Goal: Task Accomplishment & Management: Manage account settings

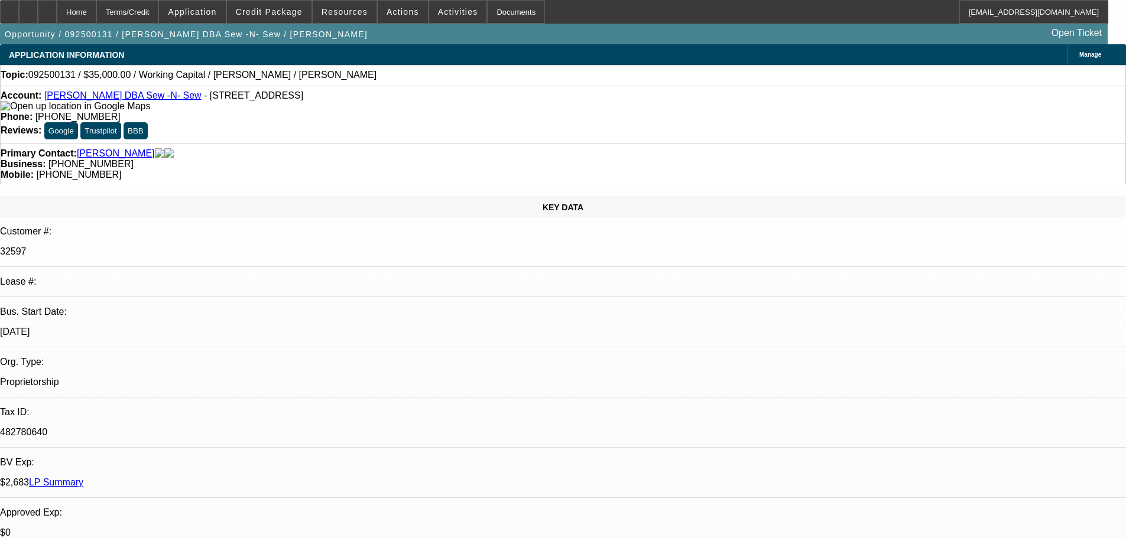
select select "0"
select select "2"
select select "0"
select select "6"
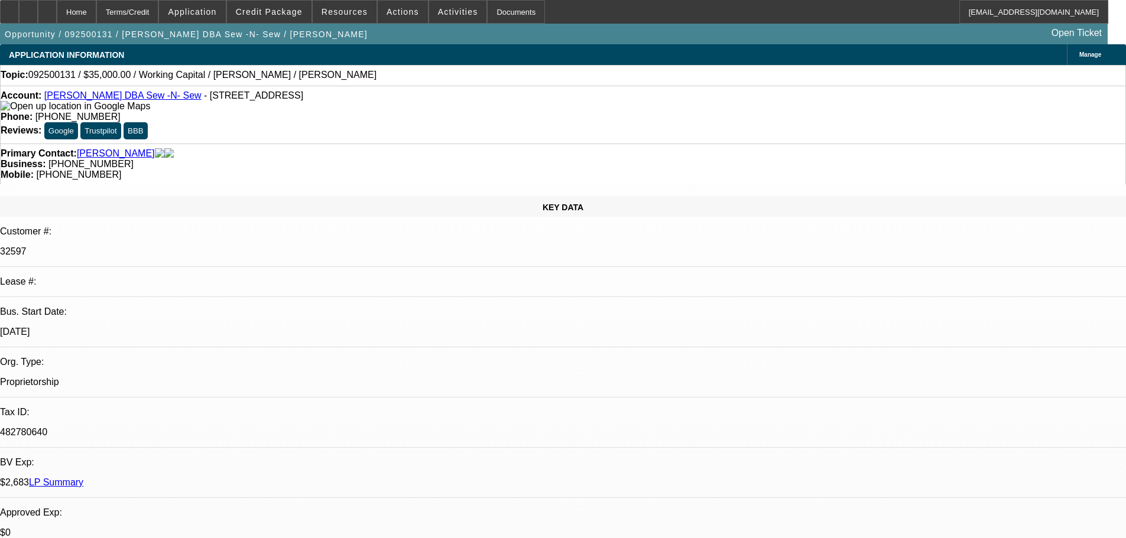
select select "0"
select select "2"
select select "0"
select select "6"
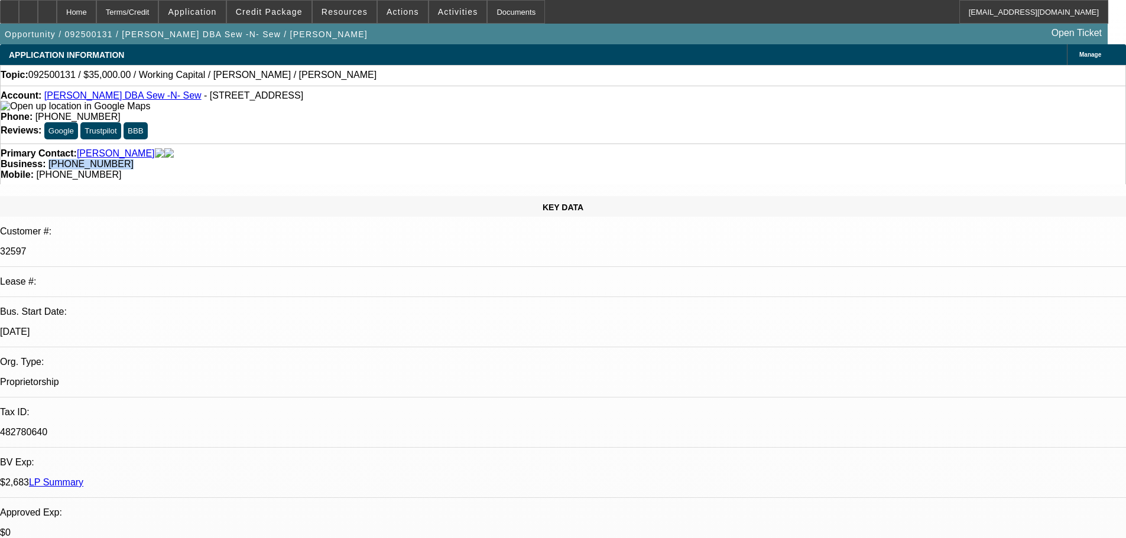
drag, startPoint x: 475, startPoint y: 132, endPoint x: 423, endPoint y: 131, distance: 51.4
click at [134, 159] on span "[PHONE_NUMBER]" at bounding box center [90, 164] width 85 height 10
copy span "(360) 376-7397"
drag, startPoint x: 1020, startPoint y: 396, endPoint x: 762, endPoint y: 393, distance: 258.3
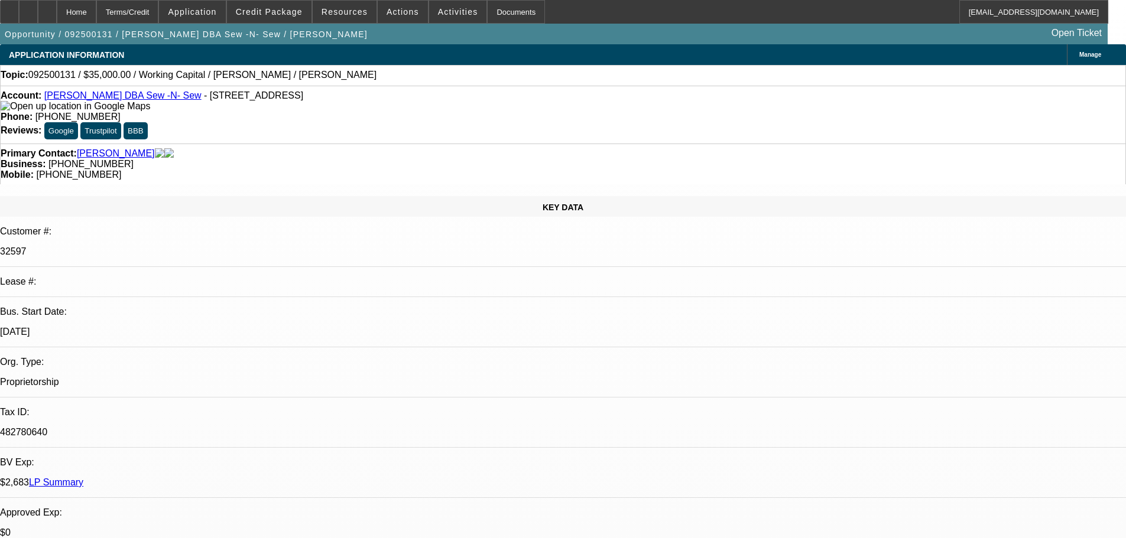
copy div "9/10 sent decline email, fu for inv on dtf-----9/16 vm se next"
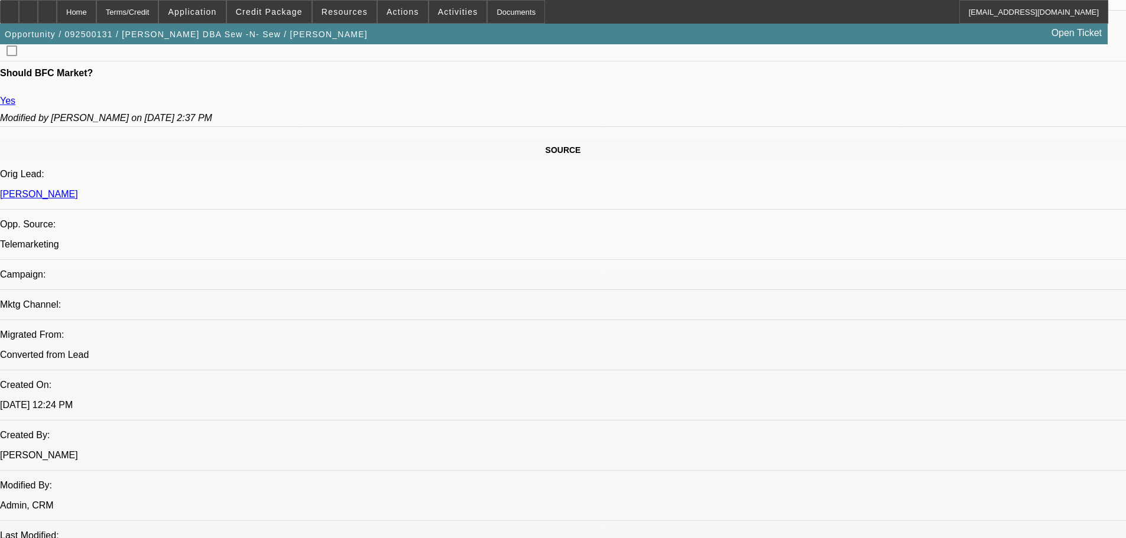
drag, startPoint x: 651, startPoint y: 398, endPoint x: 648, endPoint y: 386, distance: 12.6
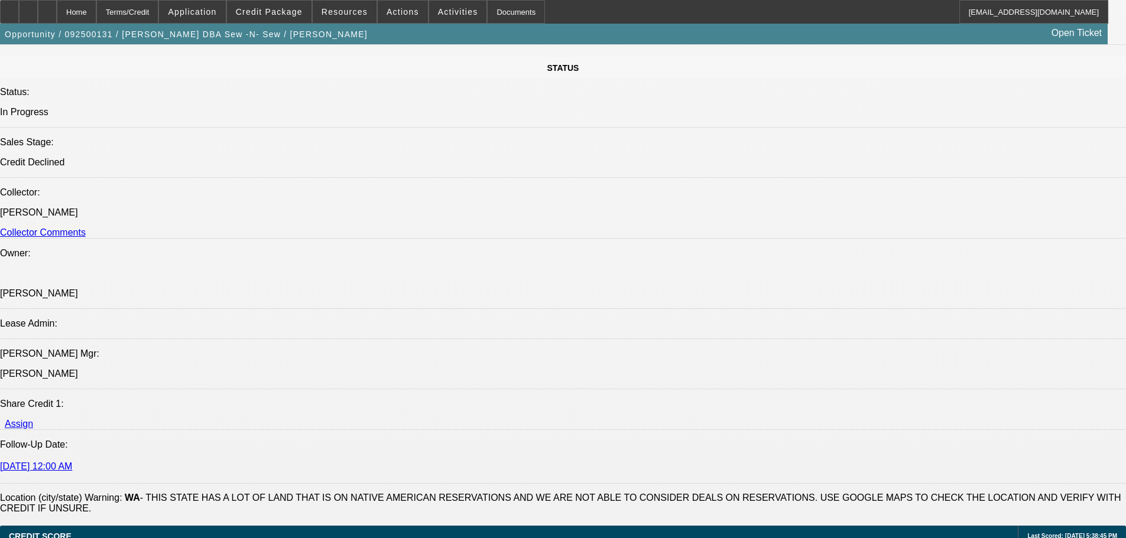
scroll to position [1304, 0]
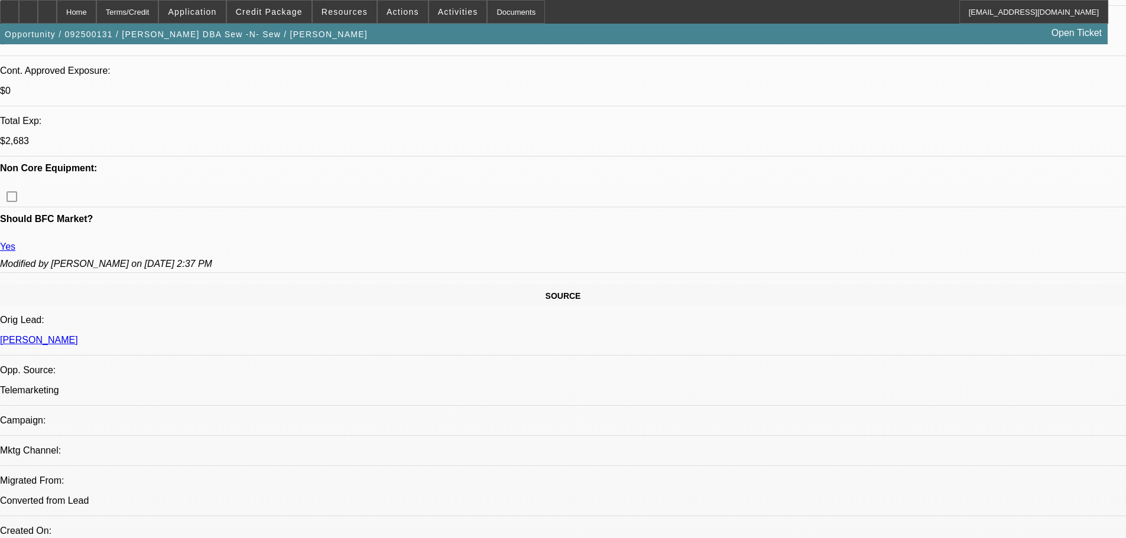
scroll to position [0, 0]
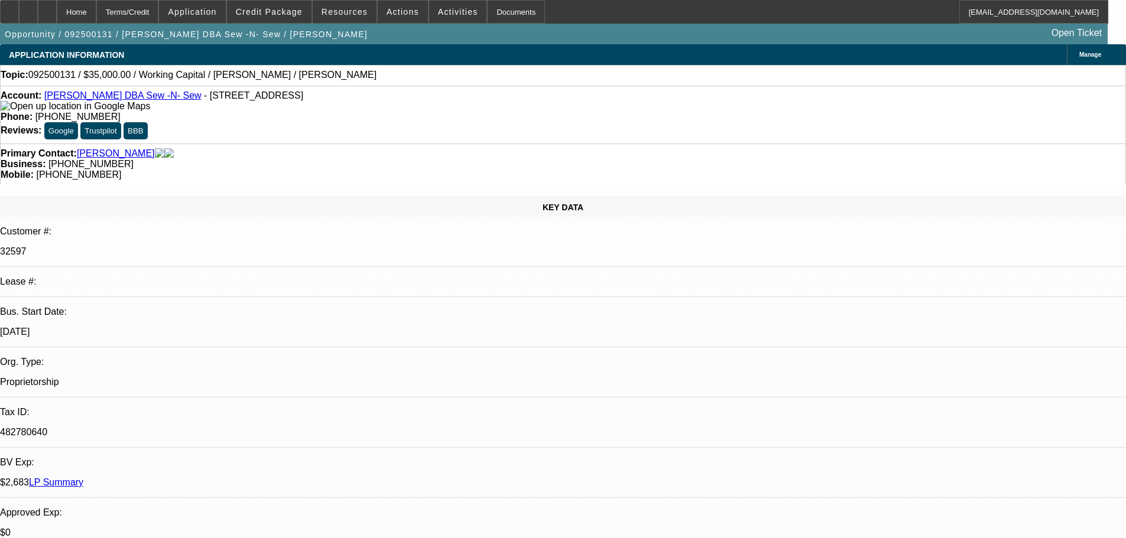
drag, startPoint x: 575, startPoint y: 415, endPoint x: 572, endPoint y: 126, distance: 289.0
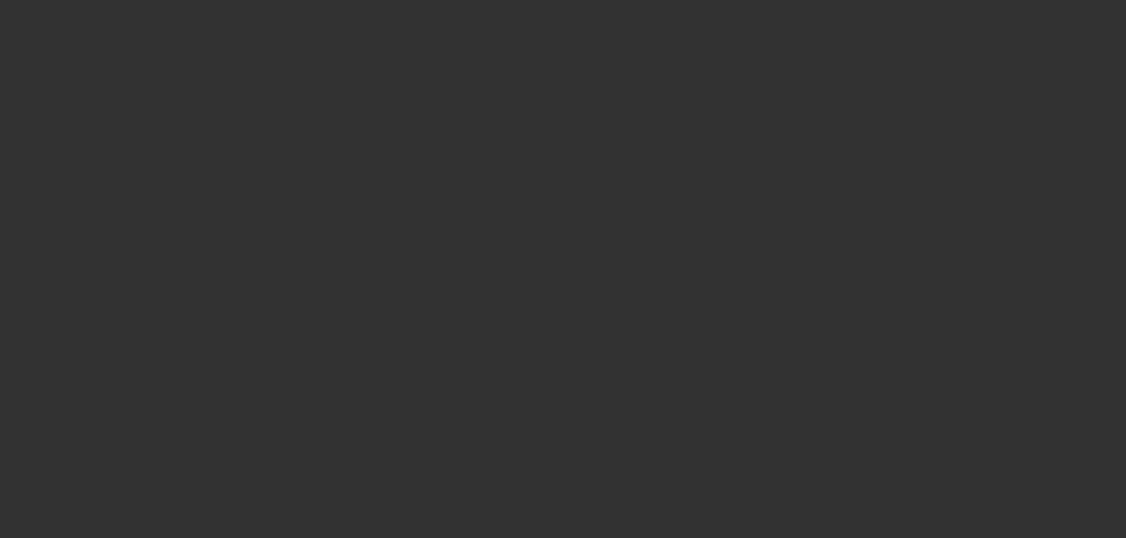
click at [546, 252] on span "Open calendar" at bounding box center [560, 237] width 28 height 28
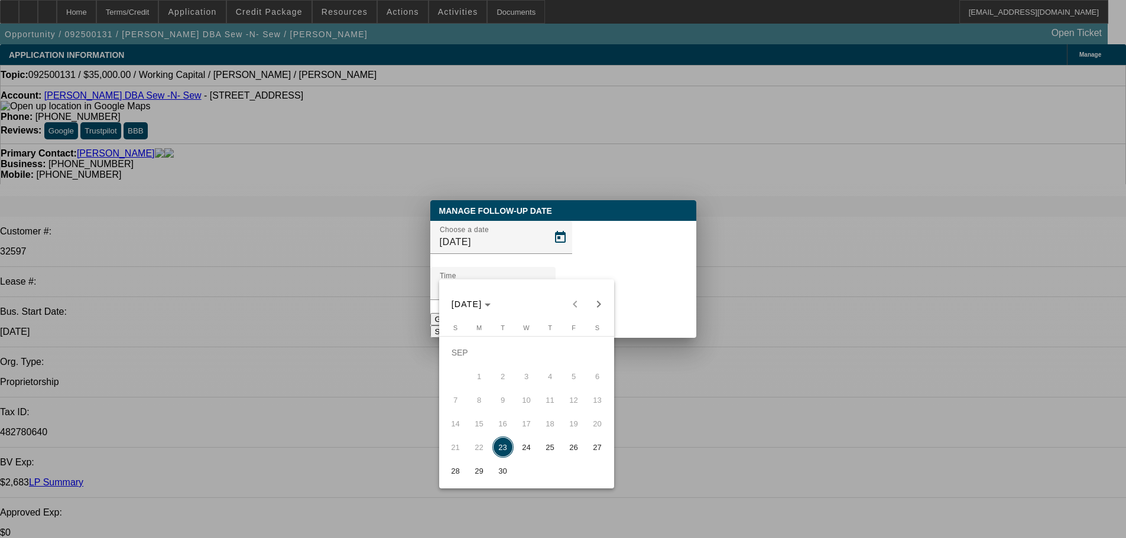
click at [574, 450] on span "26" at bounding box center [573, 447] width 21 height 21
type input "9/26/2025"
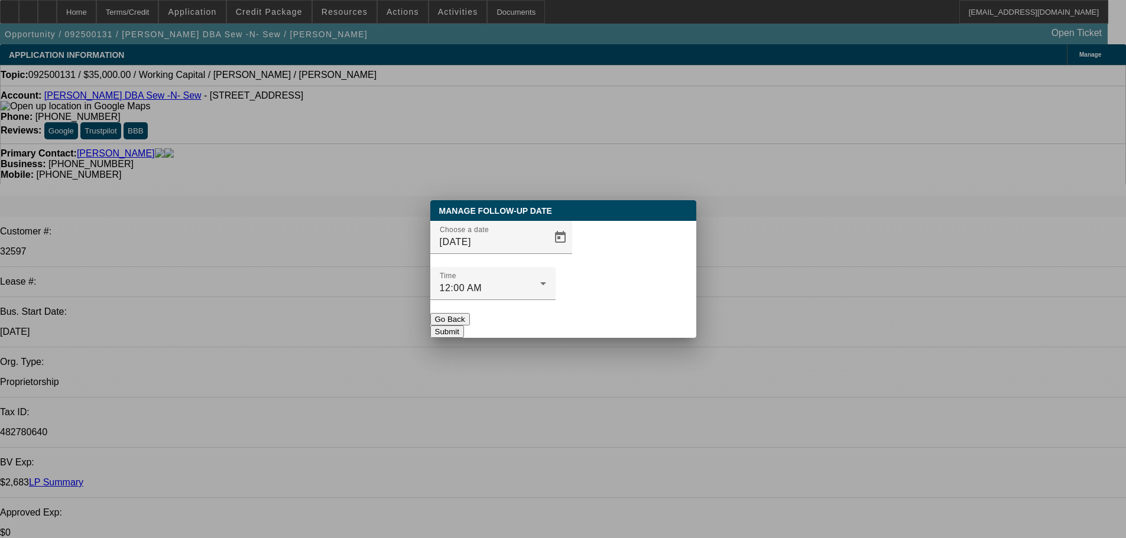
click at [464, 326] on button "Submit" at bounding box center [447, 332] width 34 height 12
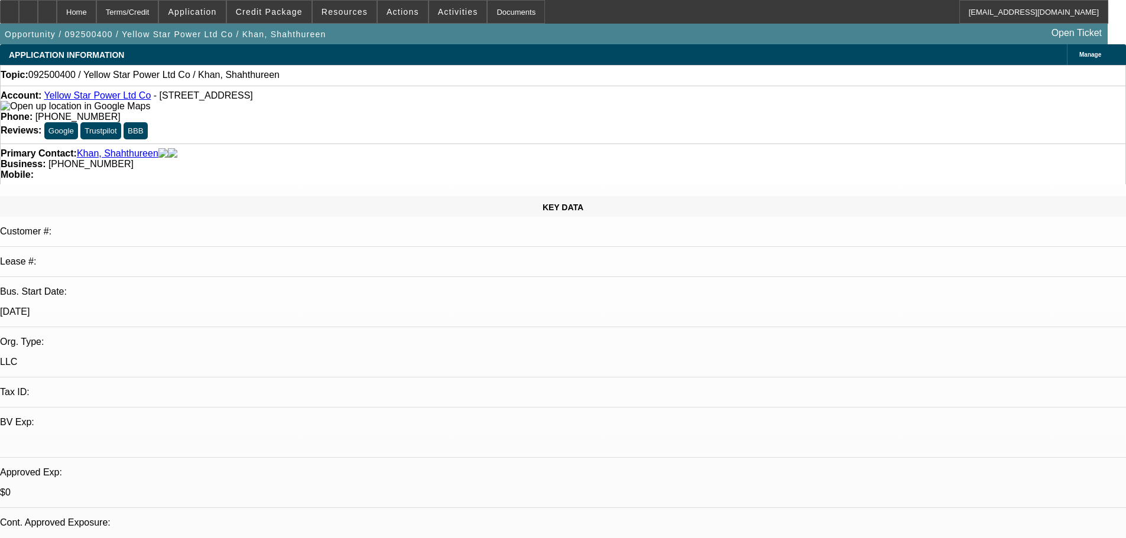
select select "0"
select select "2"
select select "0.1"
select select "4"
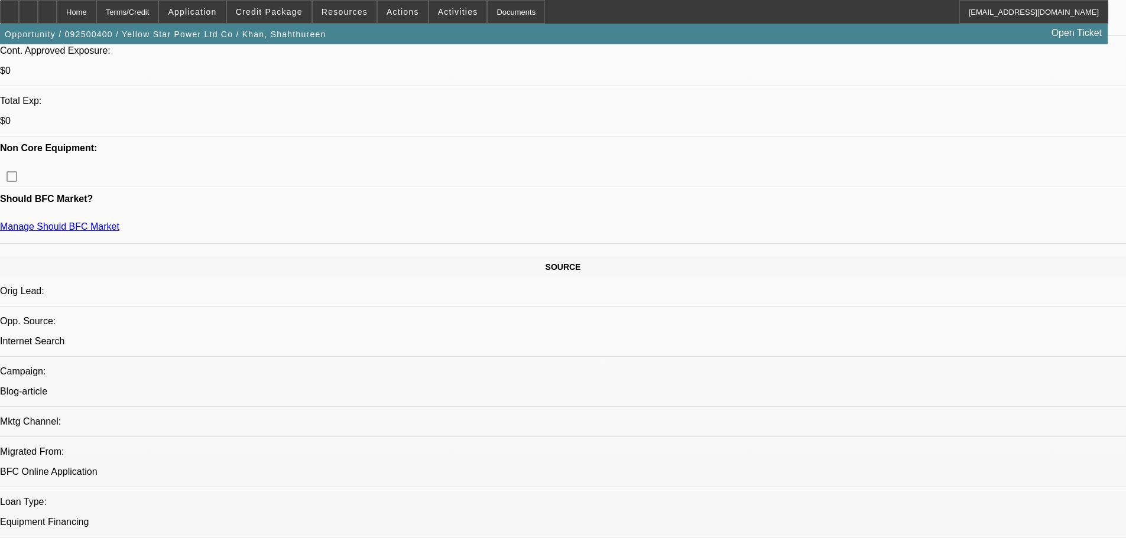
scroll to position [473, 0]
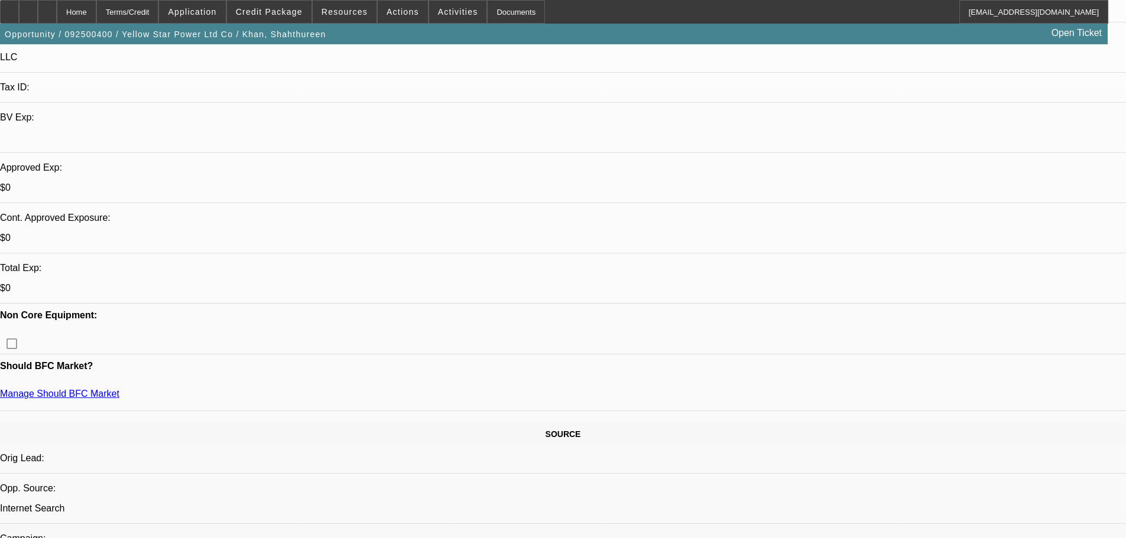
drag, startPoint x: 374, startPoint y: 225, endPoint x: 372, endPoint y: 132, distance: 93.4
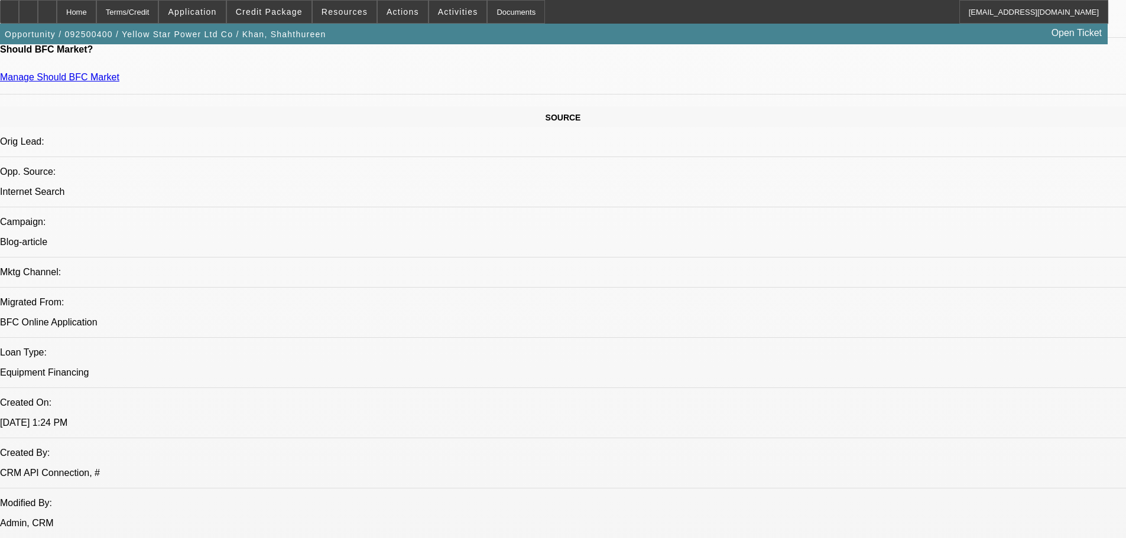
scroll to position [755, 0]
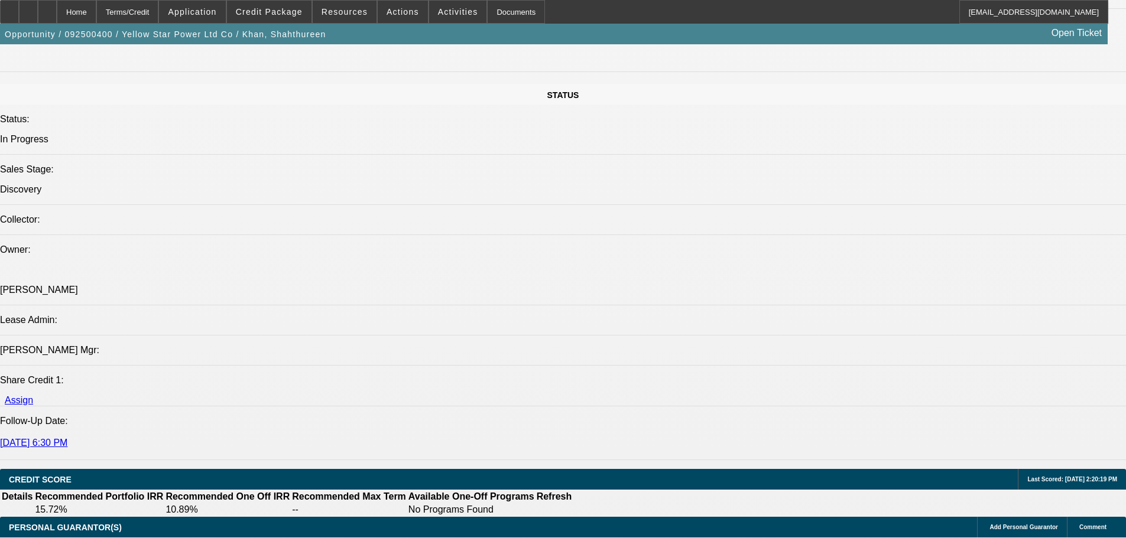
scroll to position [143, 0]
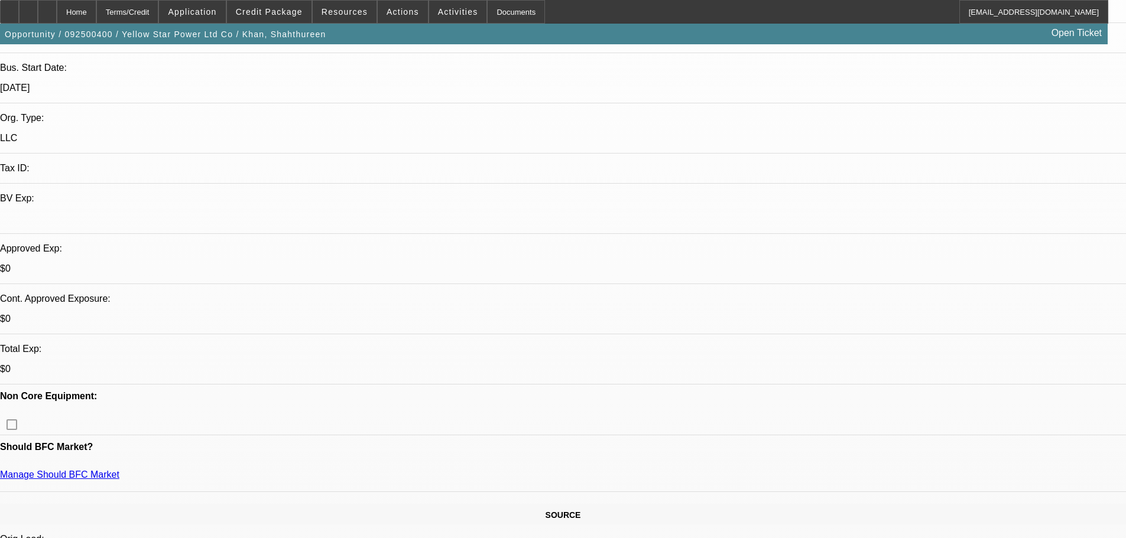
drag, startPoint x: 531, startPoint y: 424, endPoint x: 491, endPoint y: 265, distance: 164.7
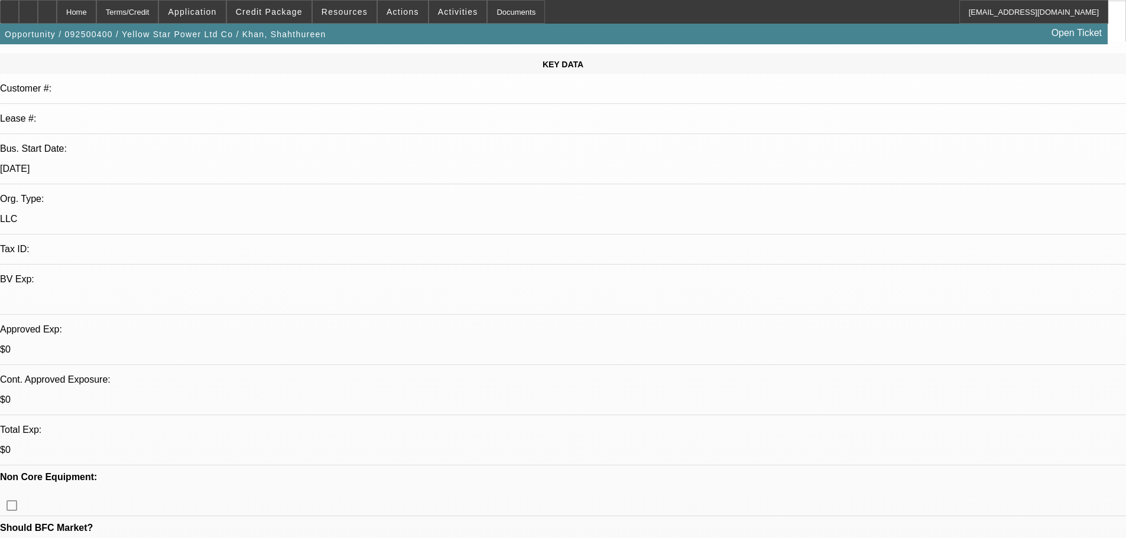
click at [276, 7] on span at bounding box center [269, 12] width 85 height 28
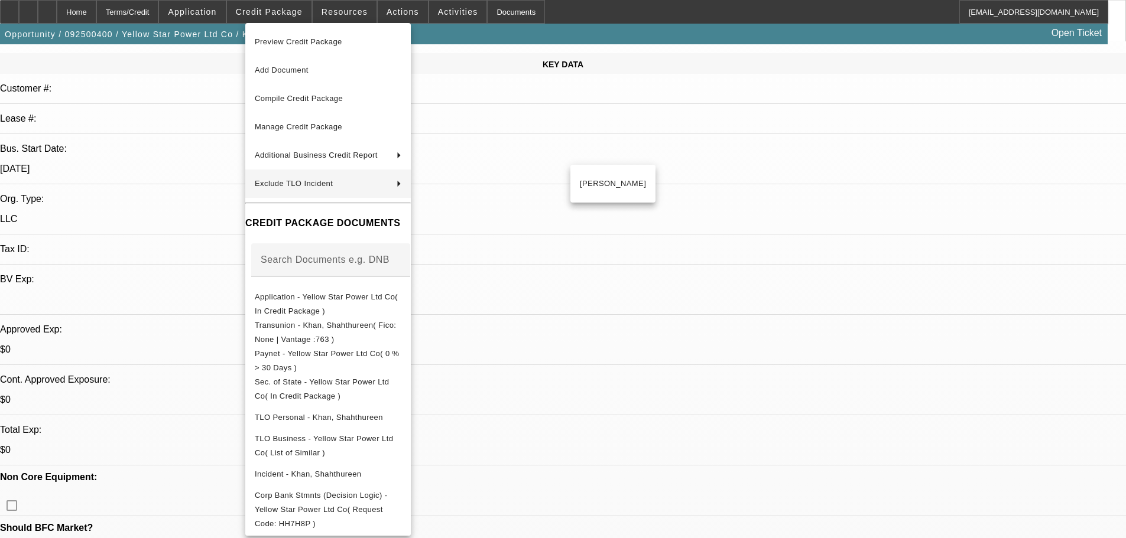
drag, startPoint x: 695, startPoint y: 252, endPoint x: 697, endPoint y: 243, distance: 8.6
click at [697, 243] on div at bounding box center [563, 269] width 1126 height 538
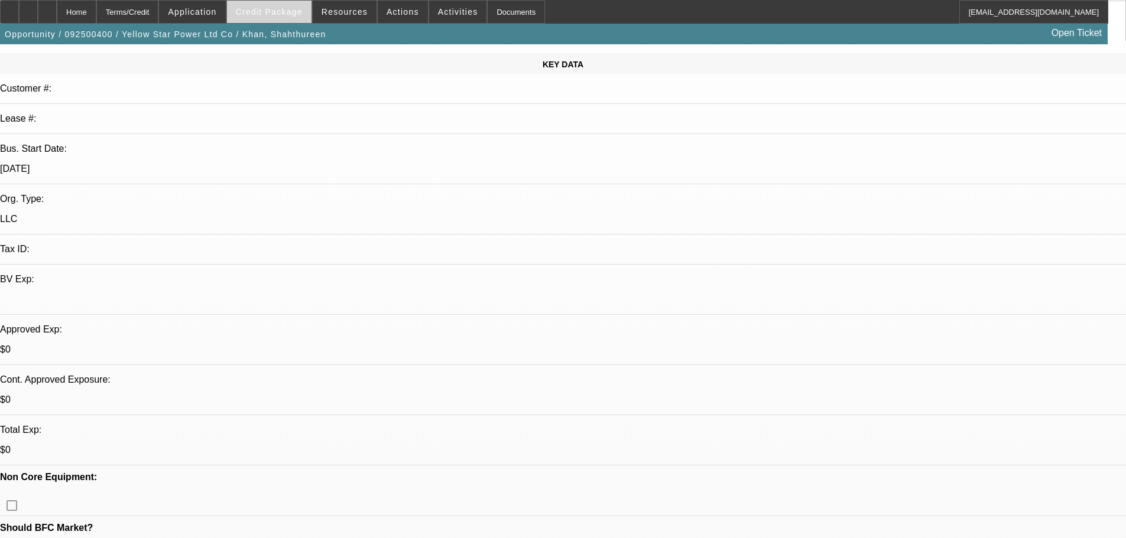
click at [285, 18] on span at bounding box center [269, 12] width 85 height 28
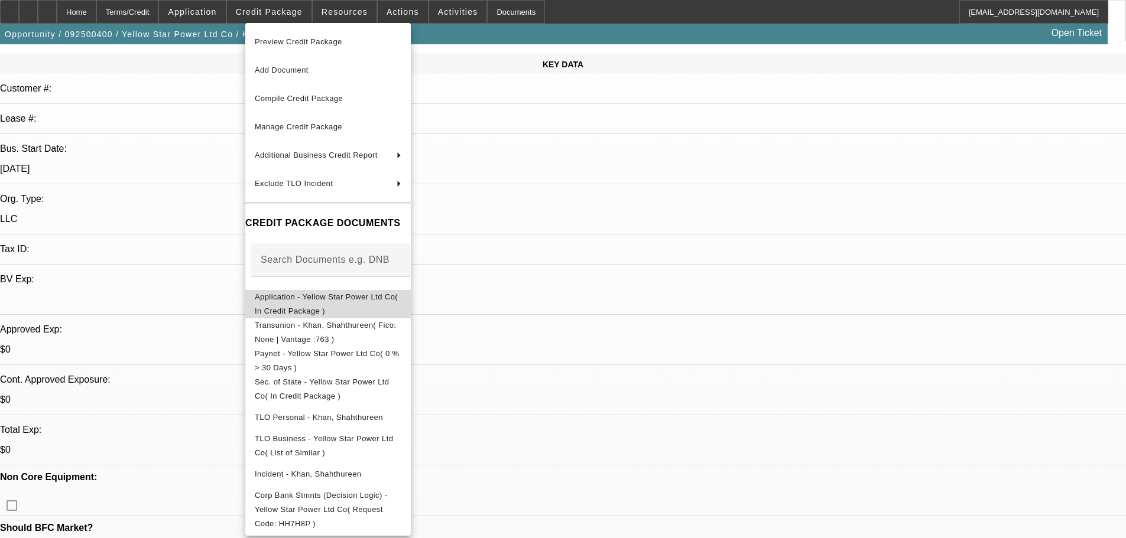
click at [401, 305] on span "Application - Yellow Star Power Ltd Co( In Credit Package )" at bounding box center [328, 304] width 147 height 28
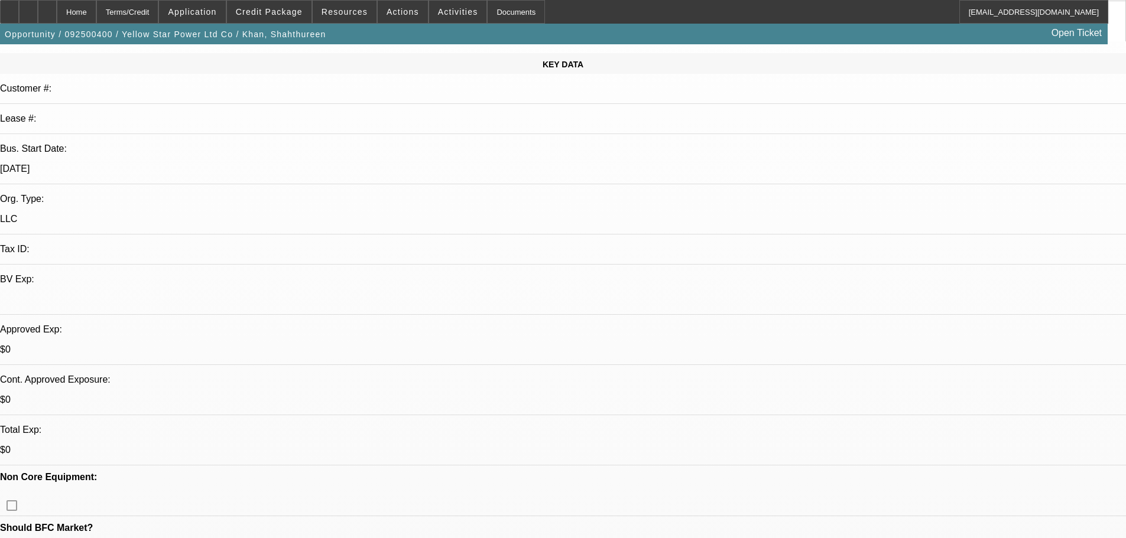
drag, startPoint x: 946, startPoint y: 138, endPoint x: 949, endPoint y: 119, distance: 19.2
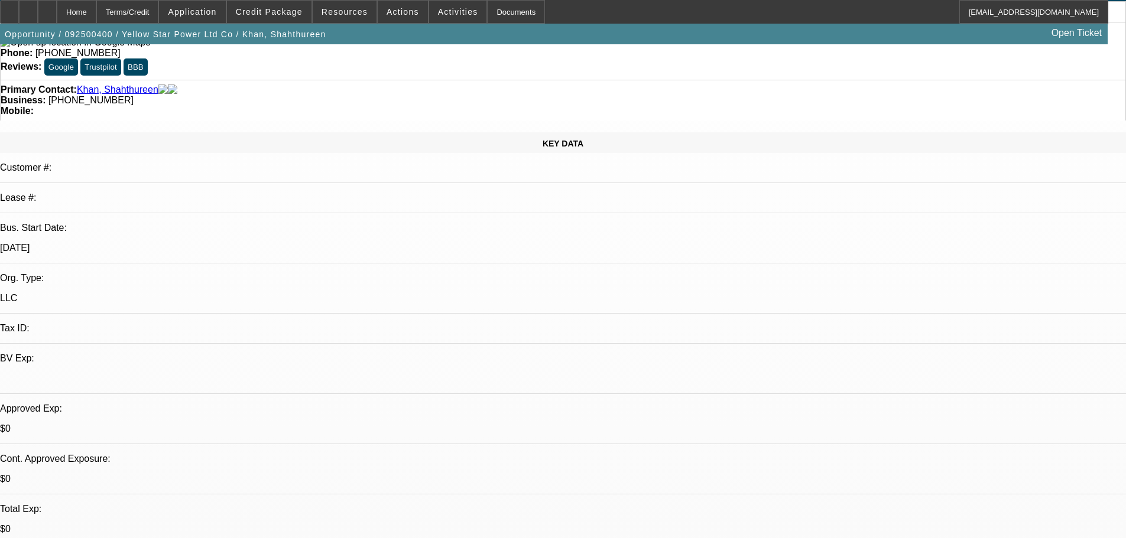
scroll to position [0, 0]
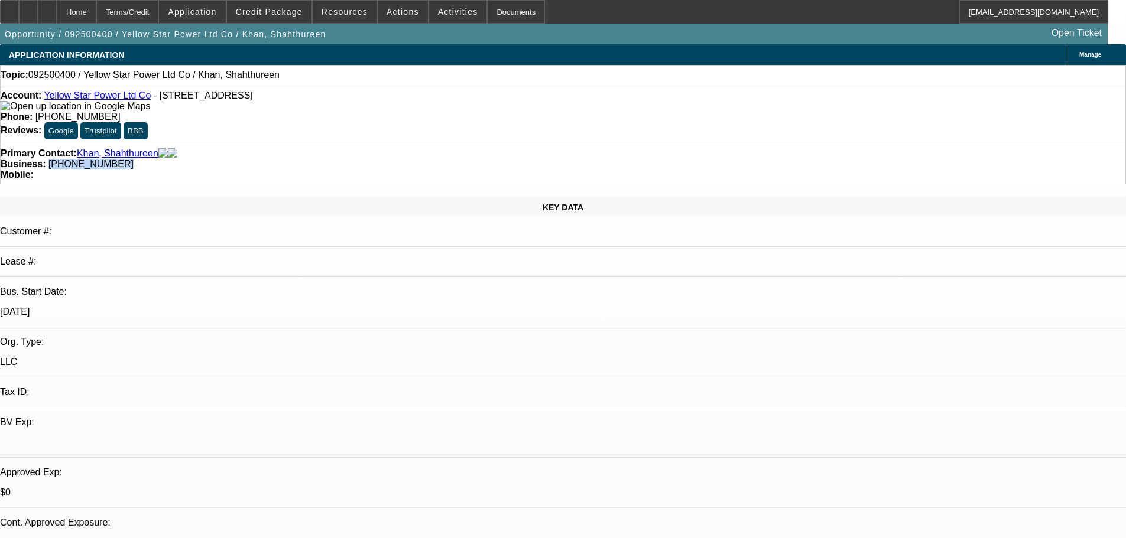
drag, startPoint x: 479, startPoint y: 127, endPoint x: 423, endPoint y: 131, distance: 55.7
click at [423, 159] on div "Business: (972) 454-0775" at bounding box center [563, 164] width 1125 height 11
drag, startPoint x: 440, startPoint y: 133, endPoint x: 447, endPoint y: 133, distance: 6.5
copy span "(972) 454-0775"
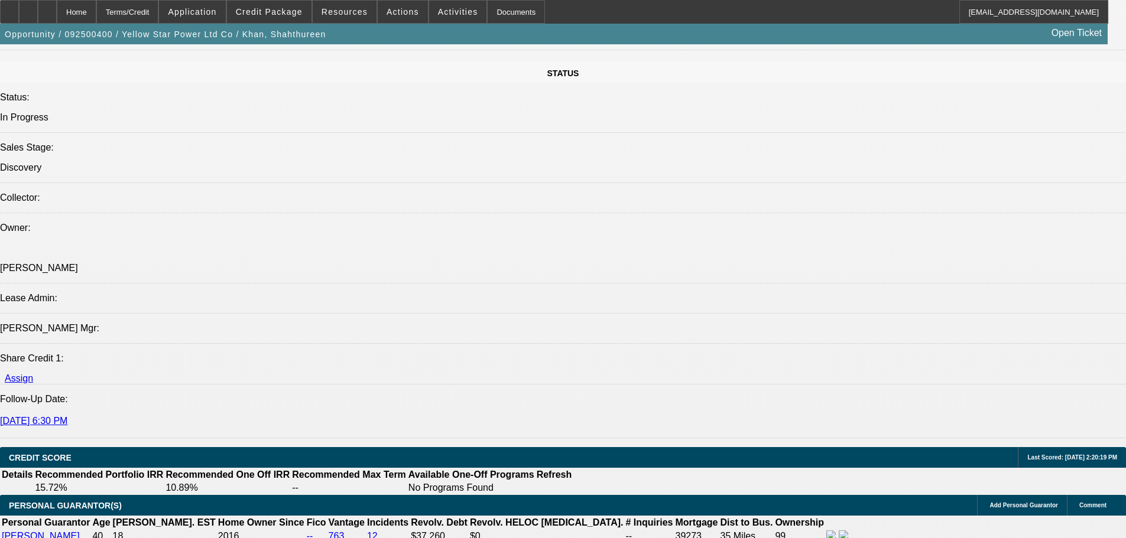
scroll to position [337, 0]
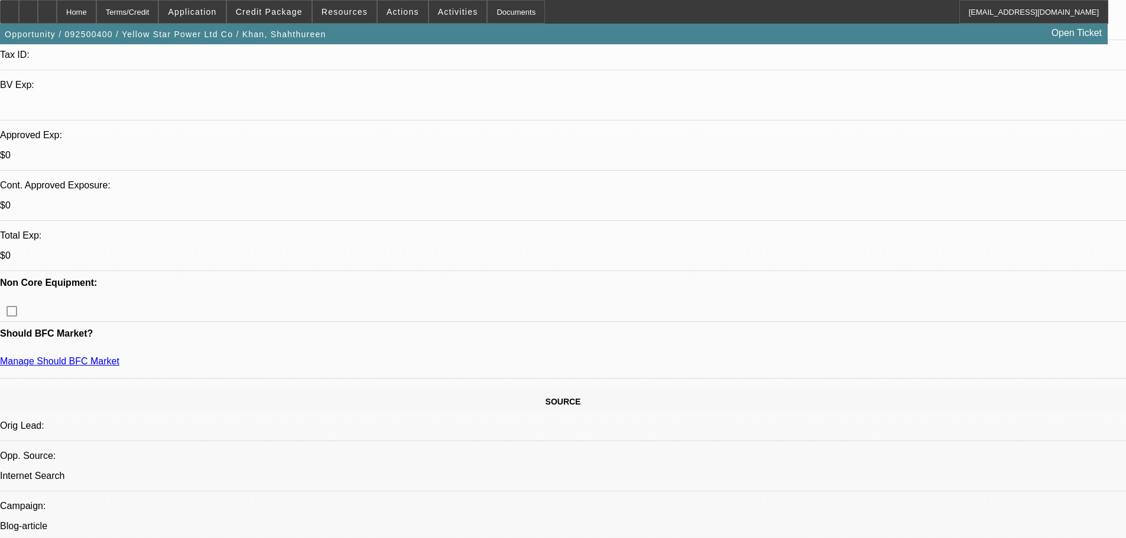
drag, startPoint x: 454, startPoint y: 504, endPoint x: 378, endPoint y: 156, distance: 356.4
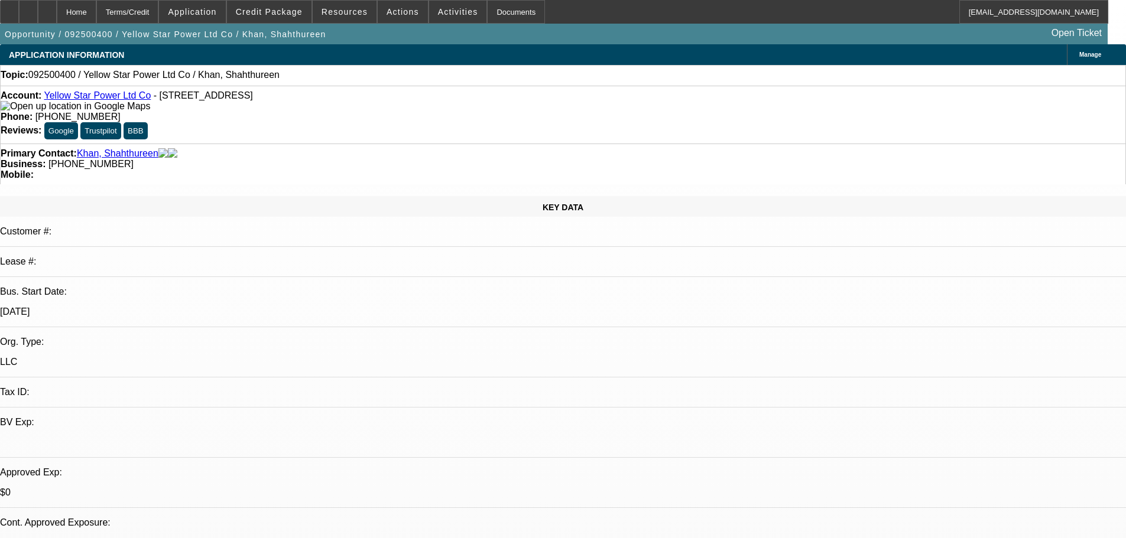
drag, startPoint x: 476, startPoint y: 128, endPoint x: 424, endPoint y: 131, distance: 52.1
click at [424, 159] on div "Business: (972) 454-0775" at bounding box center [563, 164] width 1125 height 11
copy span "(972) 454-0775"
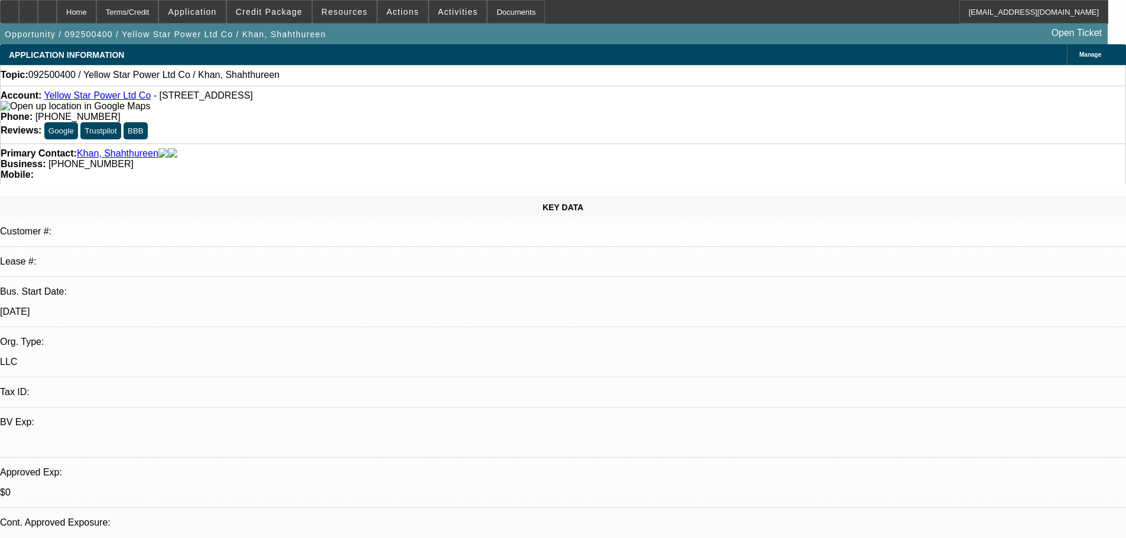
click at [159, 196] on div "KEY DATA Customer #: Lease #: Bus. Start Date: 7/1/15 Org. Type: LLC Tax ID: BV…" at bounding box center [563, 456] width 1126 height 520
click at [300, 15] on span "Credit Package" at bounding box center [269, 11] width 67 height 9
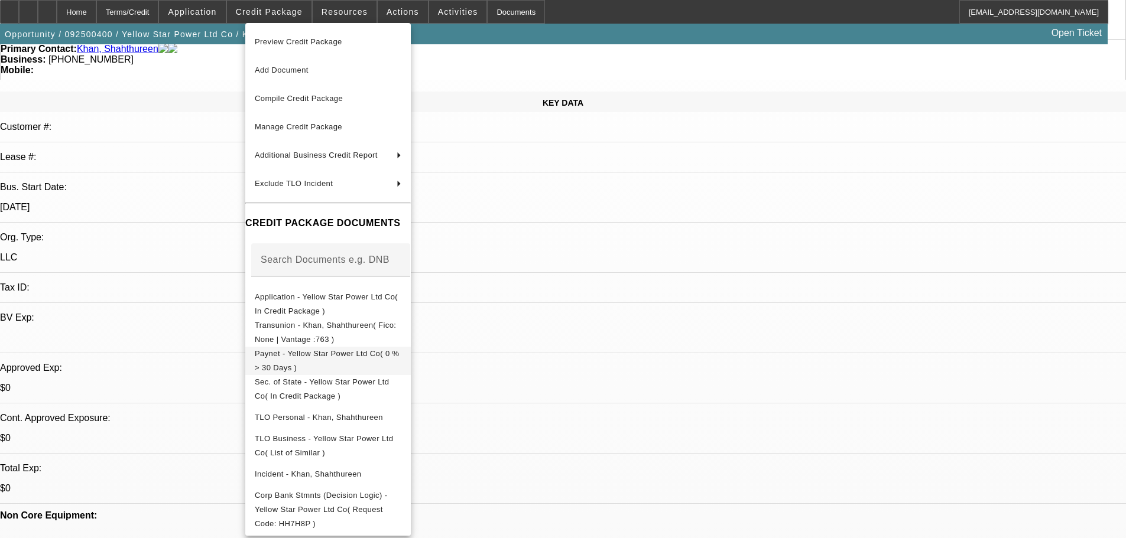
scroll to position [118, 0]
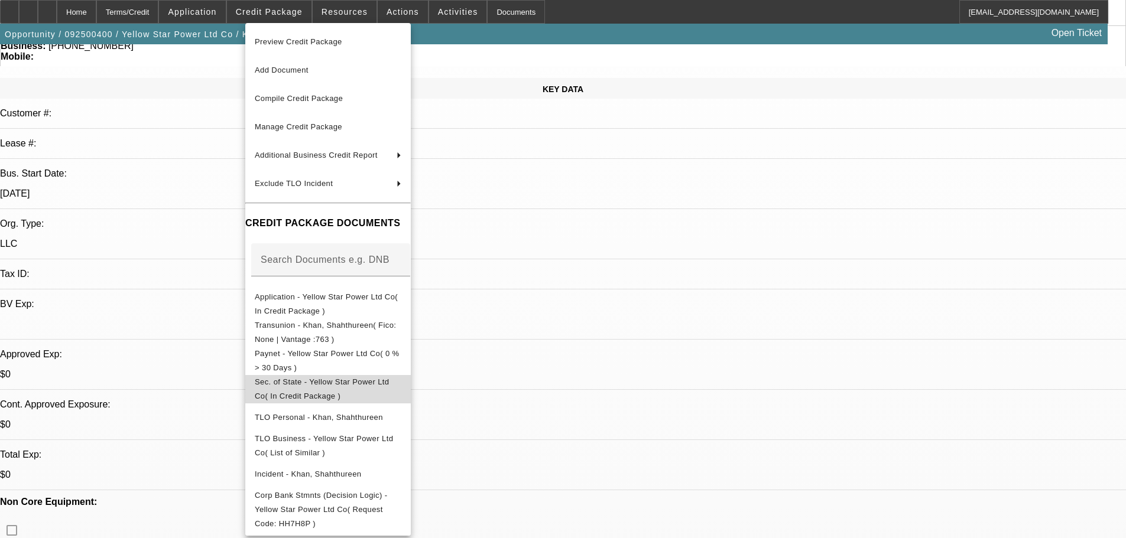
click at [411, 394] on button "Sec. of State - Yellow Star Power Ltd Co( In Credit Package )" at bounding box center [327, 389] width 165 height 28
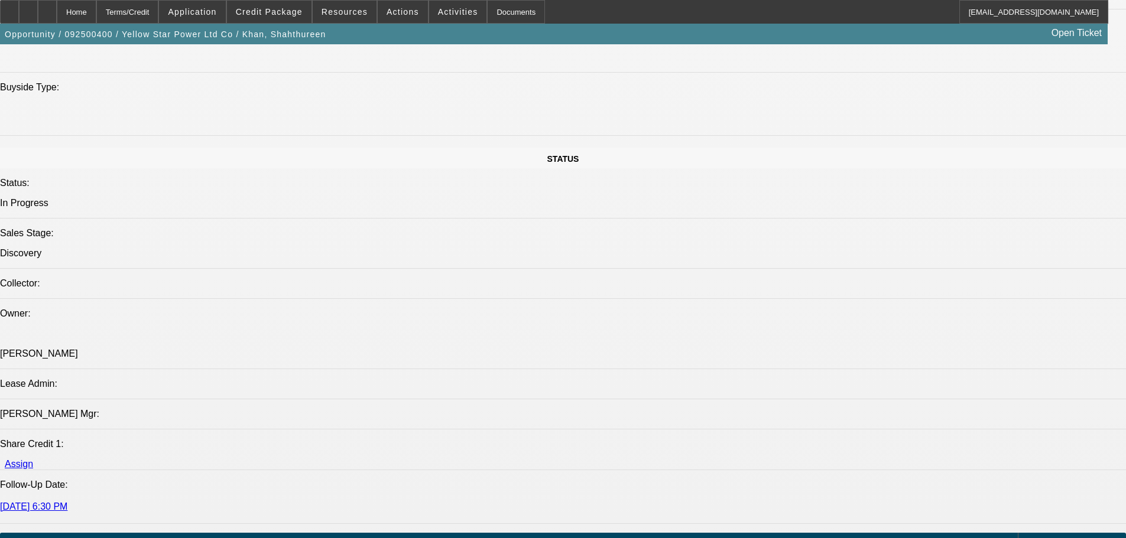
scroll to position [1182, 0]
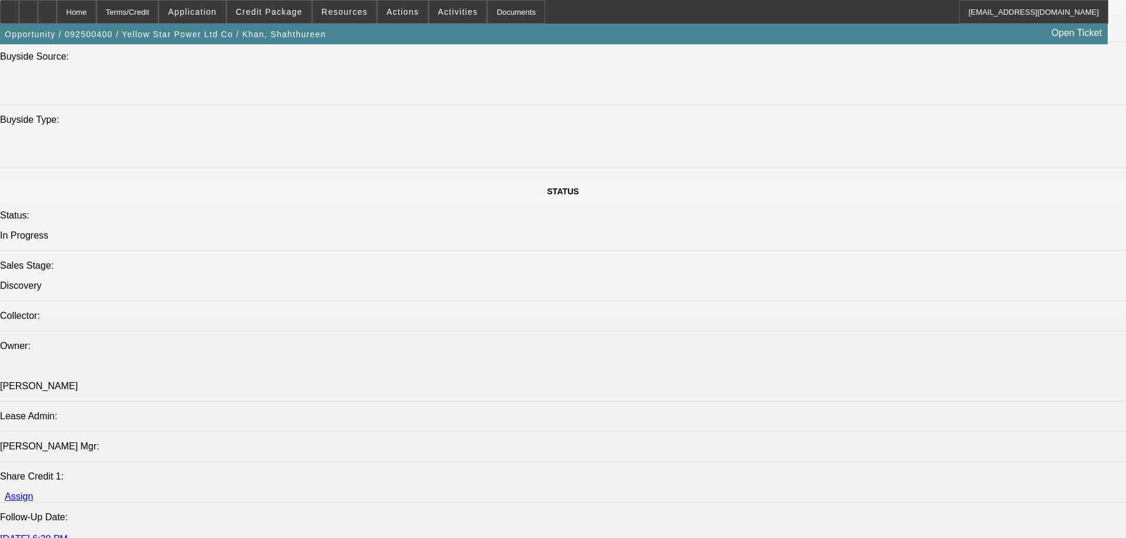
drag, startPoint x: 854, startPoint y: 350, endPoint x: 762, endPoint y: 337, distance: 92.4
copy div "9/18 vm, se looking to connect------9/19 vm-----9/22 vm se again, 1 n done---se…"
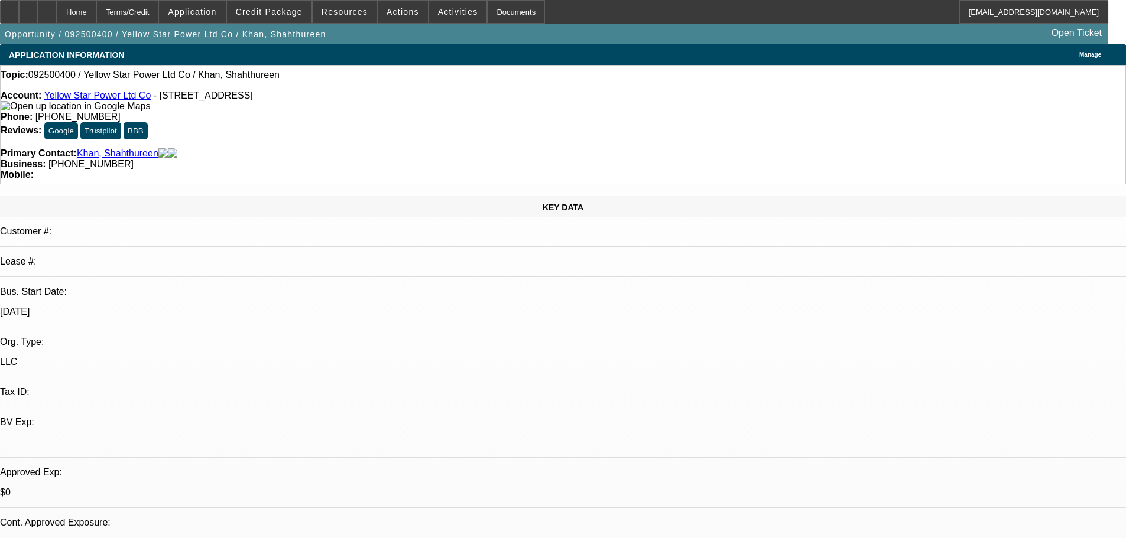
drag, startPoint x: 517, startPoint y: 444, endPoint x: 87, endPoint y: 214, distance: 488.1
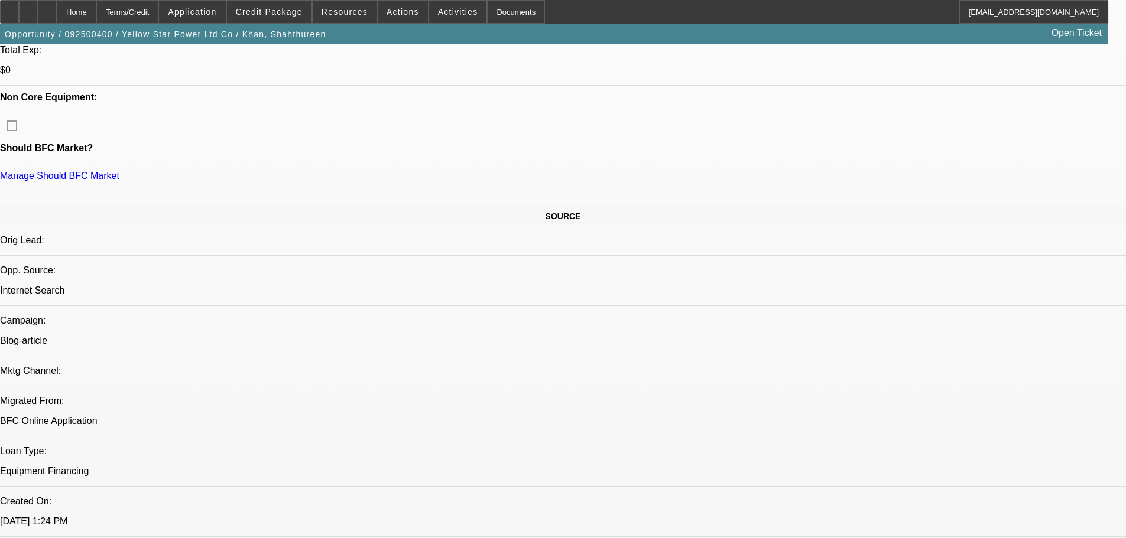
scroll to position [650, 0]
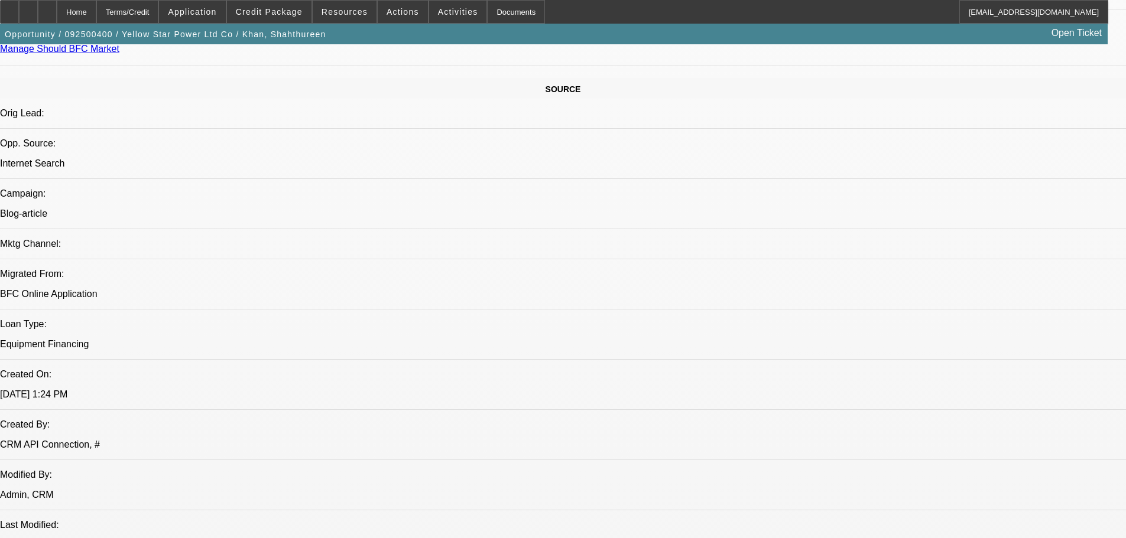
drag, startPoint x: 213, startPoint y: 320, endPoint x: 186, endPoint y: 308, distance: 29.9
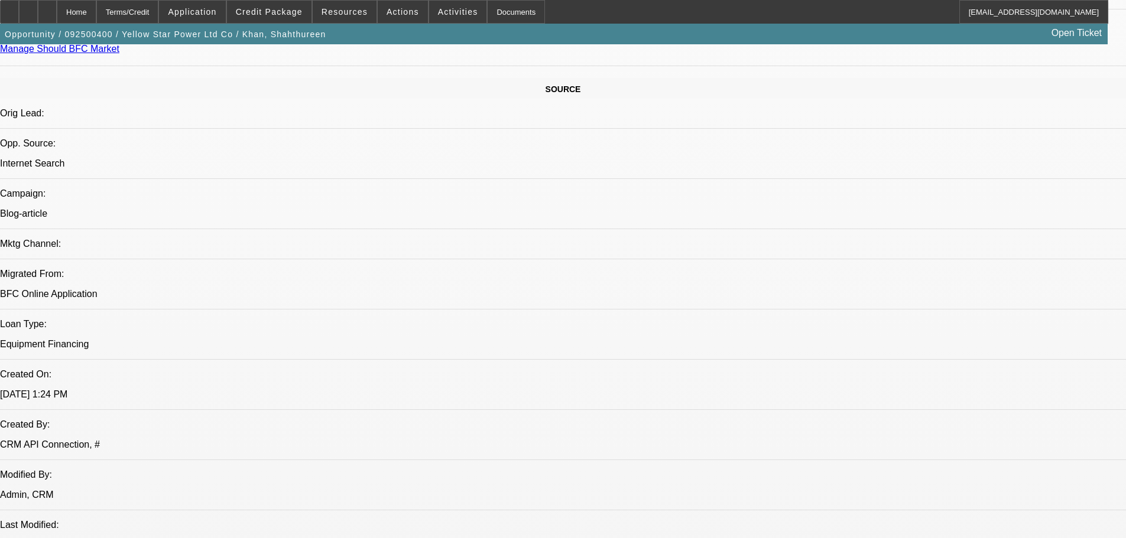
click at [297, 13] on span "Credit Package" at bounding box center [269, 11] width 67 height 9
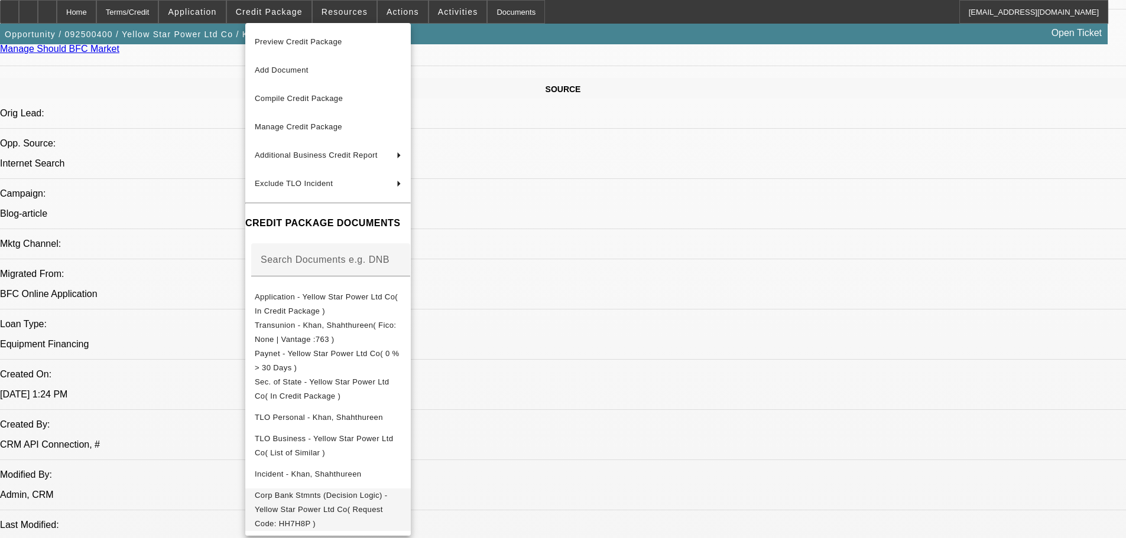
click at [401, 508] on span "Corp Bank Stmnts (Decision Logic) - Yellow Star Power Ltd Co( Request Code: HH7…" at bounding box center [328, 510] width 147 height 43
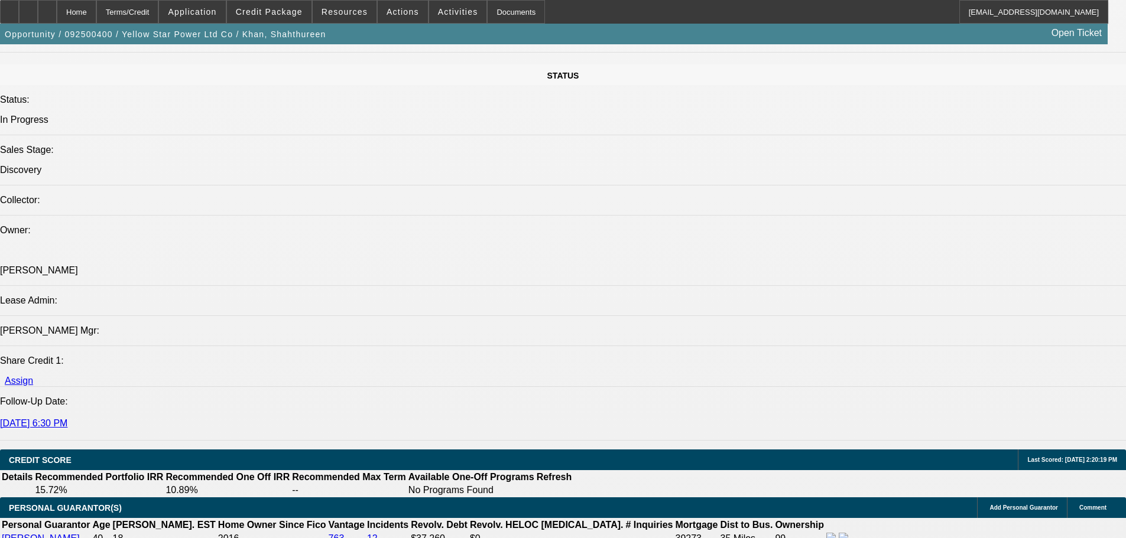
scroll to position [1418, 0]
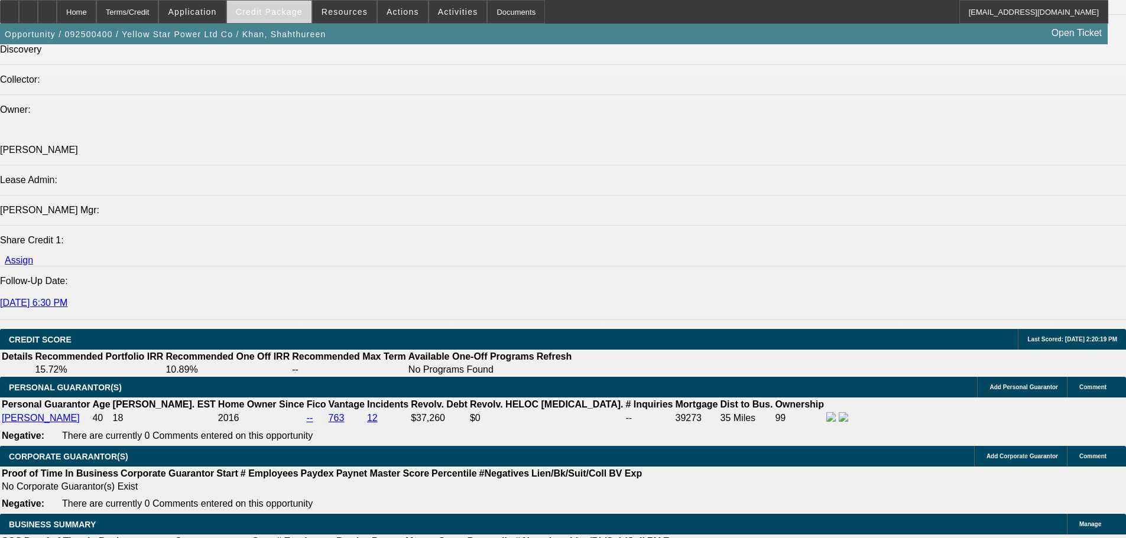
click at [268, 7] on span "Credit Package" at bounding box center [269, 11] width 67 height 9
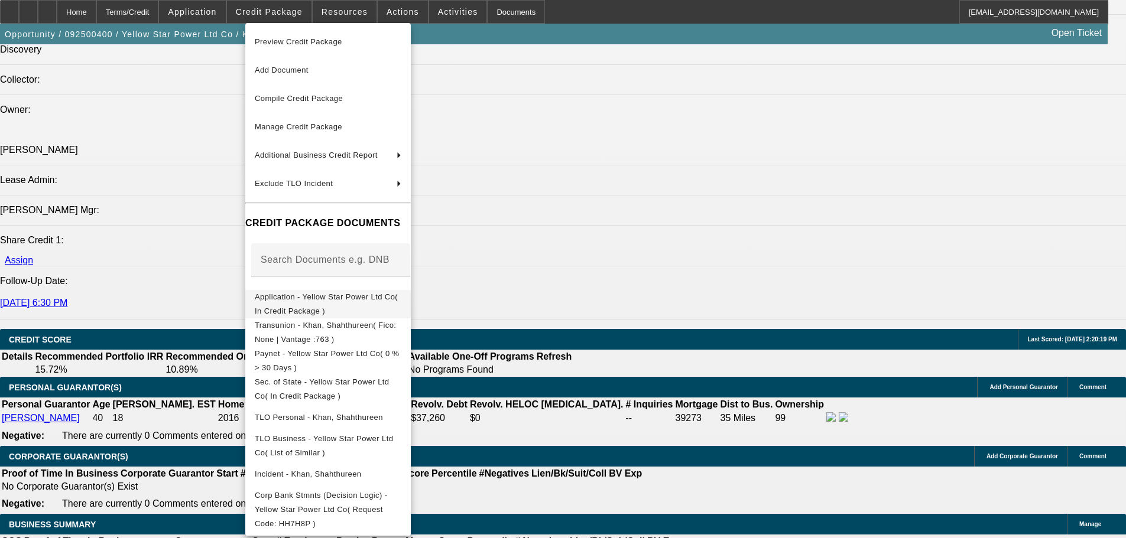
click at [365, 298] on span "Application - Yellow Star Power Ltd Co( In Credit Package )" at bounding box center [326, 304] width 143 height 23
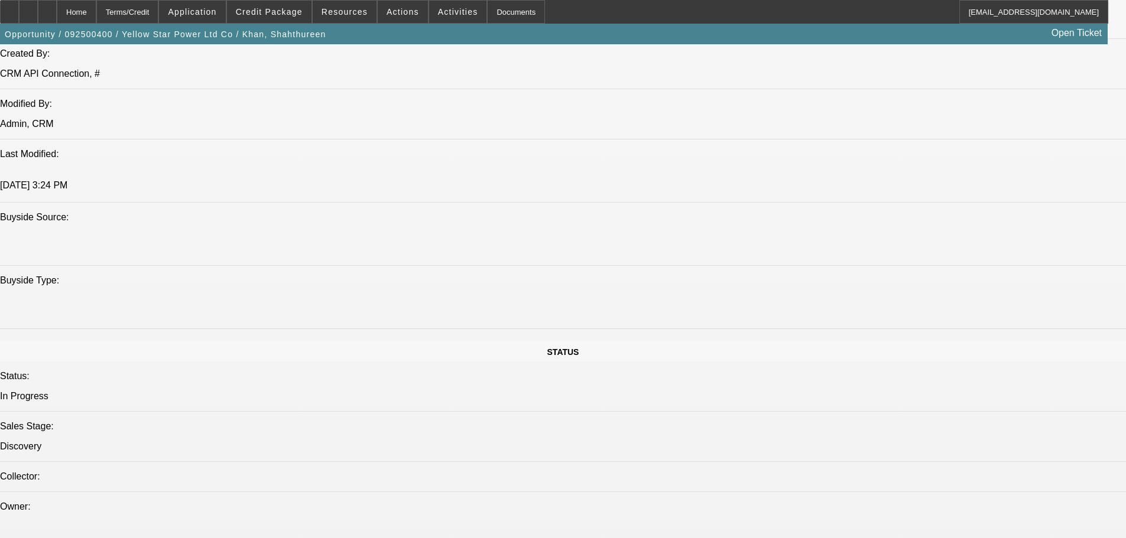
scroll to position [158, 0]
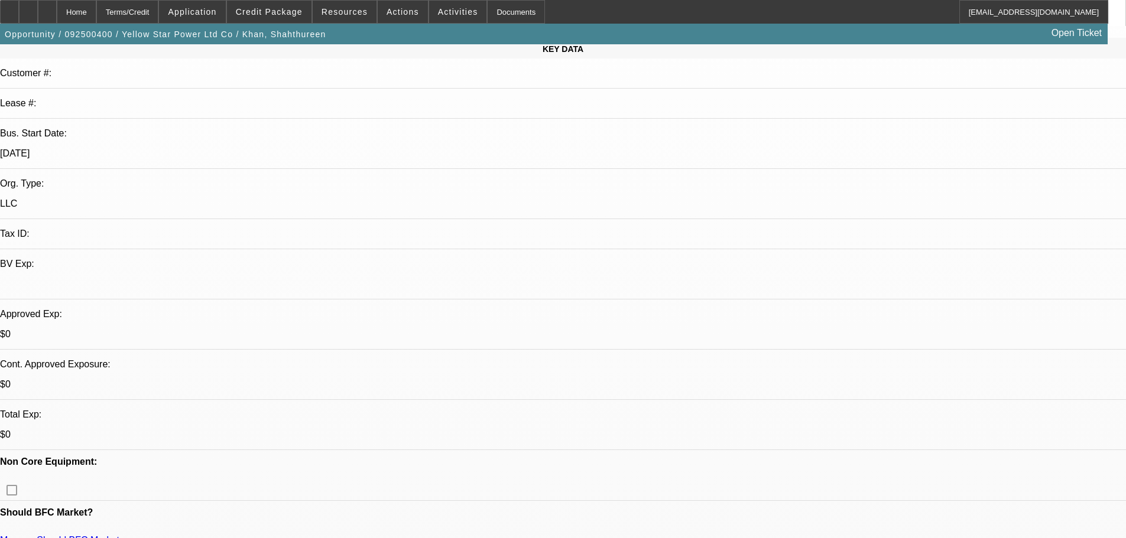
drag, startPoint x: 437, startPoint y: 200, endPoint x: 419, endPoint y: 107, distance: 94.6
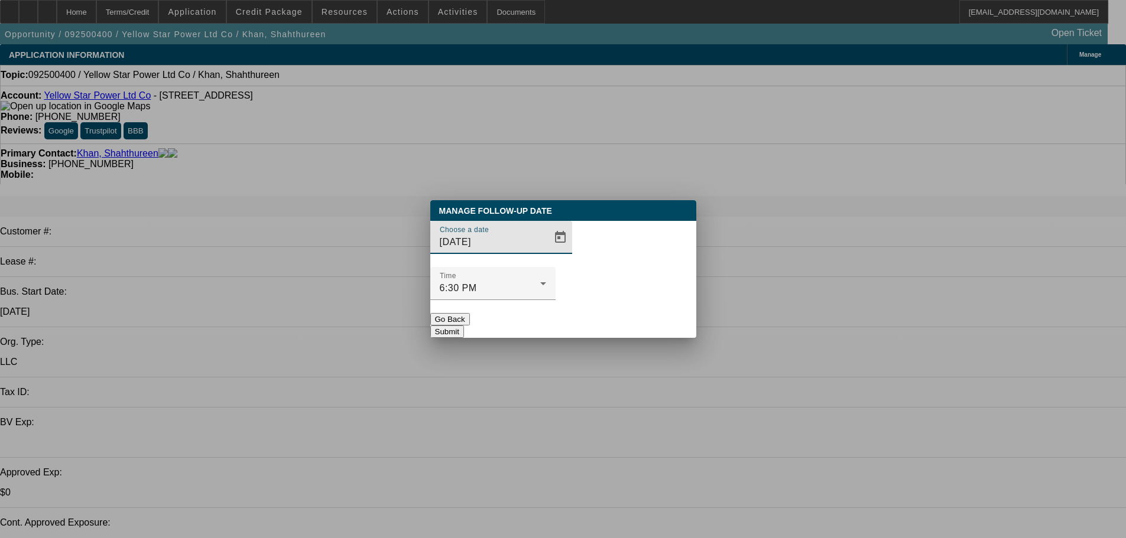
click at [546, 252] on span "Open calendar" at bounding box center [560, 237] width 28 height 28
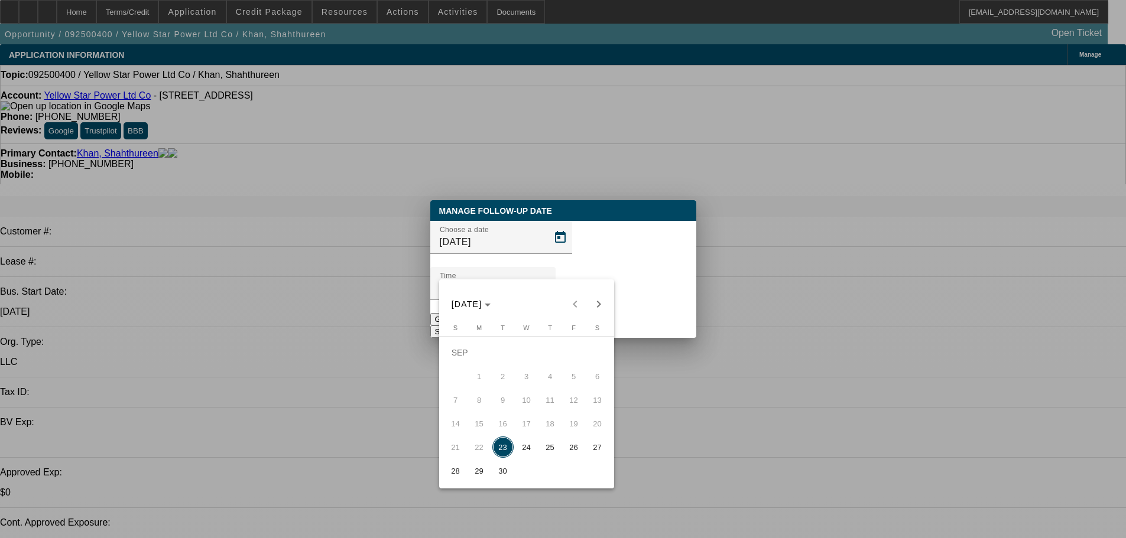
click at [560, 447] on span "25" at bounding box center [550, 447] width 21 height 21
type input "9/25/2025"
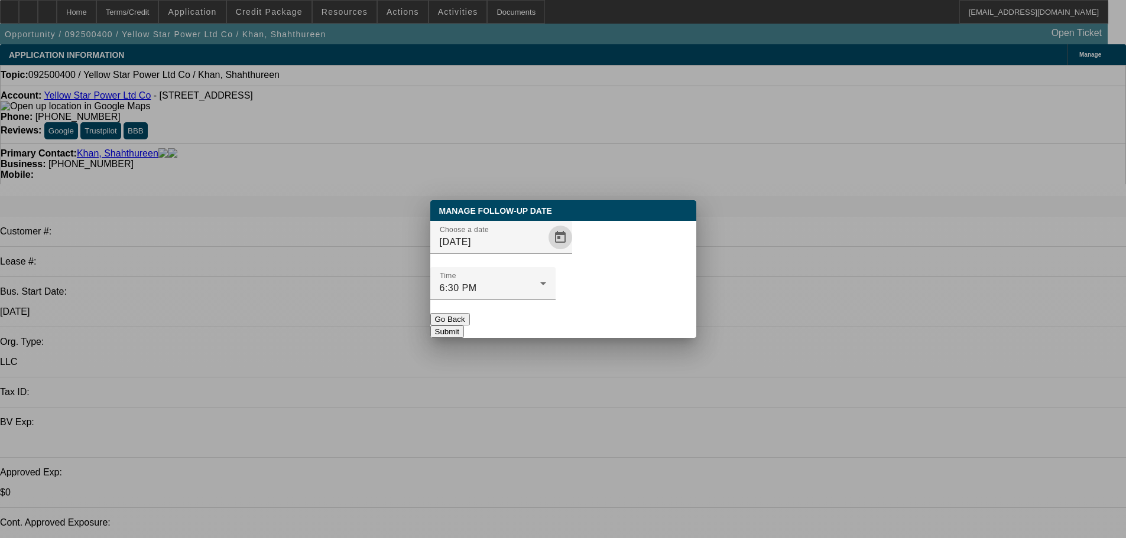
click at [464, 326] on button "Submit" at bounding box center [447, 332] width 34 height 12
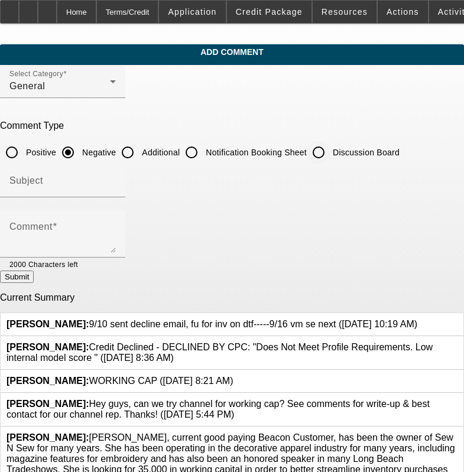
click at [330, 145] on input "Discussion Board" at bounding box center [319, 153] width 24 height 24
radio input "true"
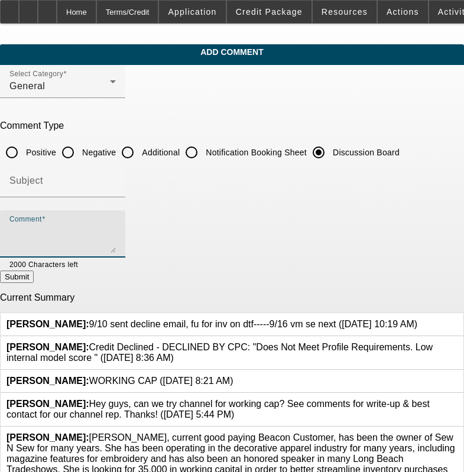
click at [116, 231] on textarea "Comment" at bounding box center [62, 239] width 106 height 28
paste textarea "9/10 sent decline email, fu for inv on dtf-----9/16 vm se next"
type textarea "9/10 sent decline email, fu for inv on dtf-----9/16 vm se next-----9/23 se aski…"
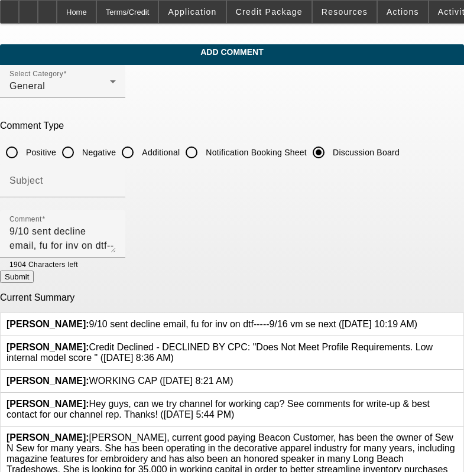
click at [417, 319] on link at bounding box center [417, 319] width 0 height 0
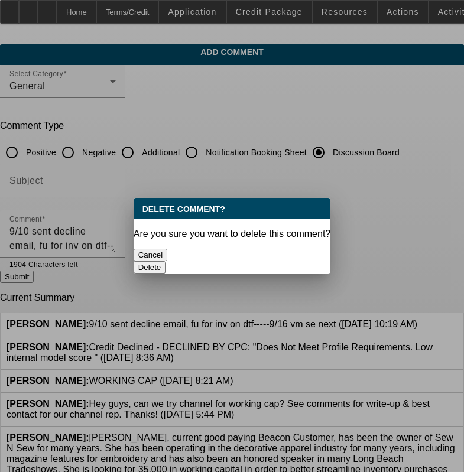
click at [166, 261] on button "Delete" at bounding box center [150, 267] width 33 height 12
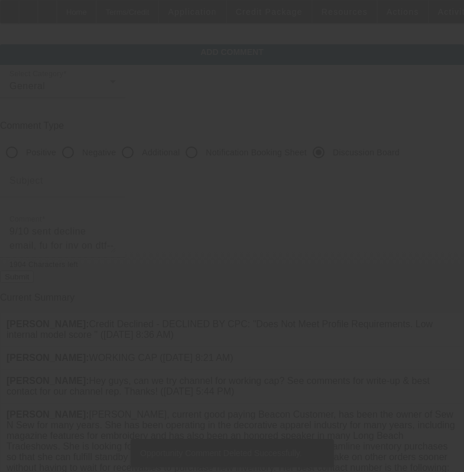
click at [34, 283] on button "Submit" at bounding box center [17, 277] width 34 height 12
radio input "true"
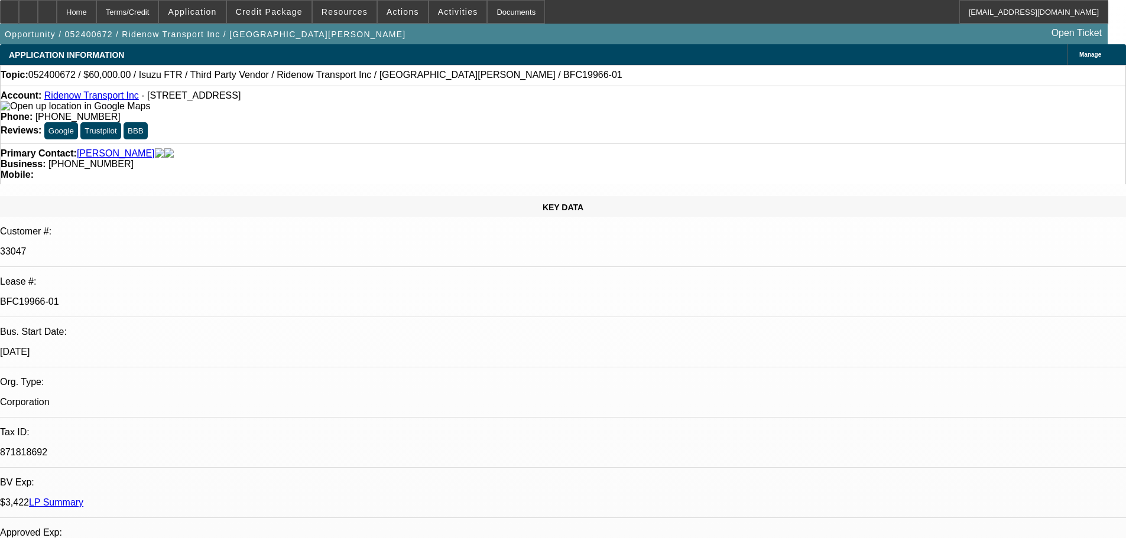
select select "0"
select select "2"
select select "0.1"
select select "4"
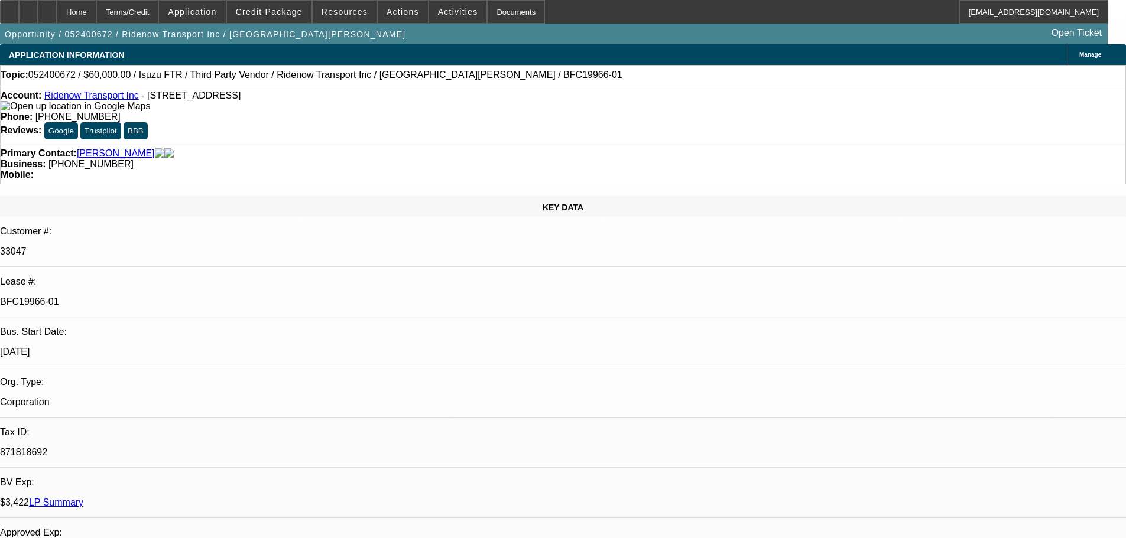
select select "0"
select select "2"
select select "0.1"
select select "4"
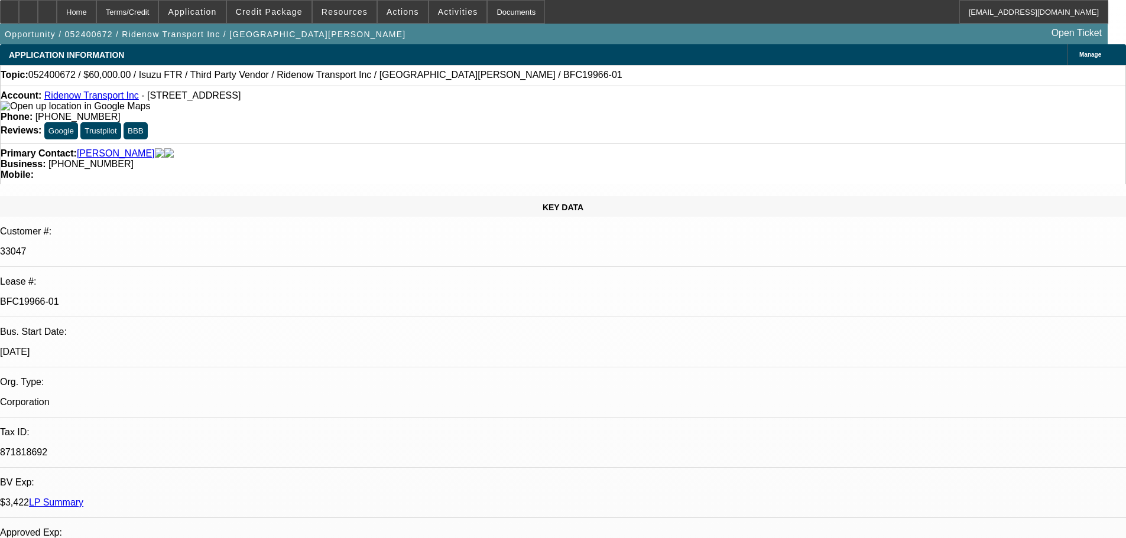
select select "0"
select select "2"
select select "0.1"
select select "4"
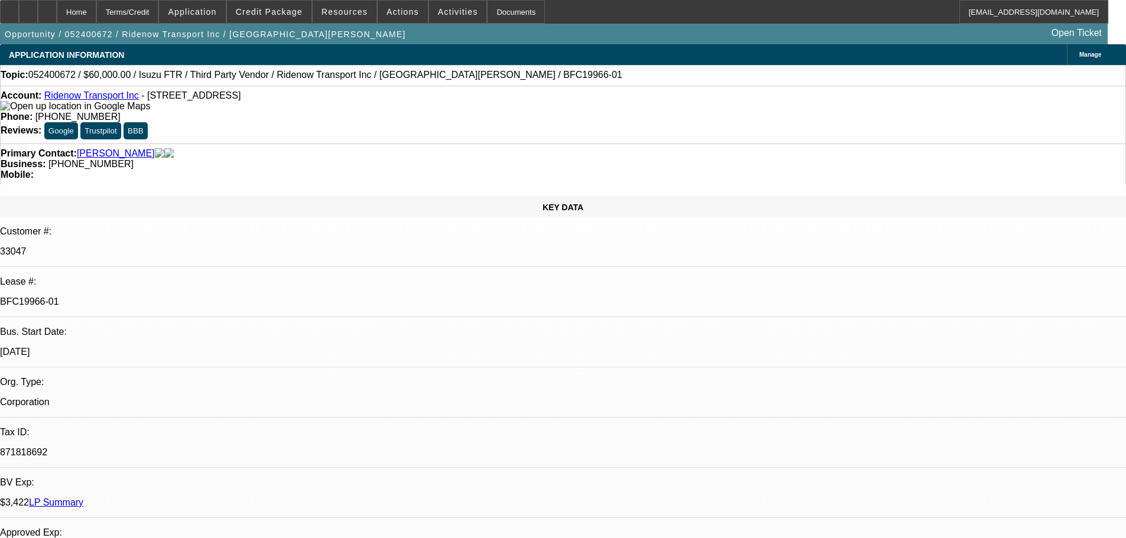
select select "0"
select select "2"
select select "0.1"
select select "4"
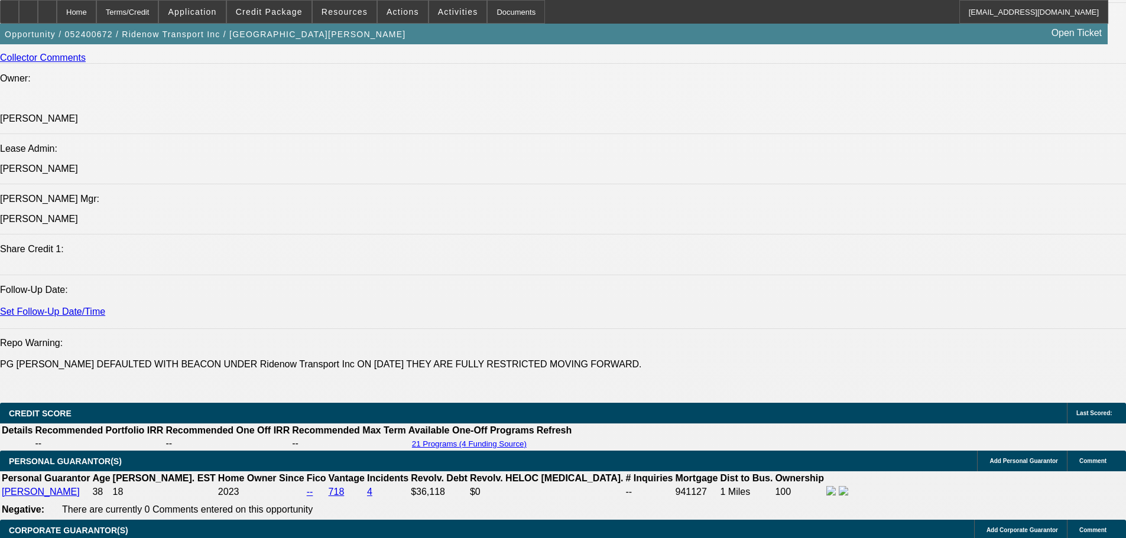
drag, startPoint x: 634, startPoint y: 287, endPoint x: 641, endPoint y: 483, distance: 196.3
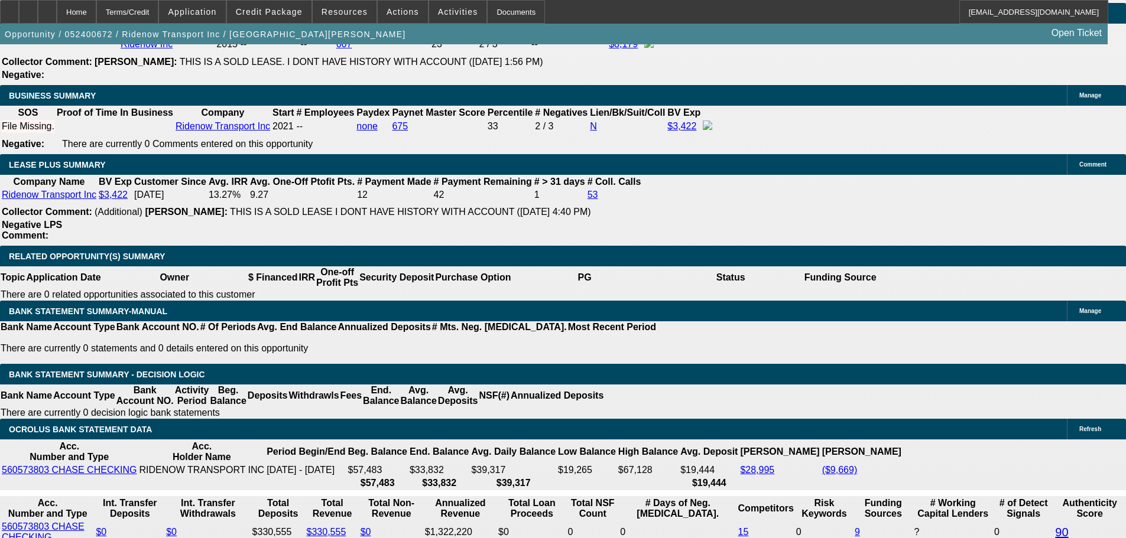
scroll to position [1973, 0]
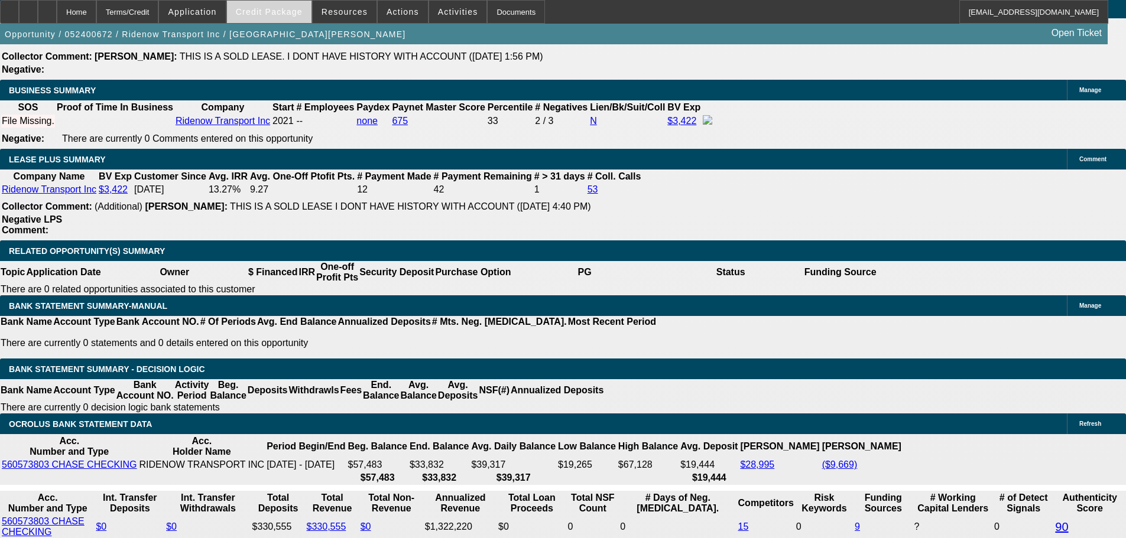
click at [296, 15] on span "Credit Package" at bounding box center [269, 11] width 67 height 9
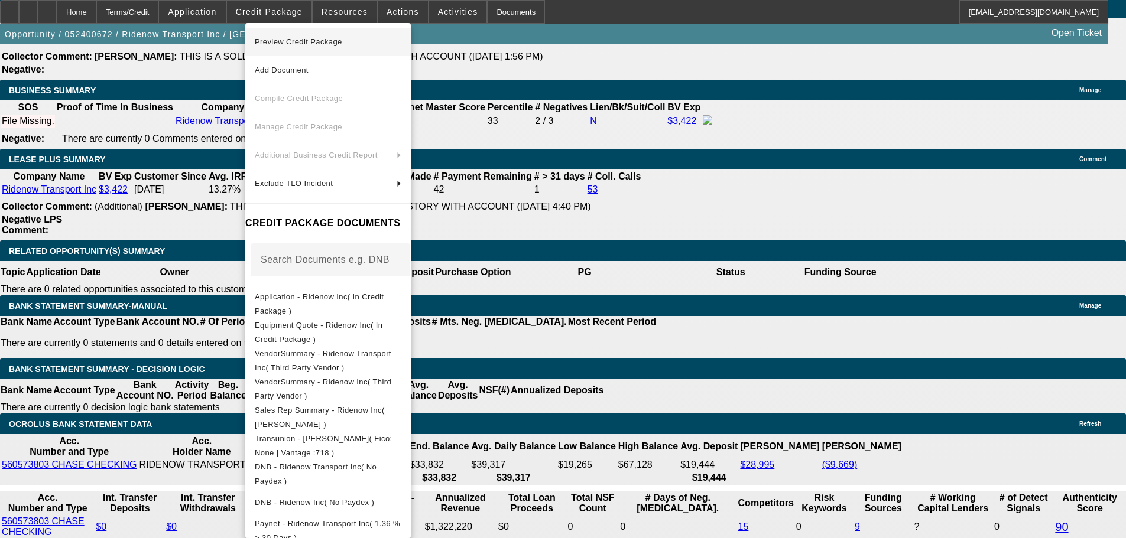
click at [398, 44] on span "Preview Credit Package" at bounding box center [328, 42] width 147 height 14
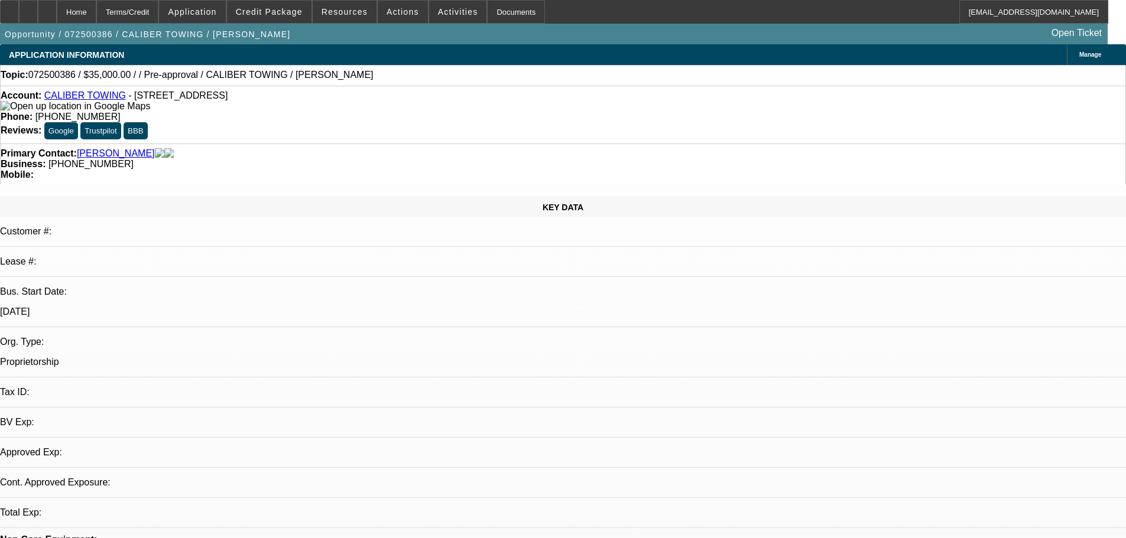
select select "0"
select select "2"
select select "0"
select select "6"
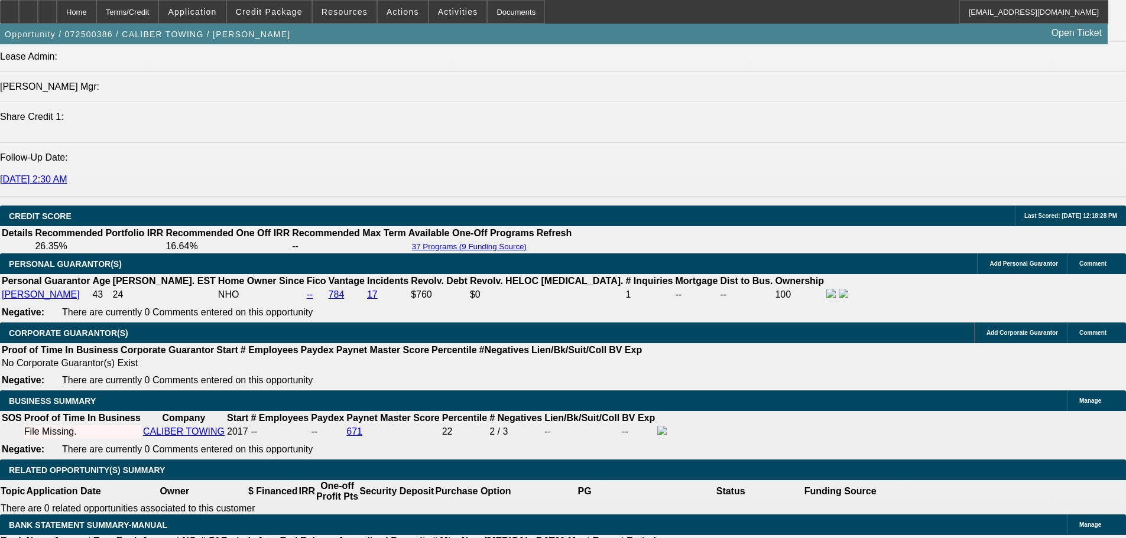
scroll to position [1596, 0]
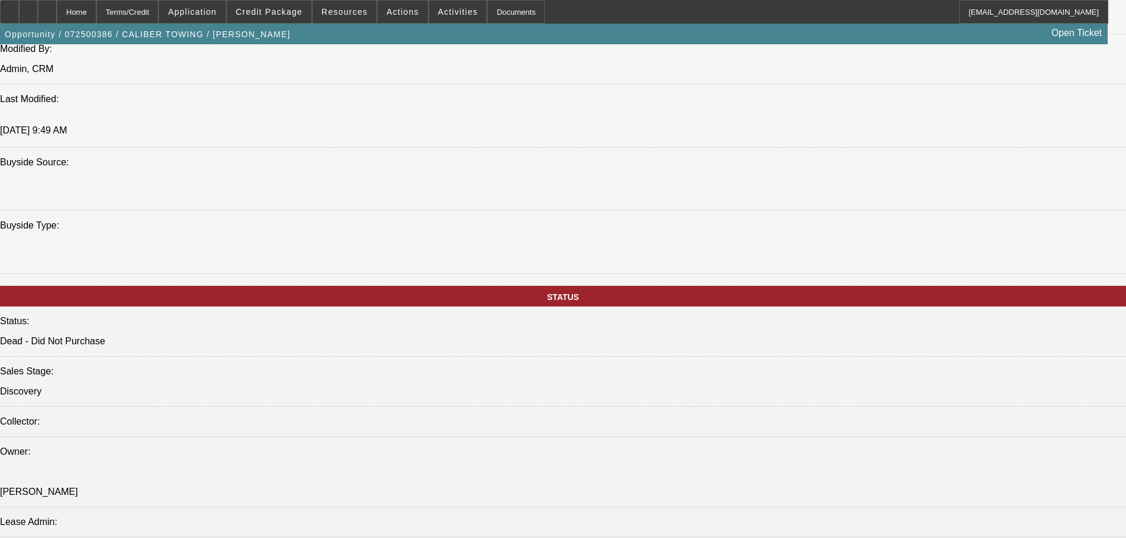
scroll to position [1064, 0]
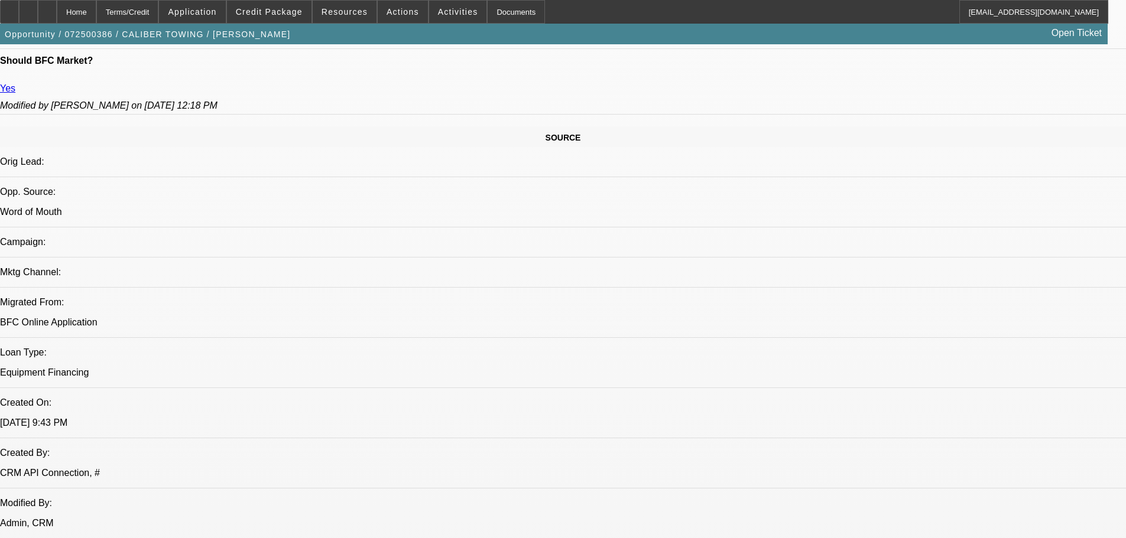
scroll to position [591, 0]
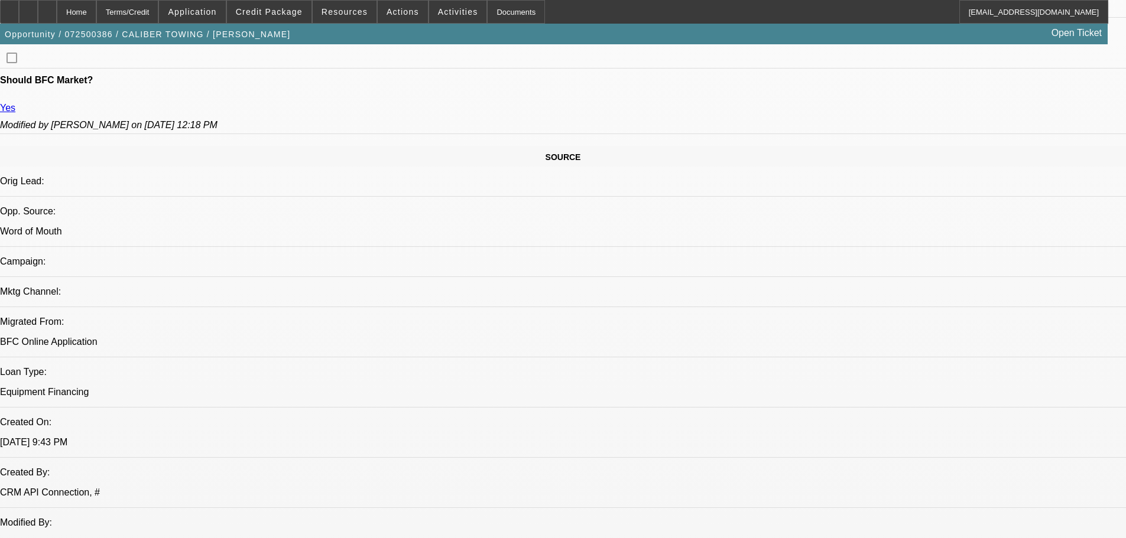
drag, startPoint x: 1001, startPoint y: 160, endPoint x: 983, endPoint y: 178, distance: 25.5
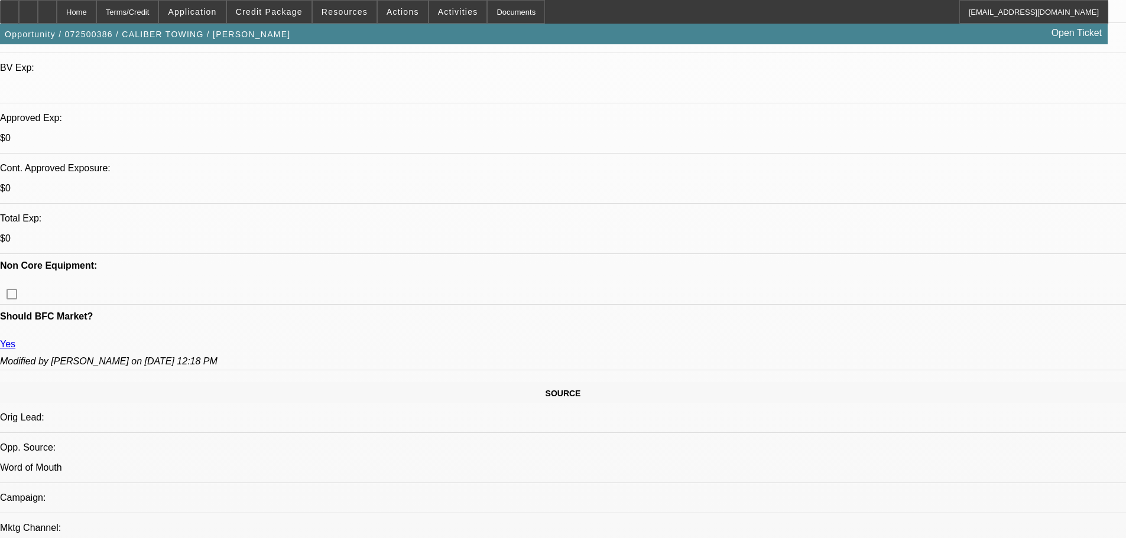
scroll to position [129, 0]
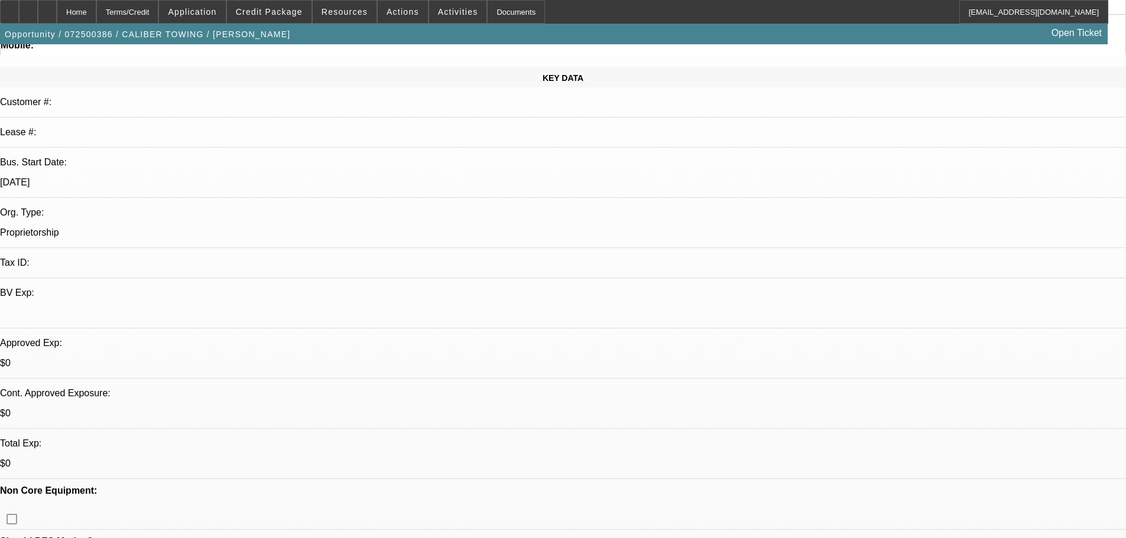
drag, startPoint x: 314, startPoint y: 401, endPoint x: 307, endPoint y: 242, distance: 159.1
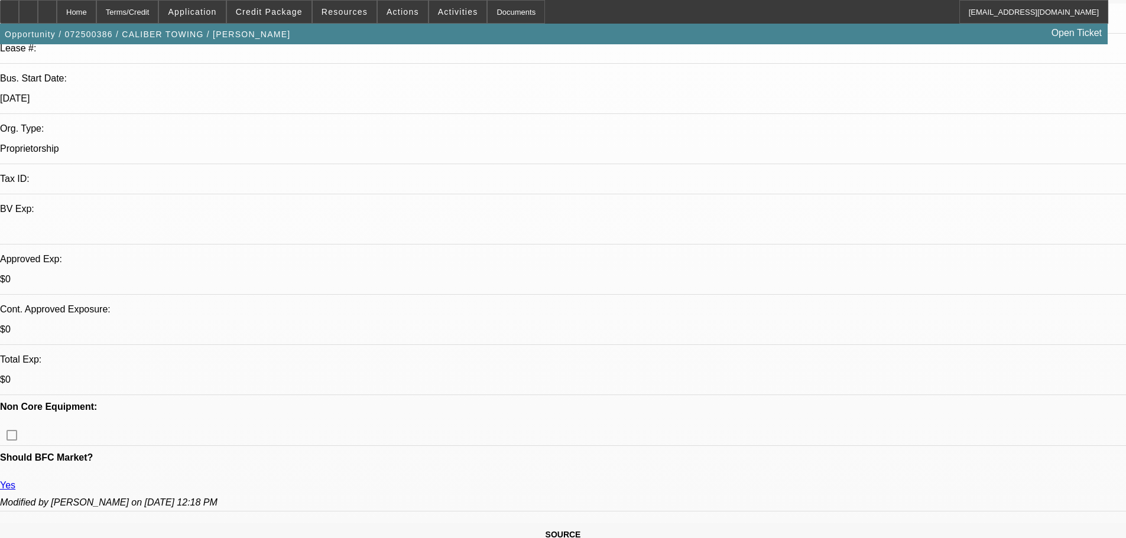
scroll to position [296, 0]
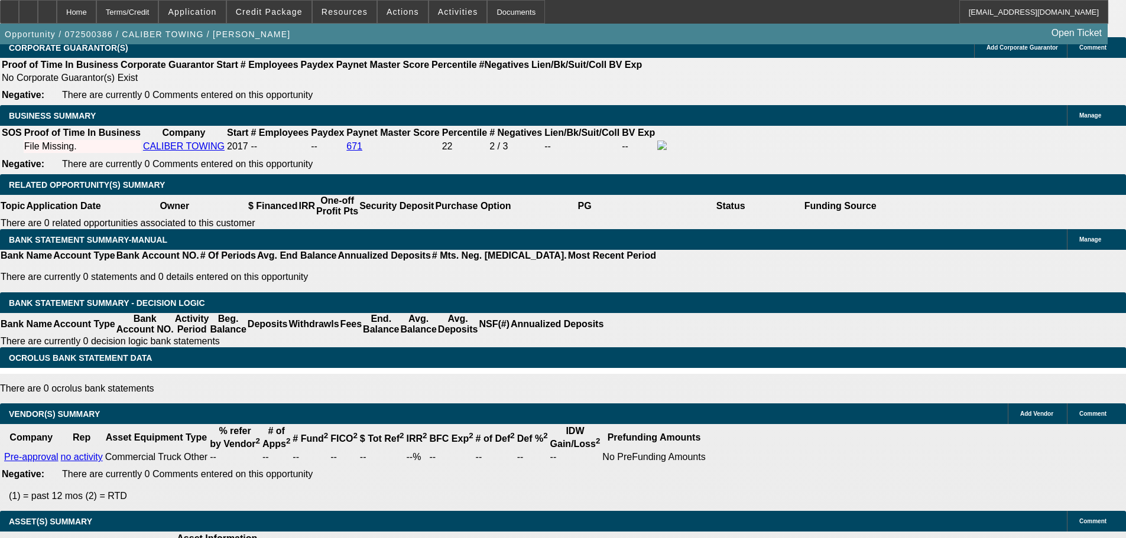
drag, startPoint x: 372, startPoint y: 281, endPoint x: 357, endPoint y: 404, distance: 123.9
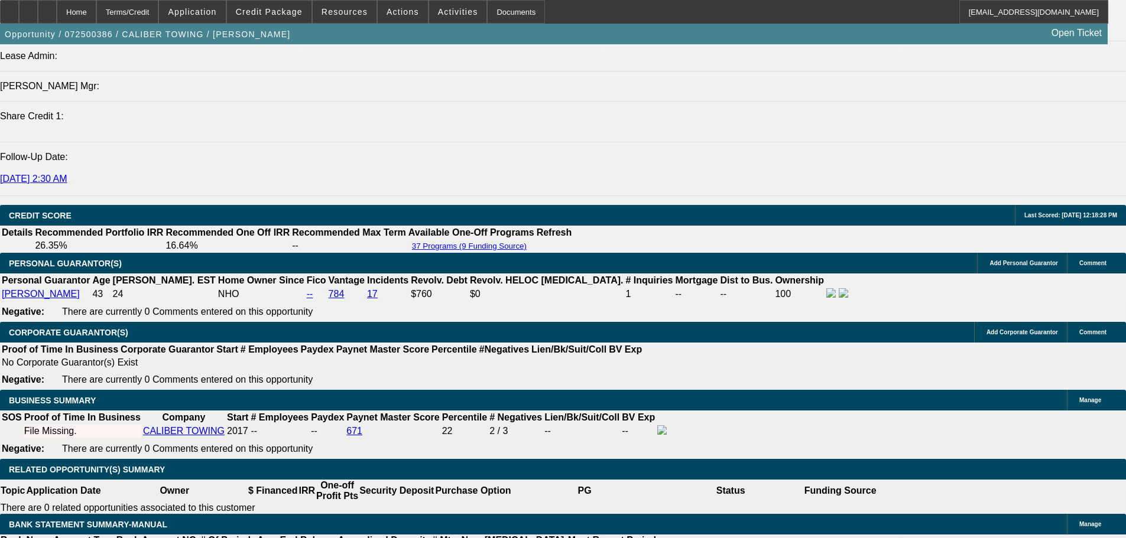
scroll to position [813, 0]
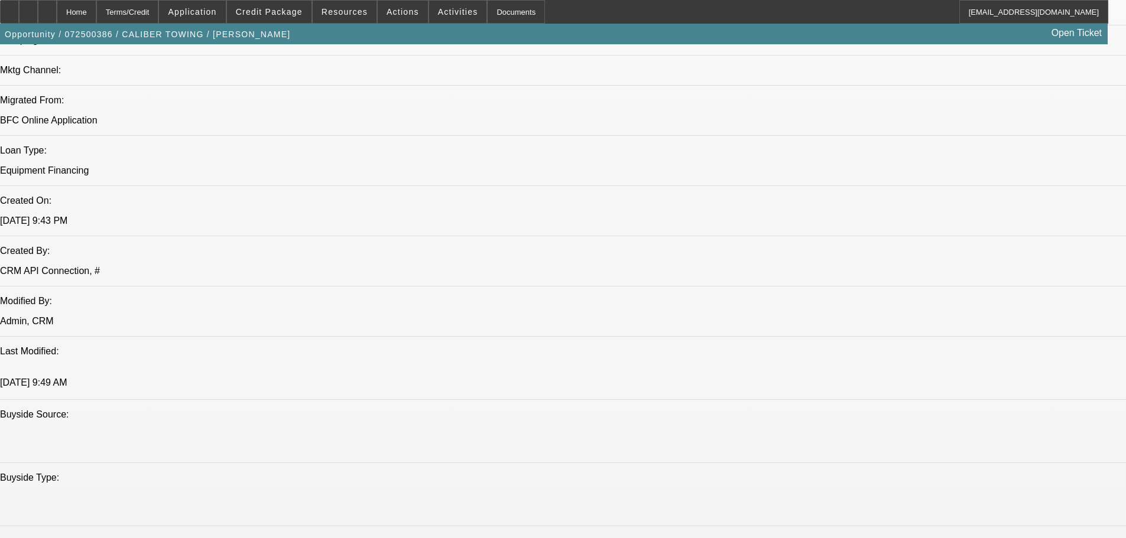
drag, startPoint x: 367, startPoint y: 387, endPoint x: 365, endPoint y: 154, distance: 232.3
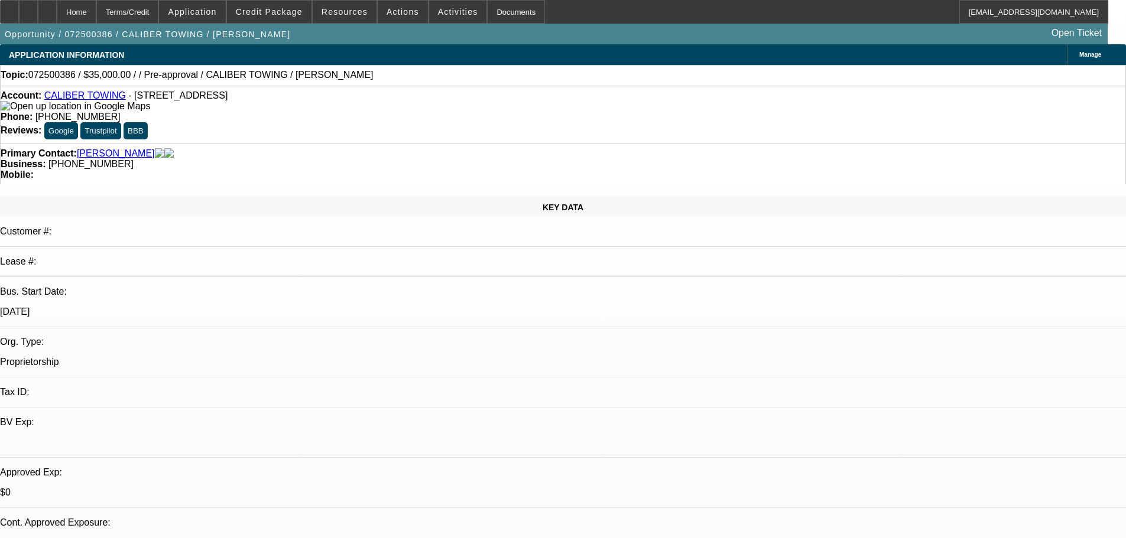
scroll to position [296, 0]
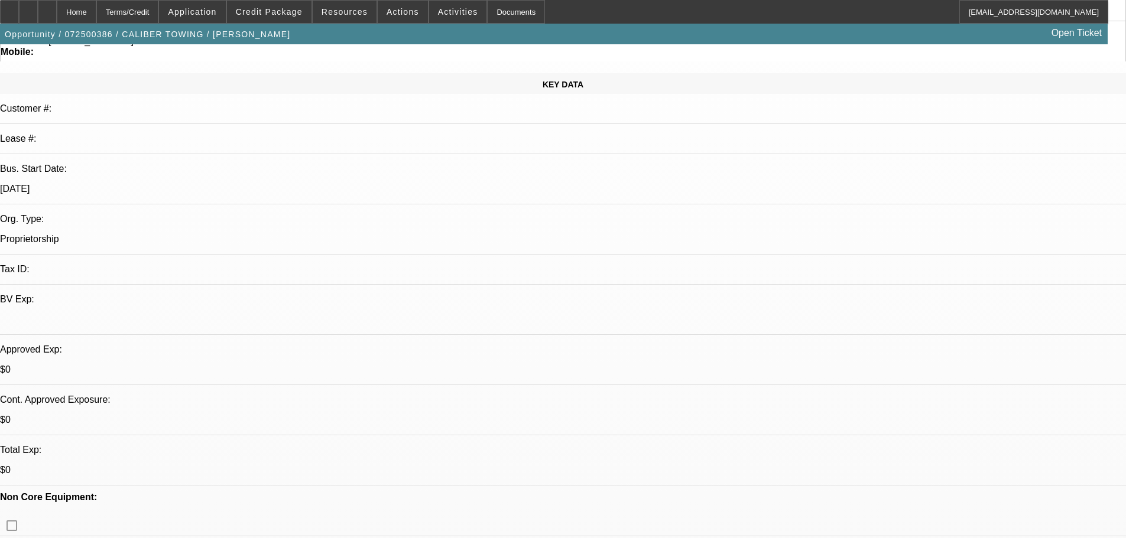
scroll to position [0, 0]
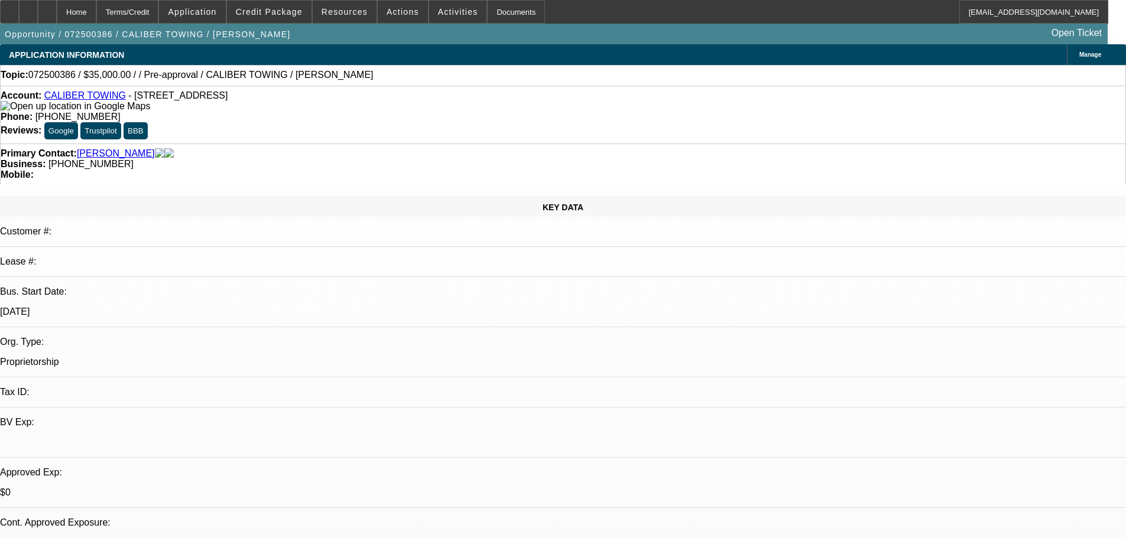
drag, startPoint x: 651, startPoint y: 362, endPoint x: 595, endPoint y: 280, distance: 99.0
click at [134, 159] on span "(615) 979-4187" at bounding box center [90, 164] width 85 height 10
click at [460, 159] on div "Business: (615) 979-4187" at bounding box center [563, 164] width 1125 height 11
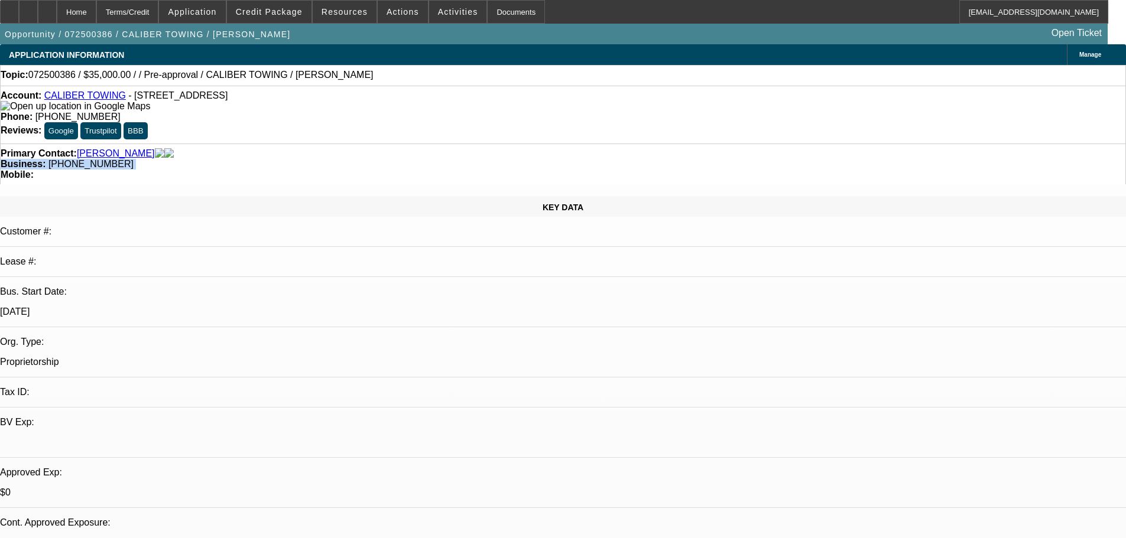
click at [134, 159] on span "(615) 979-4187" at bounding box center [90, 164] width 85 height 10
drag, startPoint x: 477, startPoint y: 129, endPoint x: 424, endPoint y: 134, distance: 53.4
click at [424, 159] on div "Business: (615) 979-4187" at bounding box center [563, 164] width 1125 height 11
copy span "(615) 979-4187"
click at [271, 148] on div "Primary Contact: Smith, Roger" at bounding box center [563, 153] width 1125 height 11
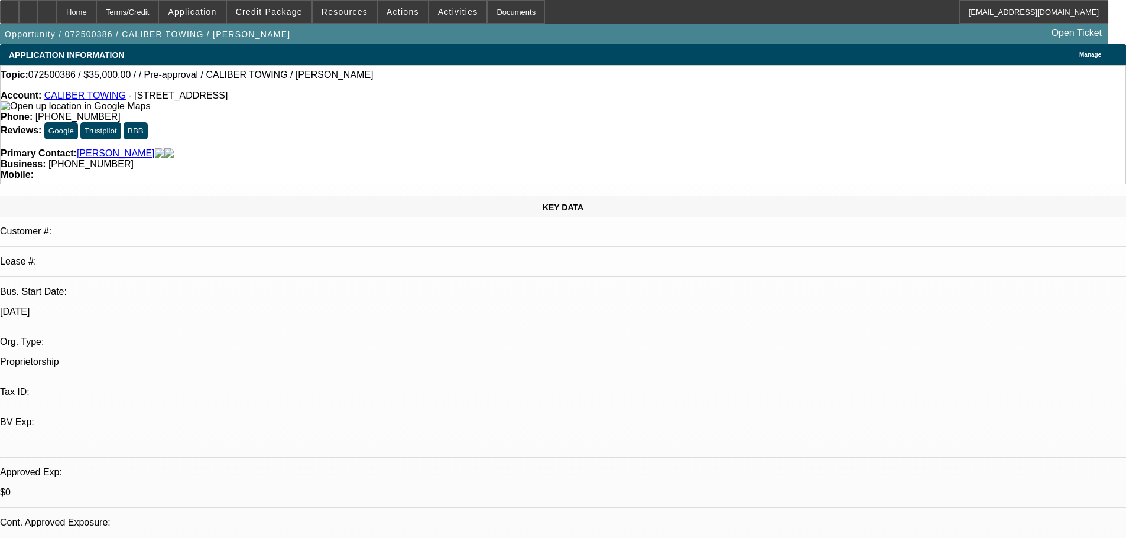
scroll to position [118, 0]
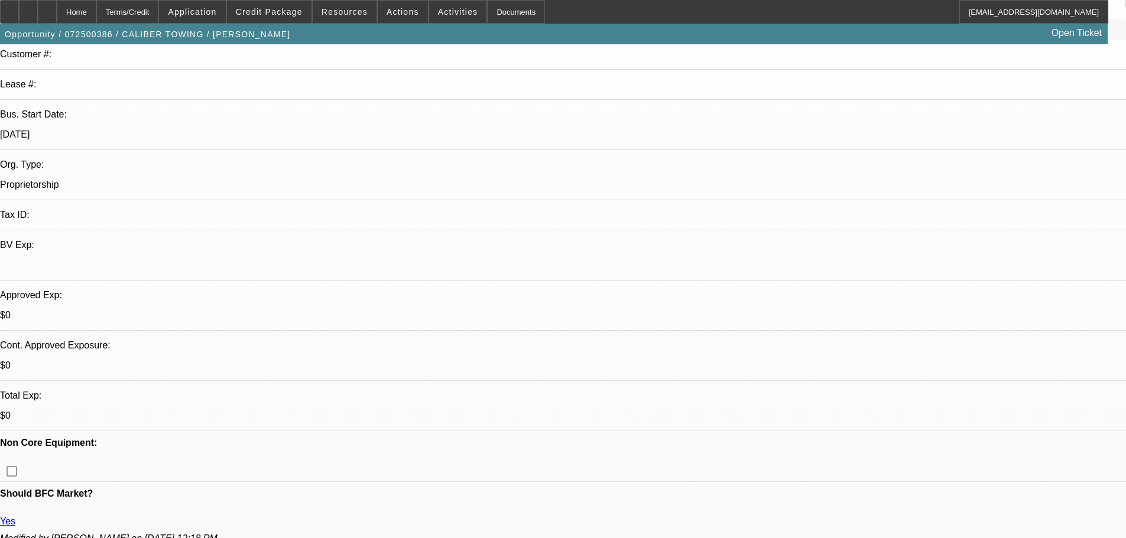
scroll to position [0, 0]
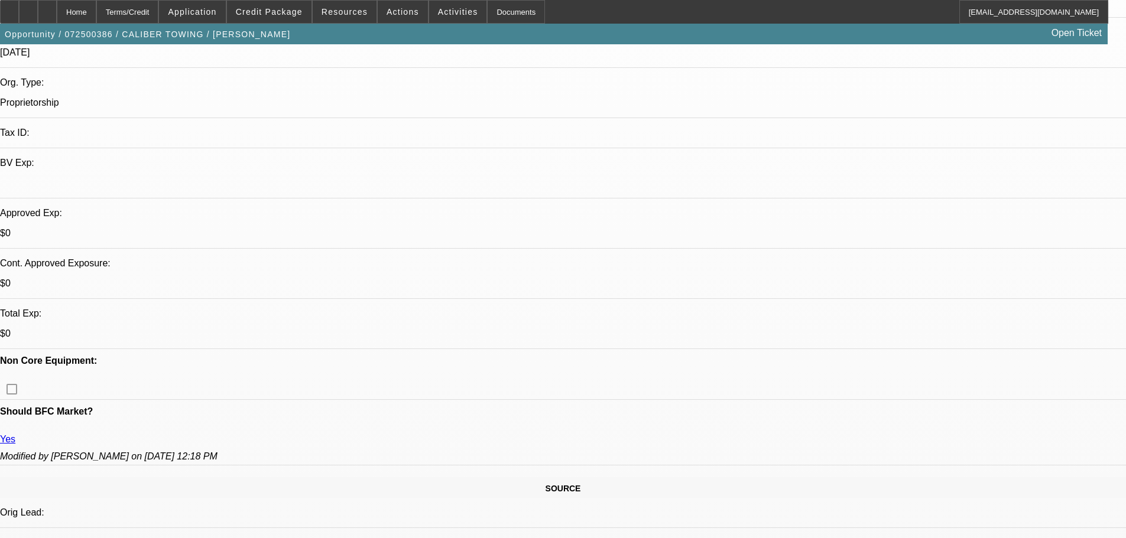
scroll to position [355, 0]
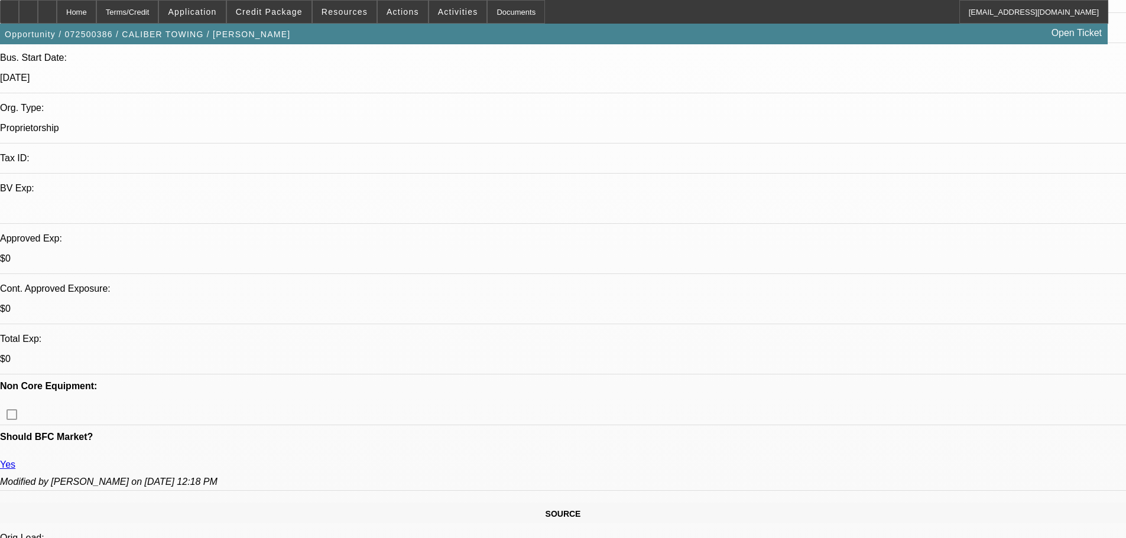
scroll to position [22, 0]
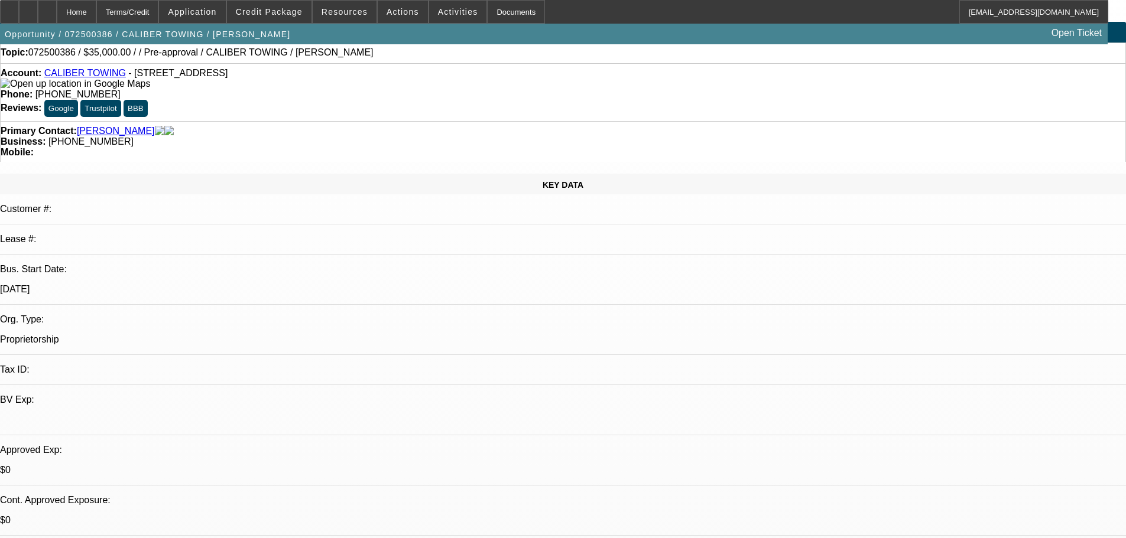
drag, startPoint x: 384, startPoint y: 237, endPoint x: 384, endPoint y: 147, distance: 90.4
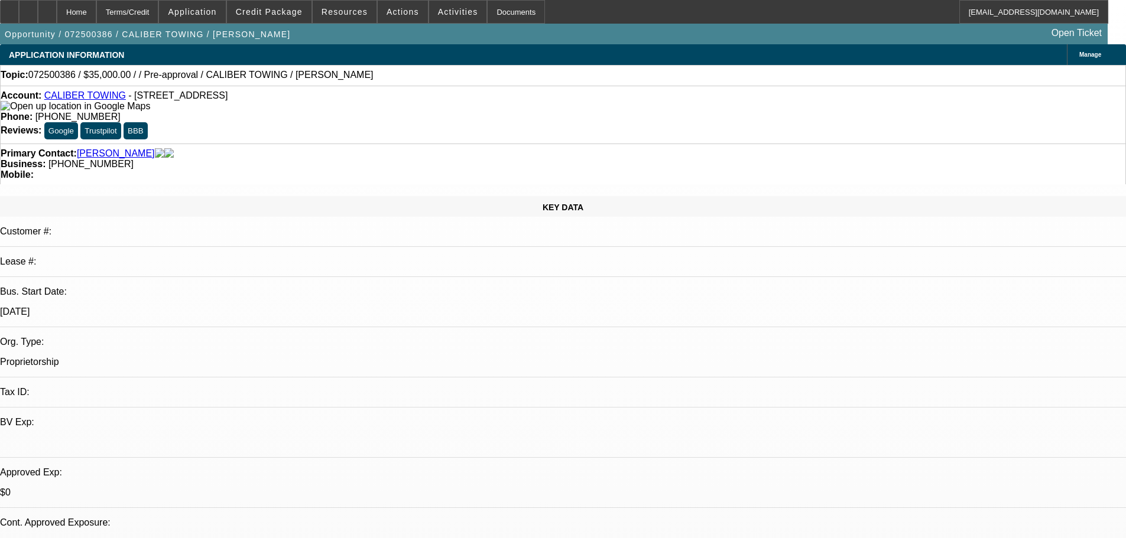
drag, startPoint x: 460, startPoint y: 277, endPoint x: 452, endPoint y: 139, distance: 138.0
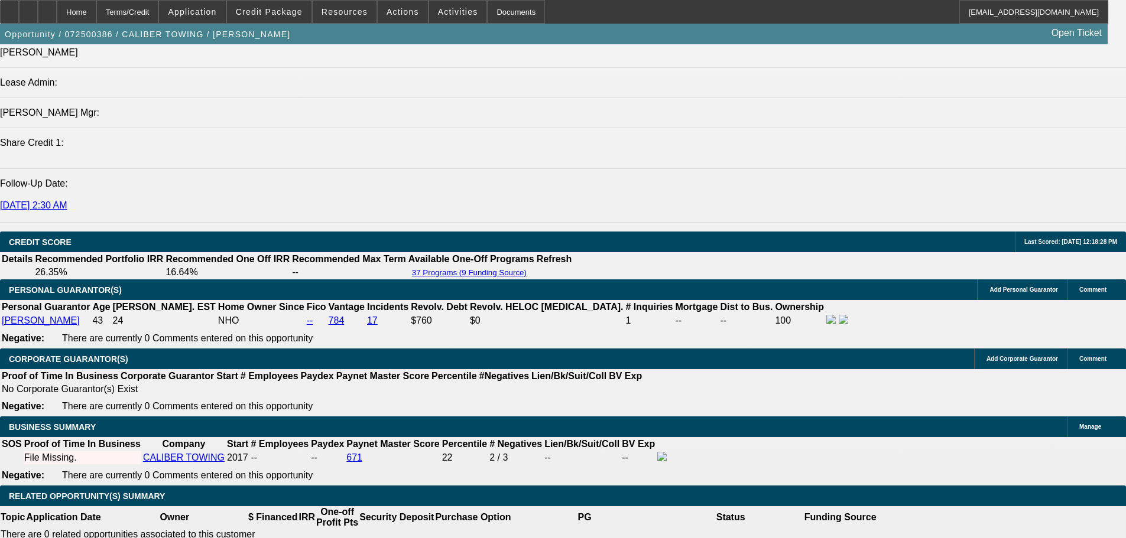
scroll to position [1418, 0]
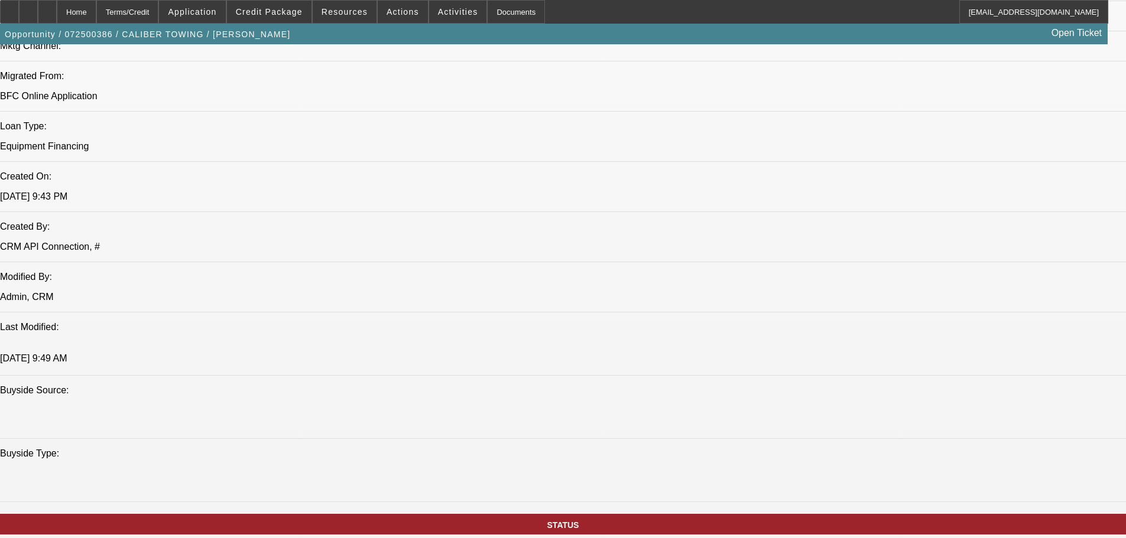
scroll to position [0, 0]
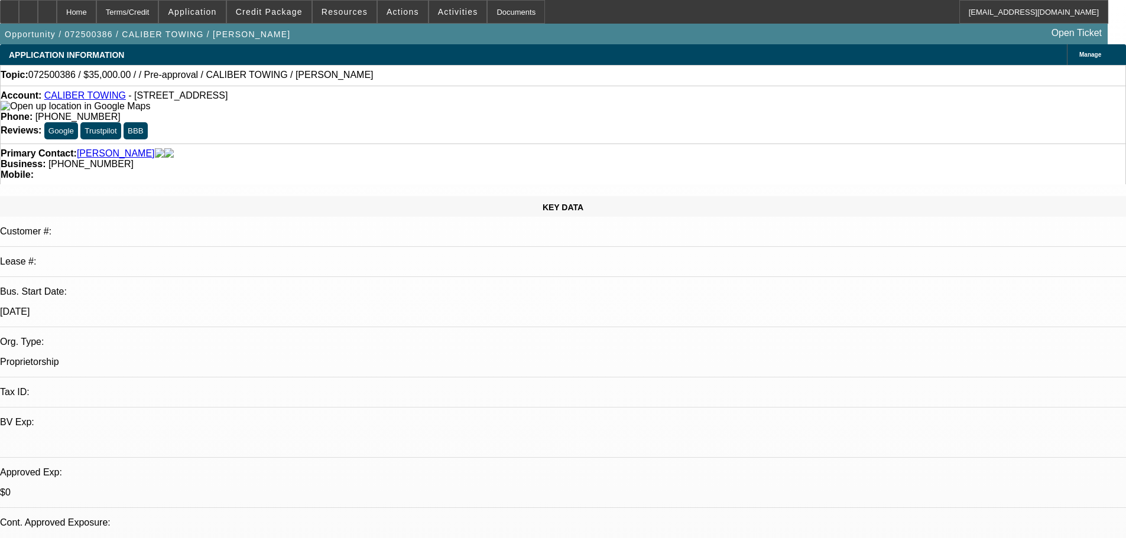
drag, startPoint x: 537, startPoint y: 407, endPoint x: 529, endPoint y: 131, distance: 276.1
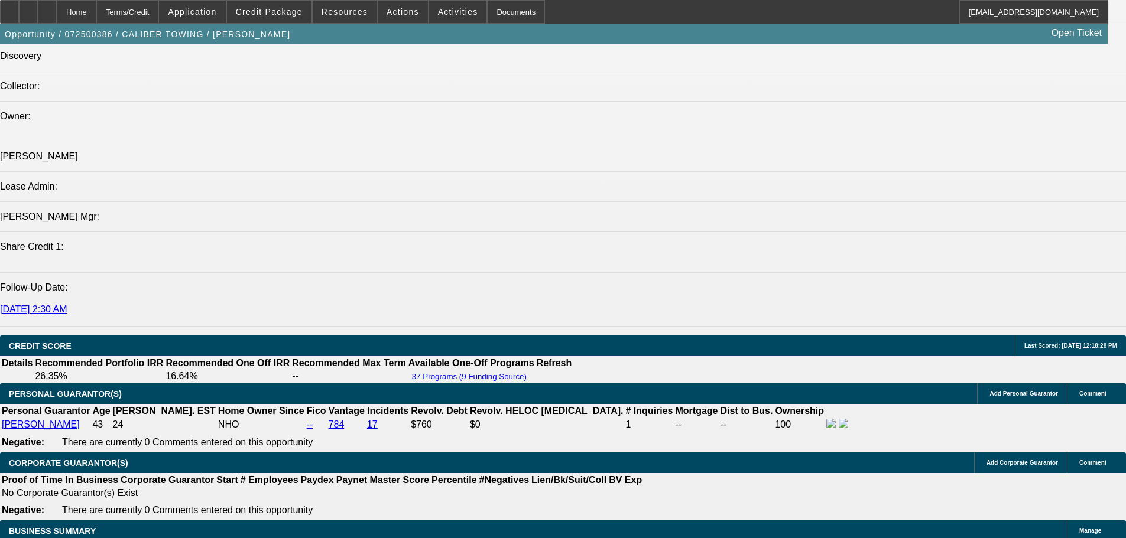
scroll to position [1478, 0]
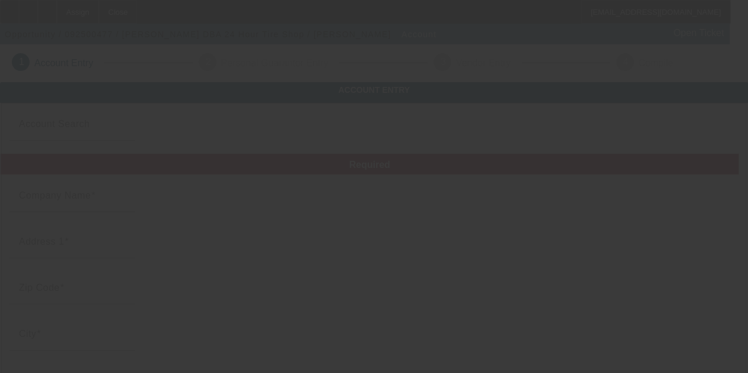
type input "[PERSON_NAME]"
type input "1385 [PERSON_NAME] Ln"
type input "38111"
type input "[GEOGRAPHIC_DATA]"
type input "[PHONE_NUMBER]"
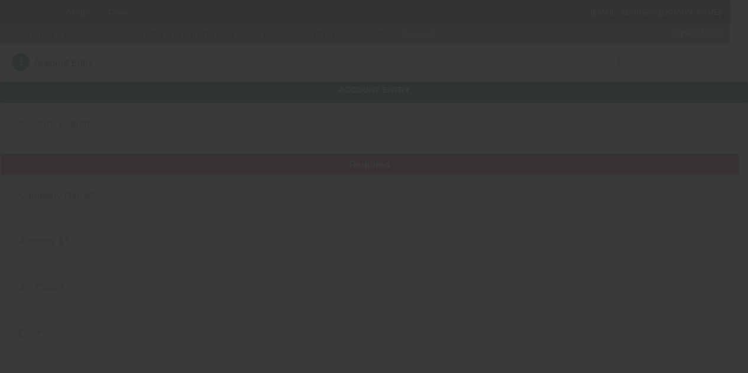
type input "24 Hour Tire Shop"
type input "871004970"
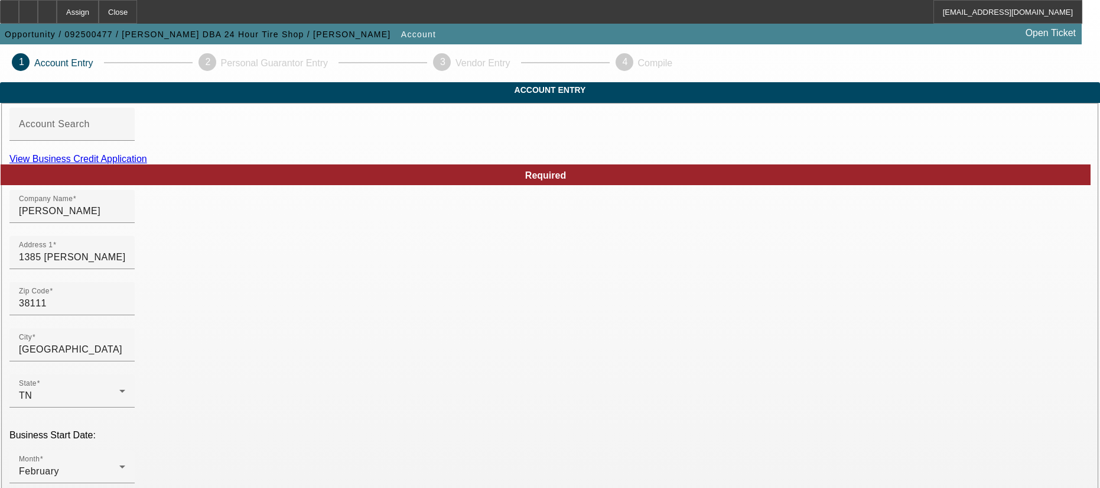
type input "[DATE]"
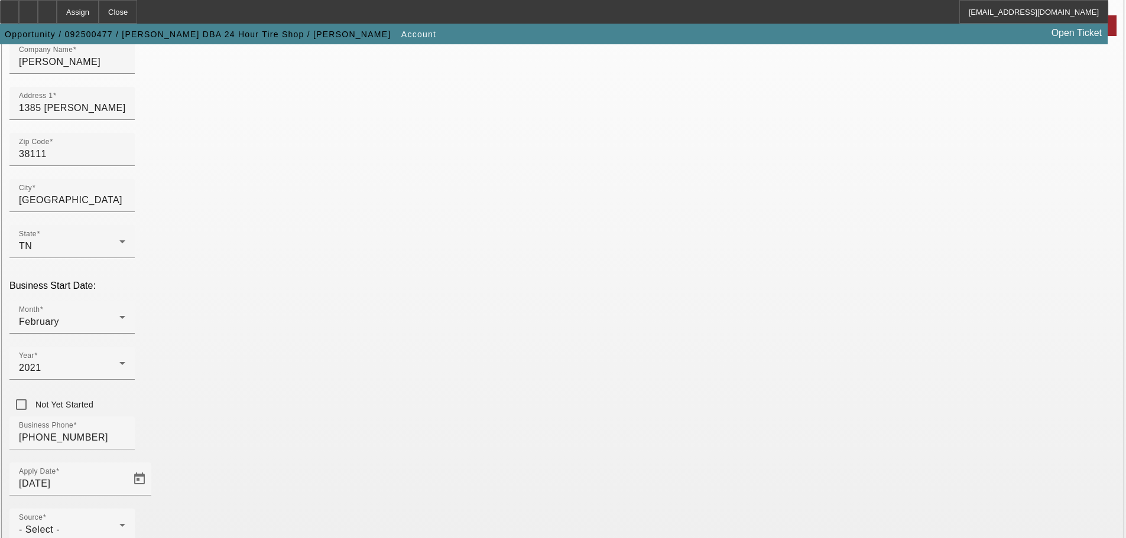
scroll to position [218, 0]
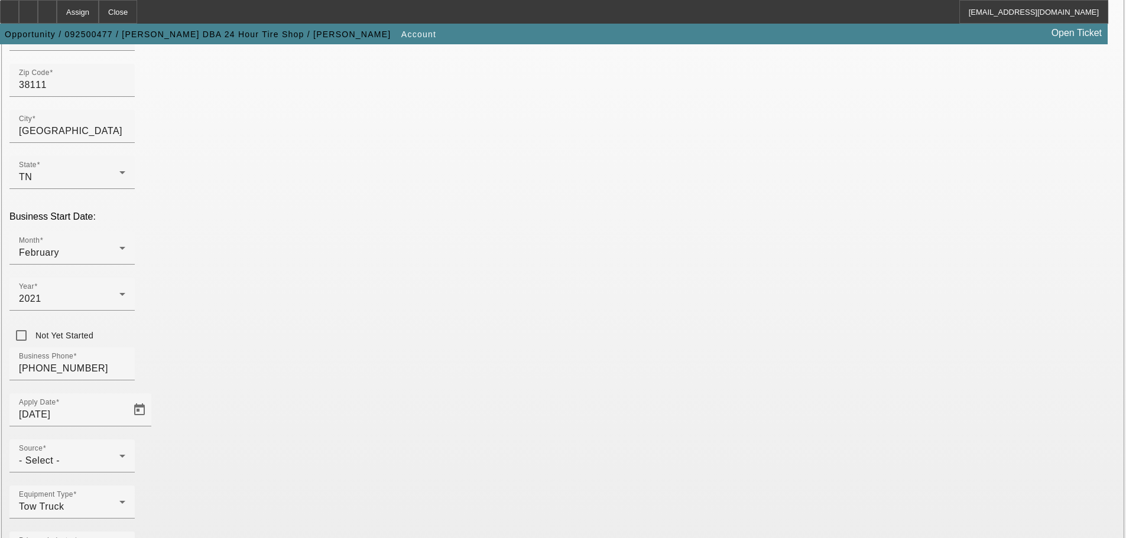
click at [119, 372] on div "- Select -" at bounding box center [69, 461] width 100 height 14
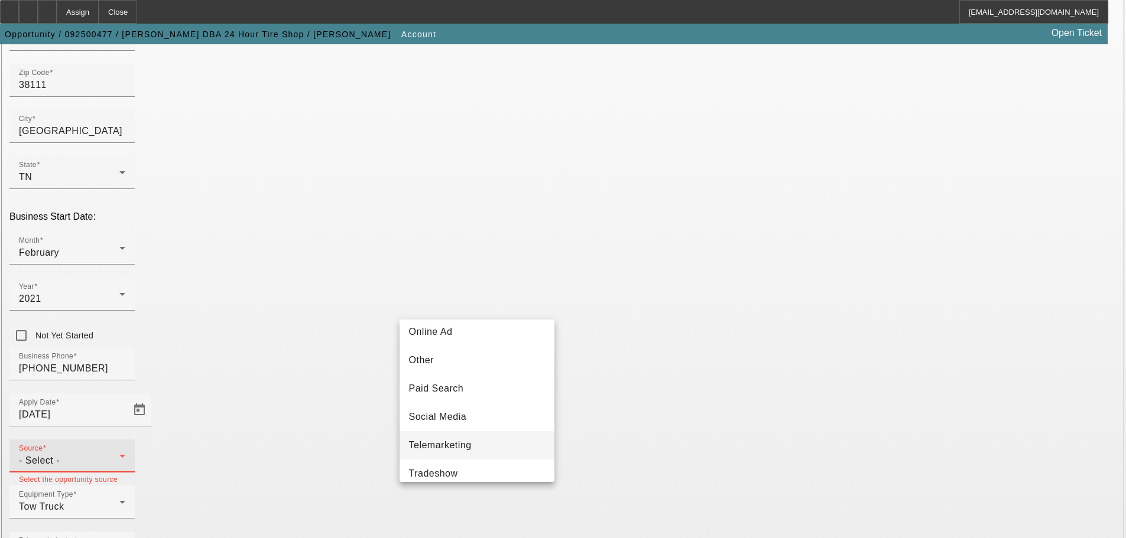
scroll to position [420, 0]
click at [483, 372] on mat-option "Vendor Referral" at bounding box center [477, 435] width 155 height 28
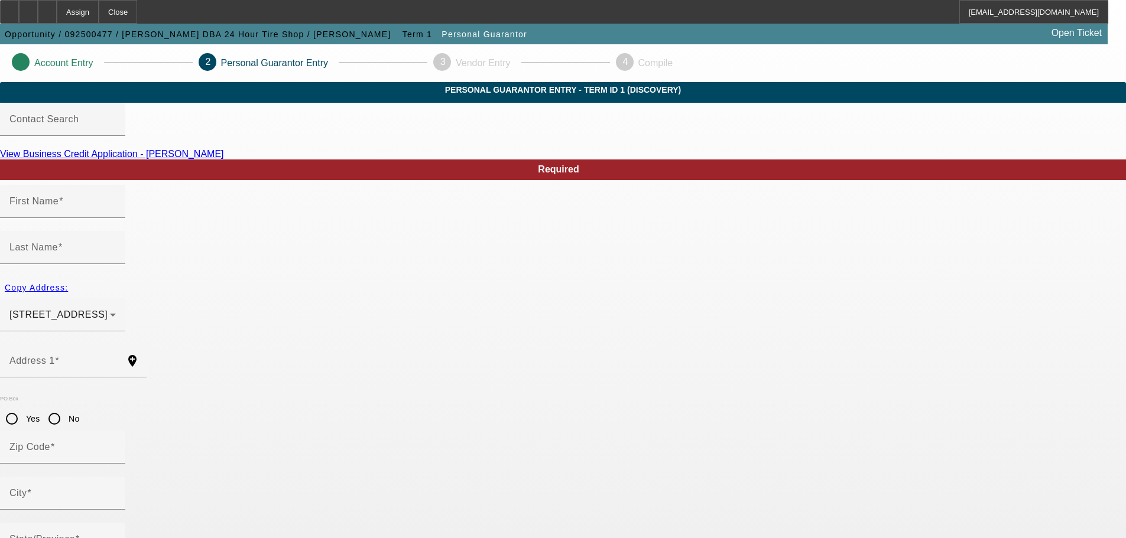
type input "Calvin"
type input "Robinson"
type input "1385 Robinhood Ln"
radio input "true"
type input "38111"
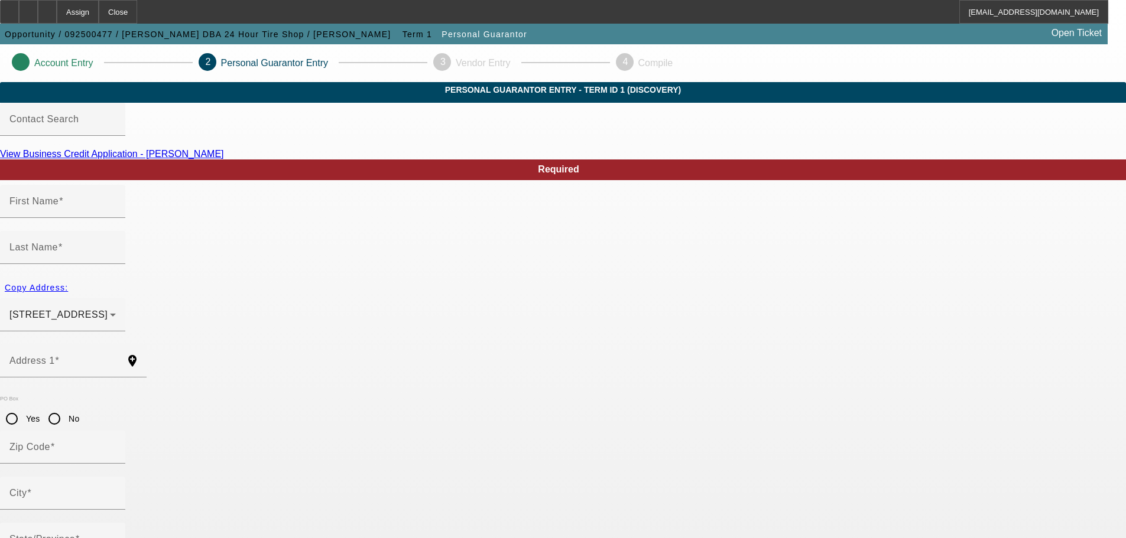
type input "Memphis"
type input "(901) 425-8420"
type input "100"
type input "409-85-6240"
type input "calvinrobinson1998@yahoo.com"
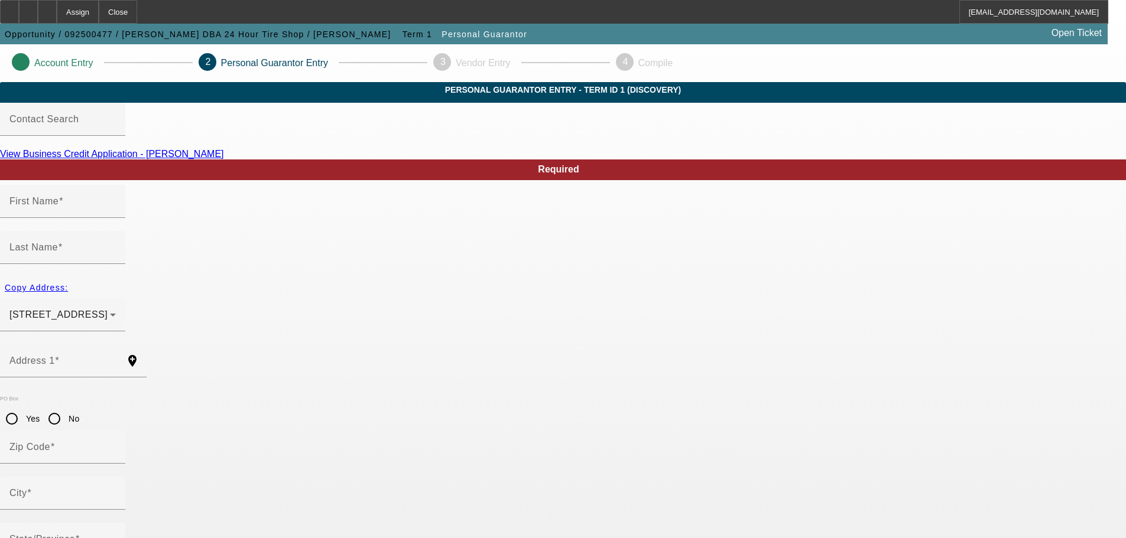
type input "(901) 239-7012"
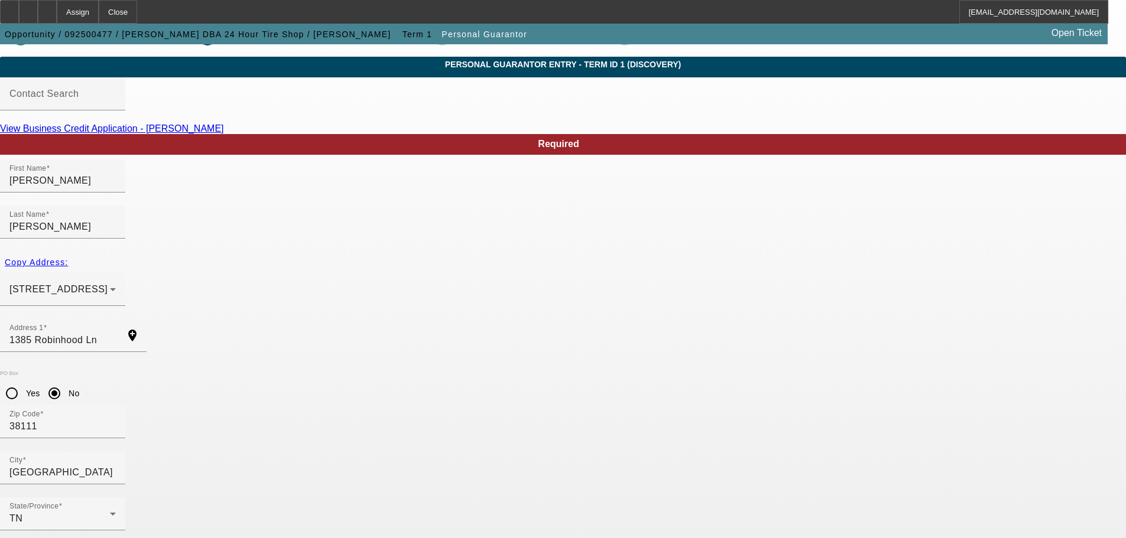
scroll to position [40, 0]
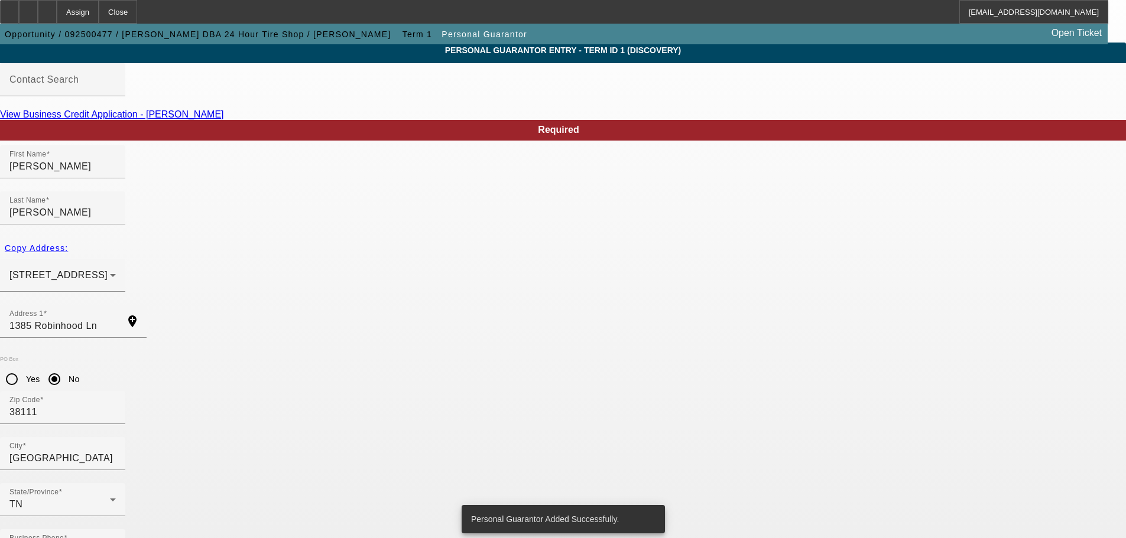
scroll to position [0, 0]
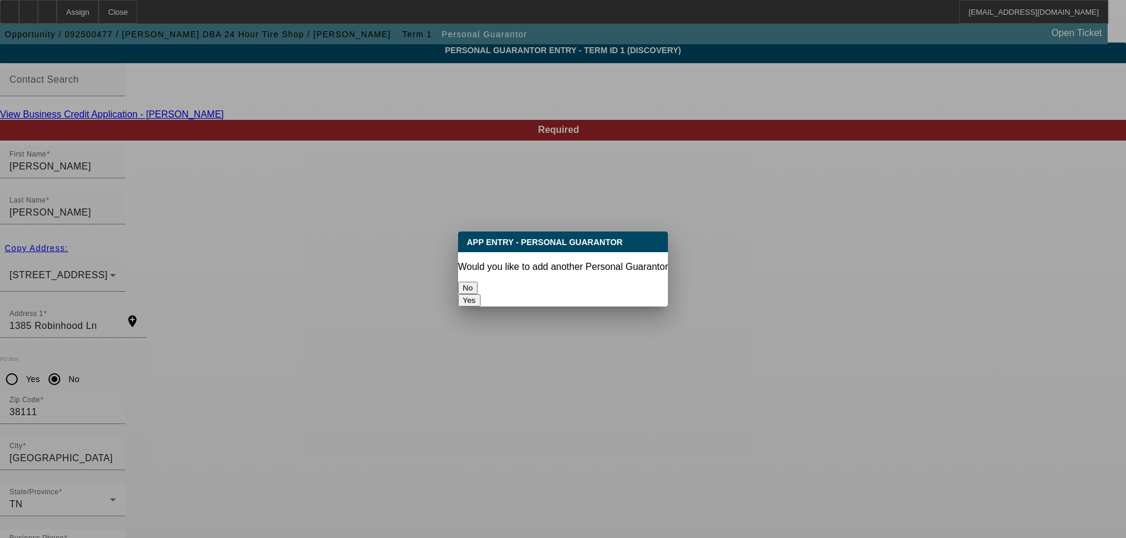
drag, startPoint x: 519, startPoint y: 277, endPoint x: 491, endPoint y: 276, distance: 27.8
click at [478, 282] on button "No" at bounding box center [468, 288] width 20 height 12
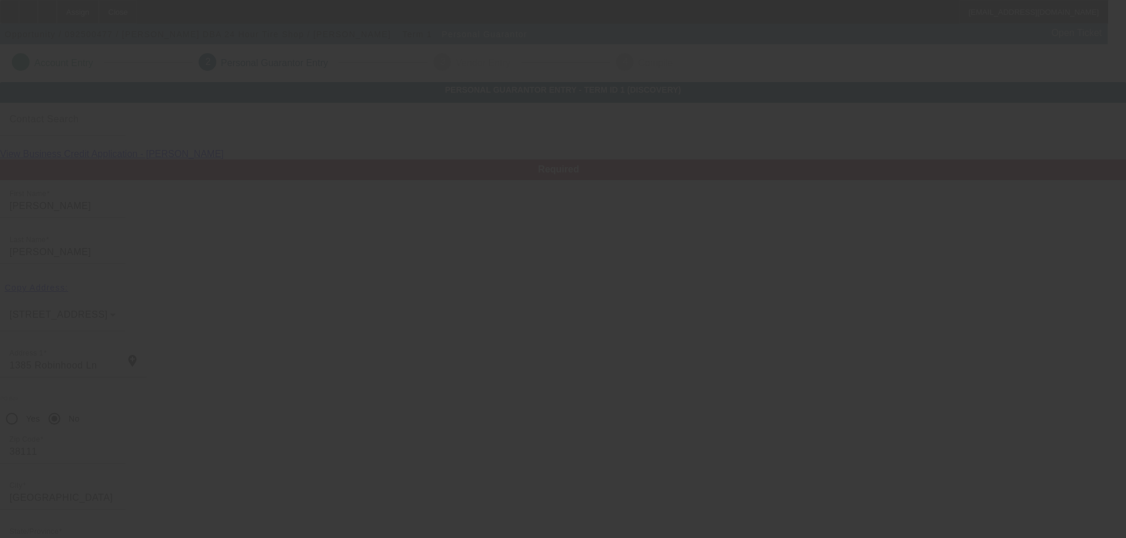
scroll to position [40, 0]
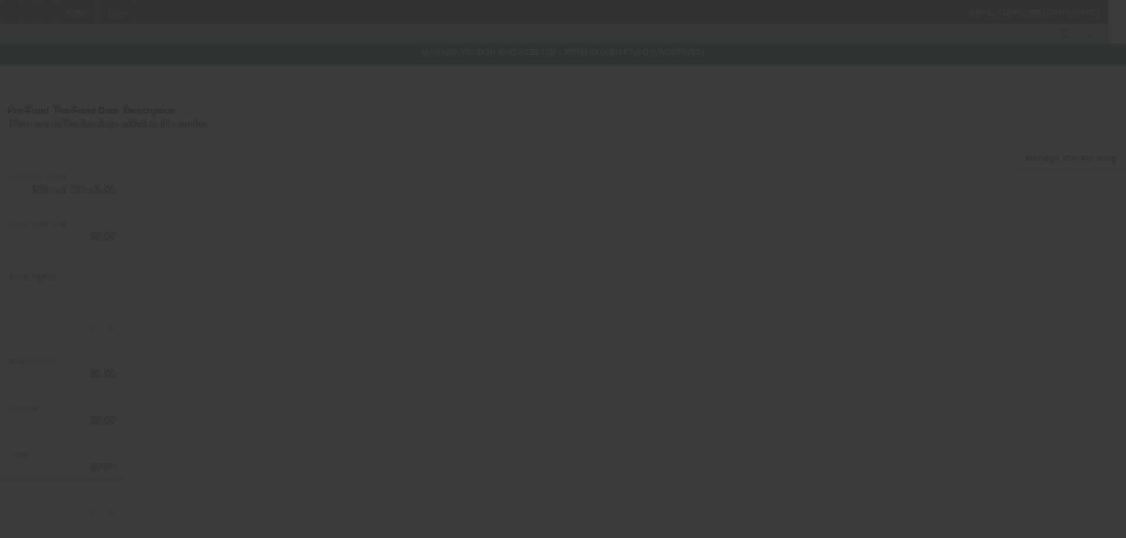
type input "$59,000.00"
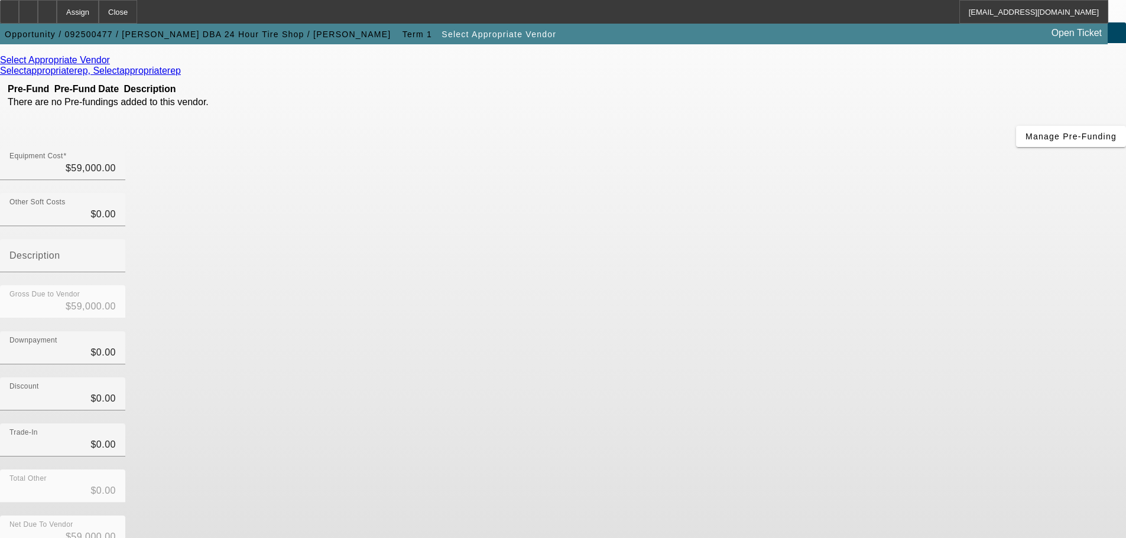
scroll to position [65, 0]
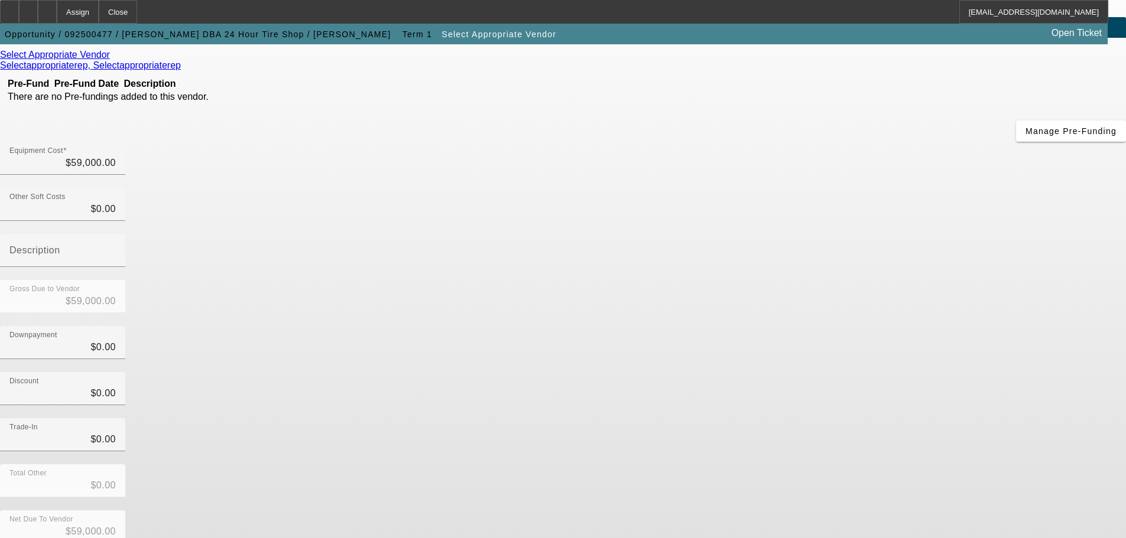
click at [756, 372] on div "Net Due To Vendor $59,000.00" at bounding box center [563, 534] width 1126 height 46
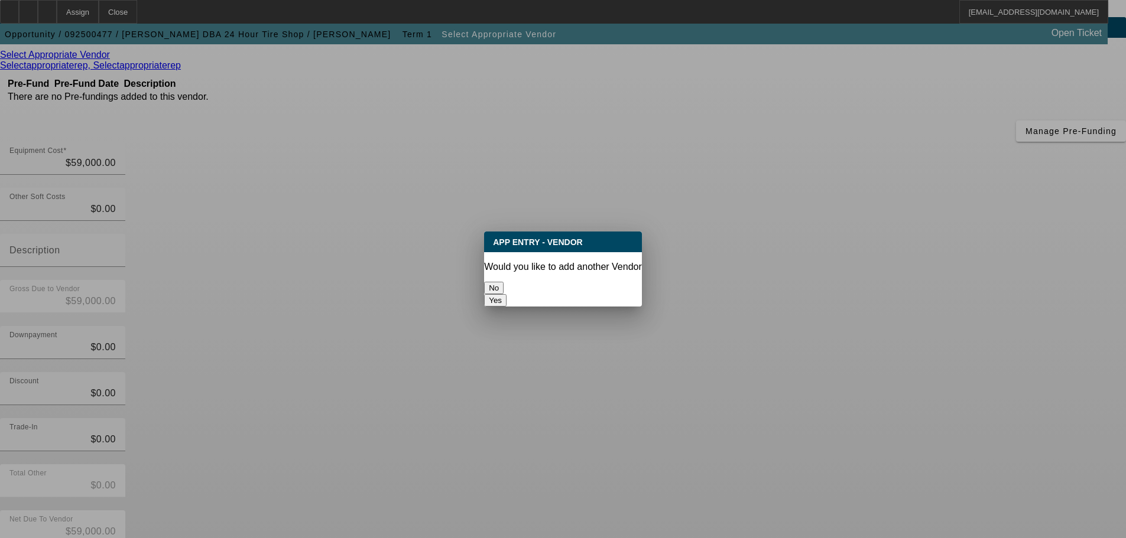
click at [504, 282] on button "No" at bounding box center [494, 288] width 20 height 12
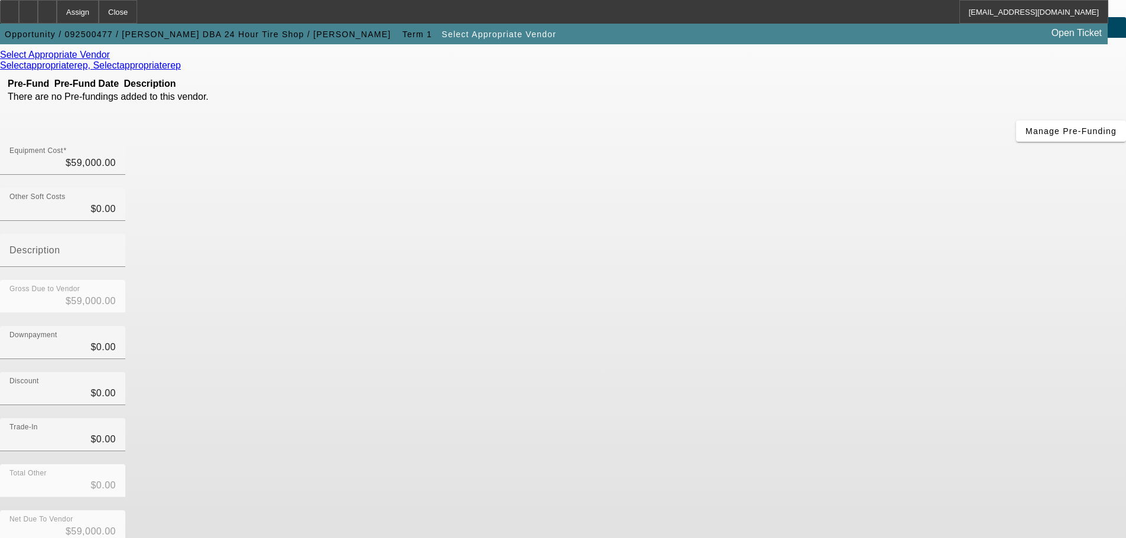
scroll to position [65, 0]
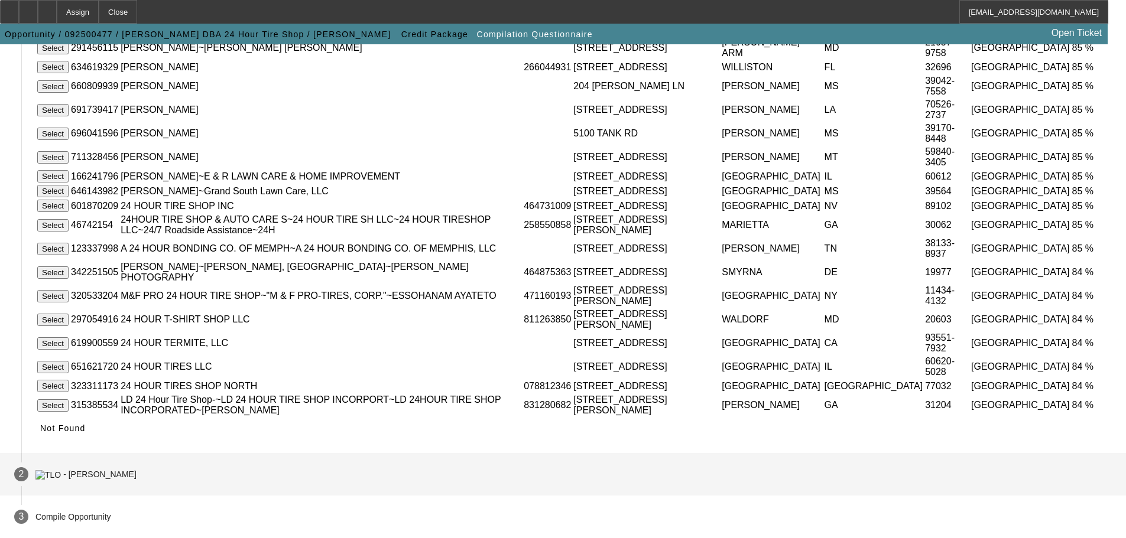
scroll to position [338, 0]
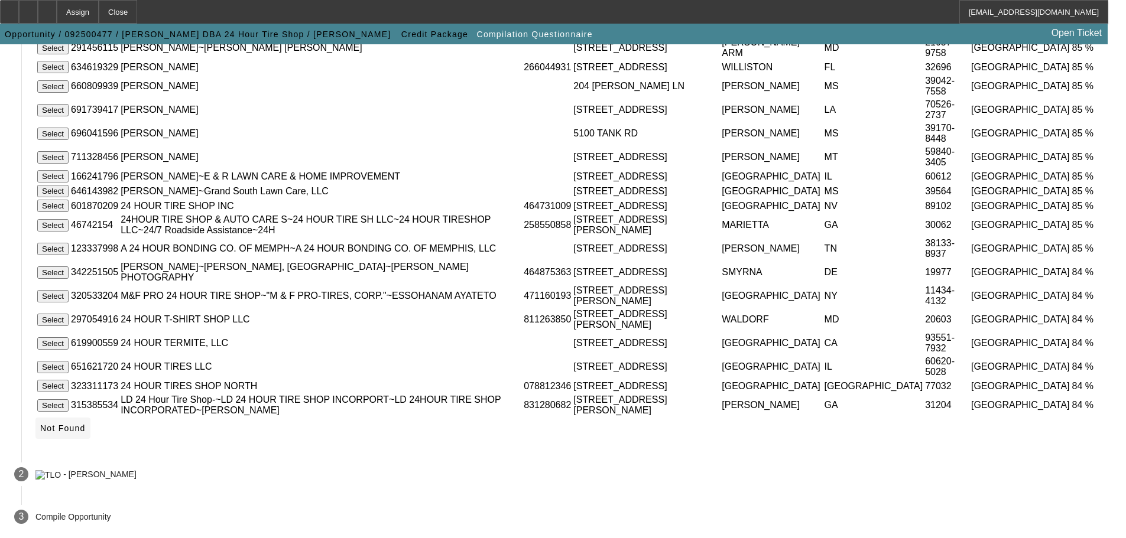
click at [86, 372] on span "Not Found" at bounding box center [63, 428] width 46 height 9
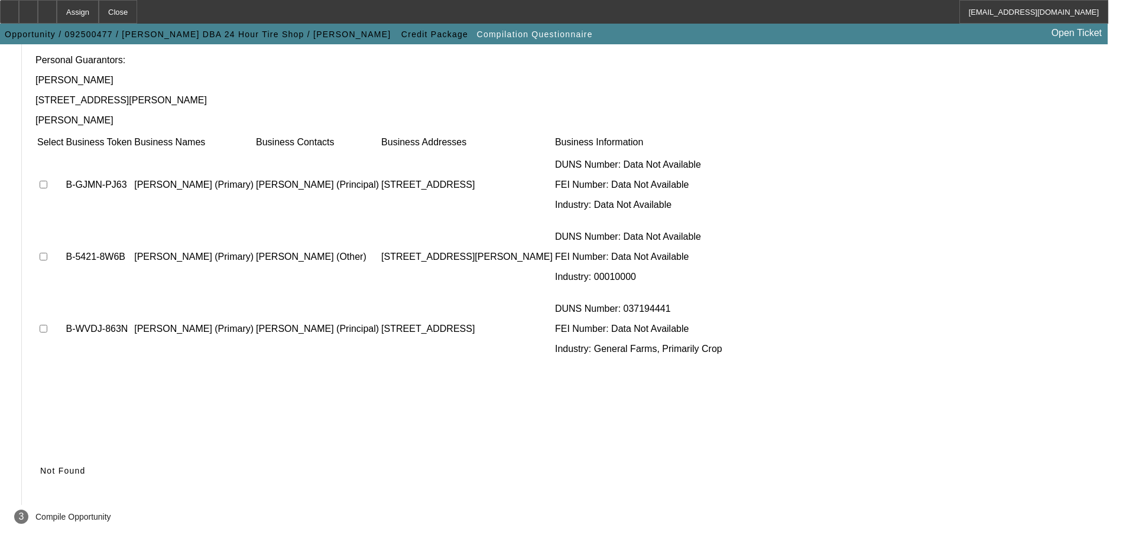
scroll to position [115, 0]
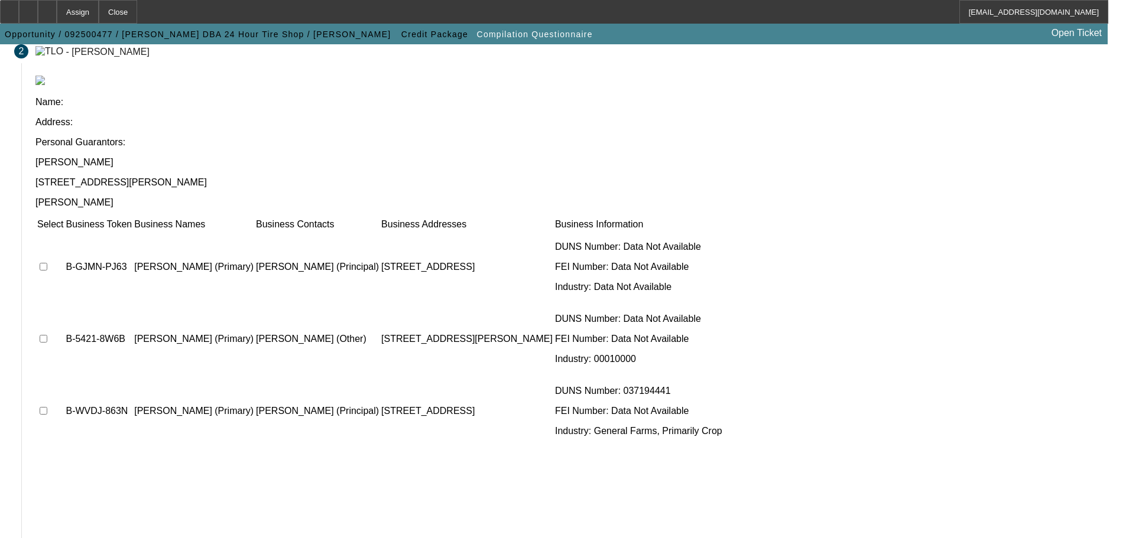
click at [47, 263] on input "checkbox" at bounding box center [44, 267] width 8 height 8
checkbox input "true"
click at [47, 335] on input "checkbox" at bounding box center [44, 339] width 8 height 8
checkbox input "true"
drag, startPoint x: 256, startPoint y: 268, endPoint x: 513, endPoint y: 309, distance: 259.8
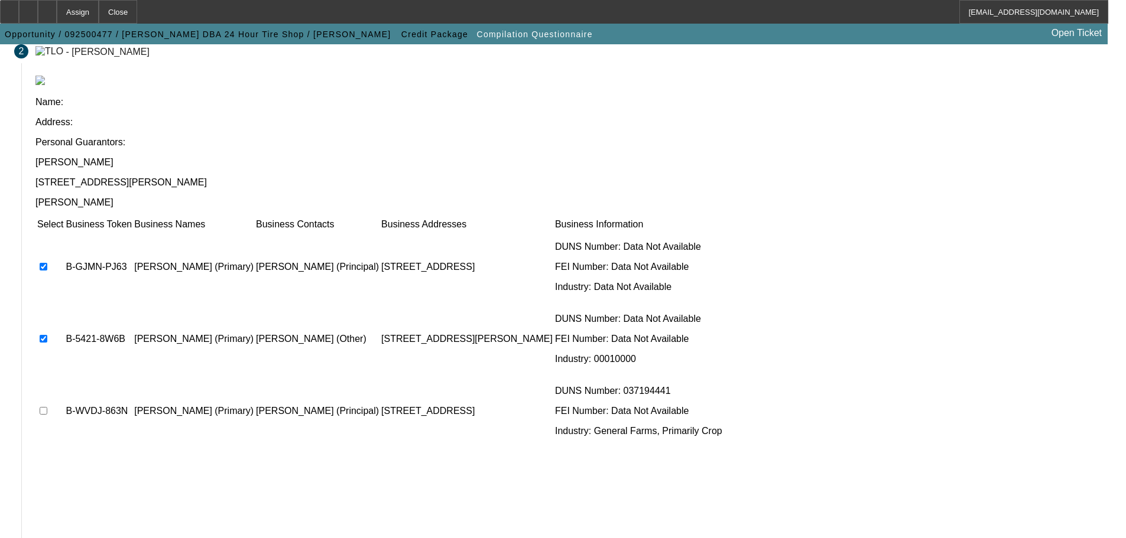
click at [47, 372] on input "checkbox" at bounding box center [44, 411] width 8 height 8
checkbox input "true"
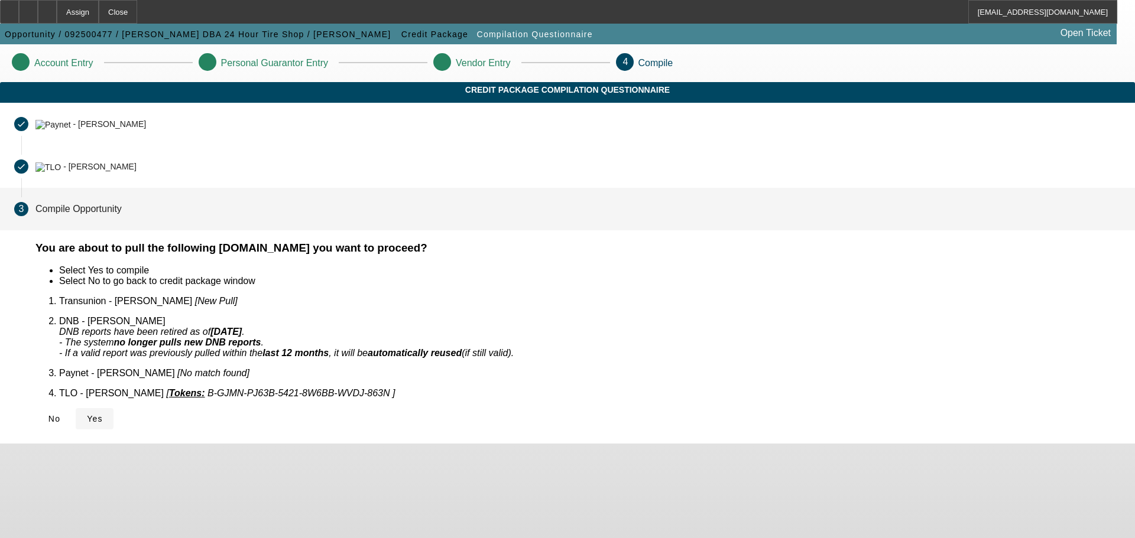
click at [103, 372] on span "Yes" at bounding box center [95, 418] width 16 height 9
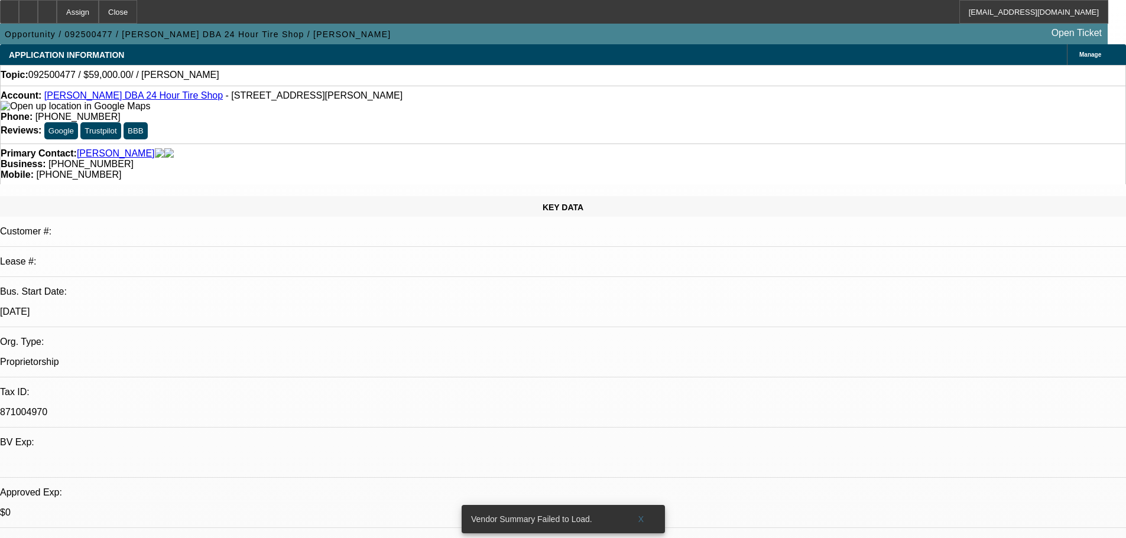
select select "0"
select select "2"
select select "0.1"
select select "4"
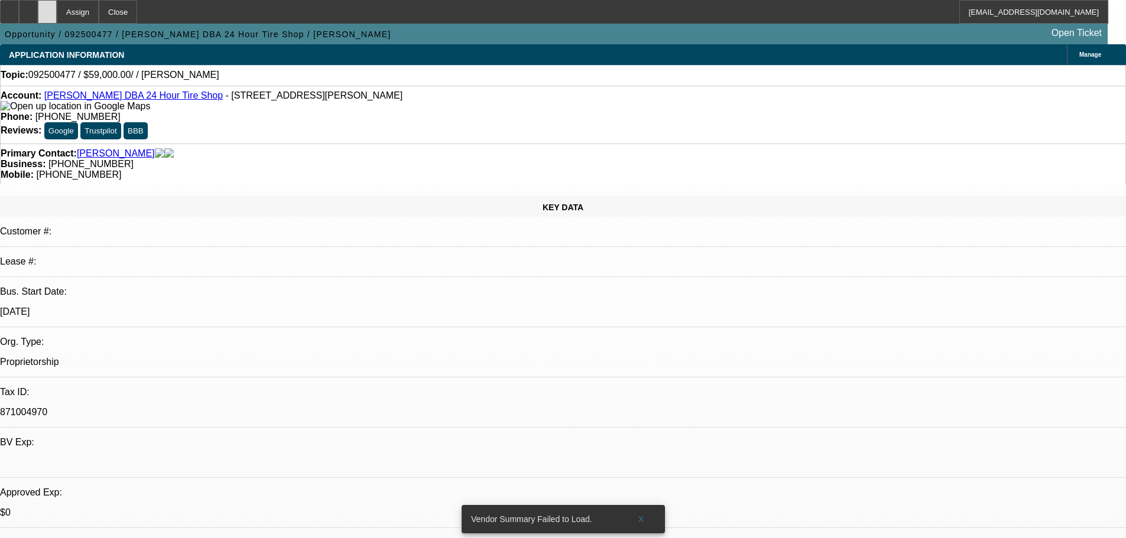
click at [57, 16] on div at bounding box center [47, 12] width 19 height 24
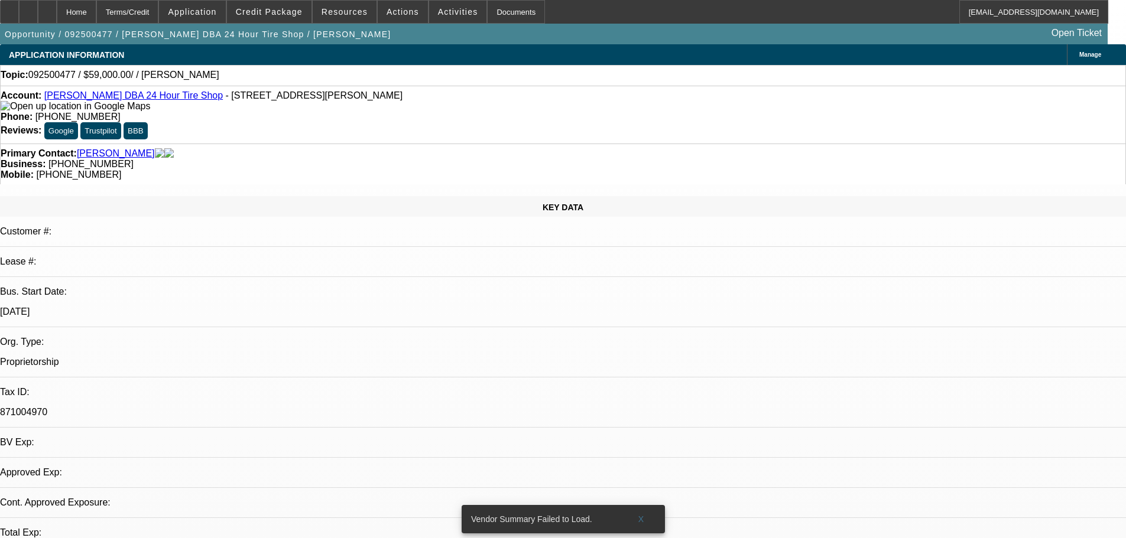
select select "0"
select select "2"
select select "0.1"
select select "4"
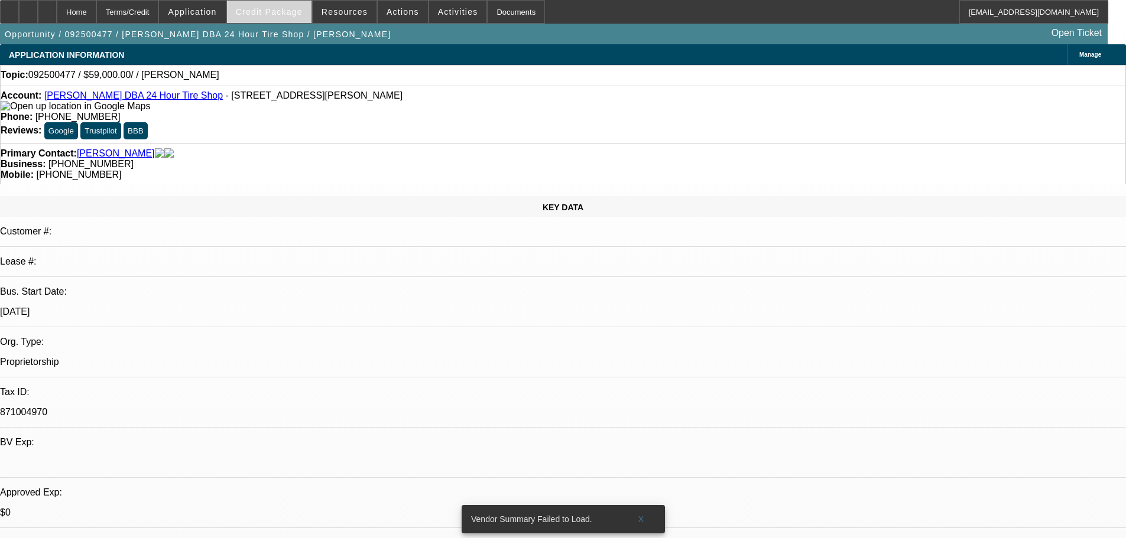
click at [288, 11] on span "Credit Package" at bounding box center [269, 11] width 67 height 9
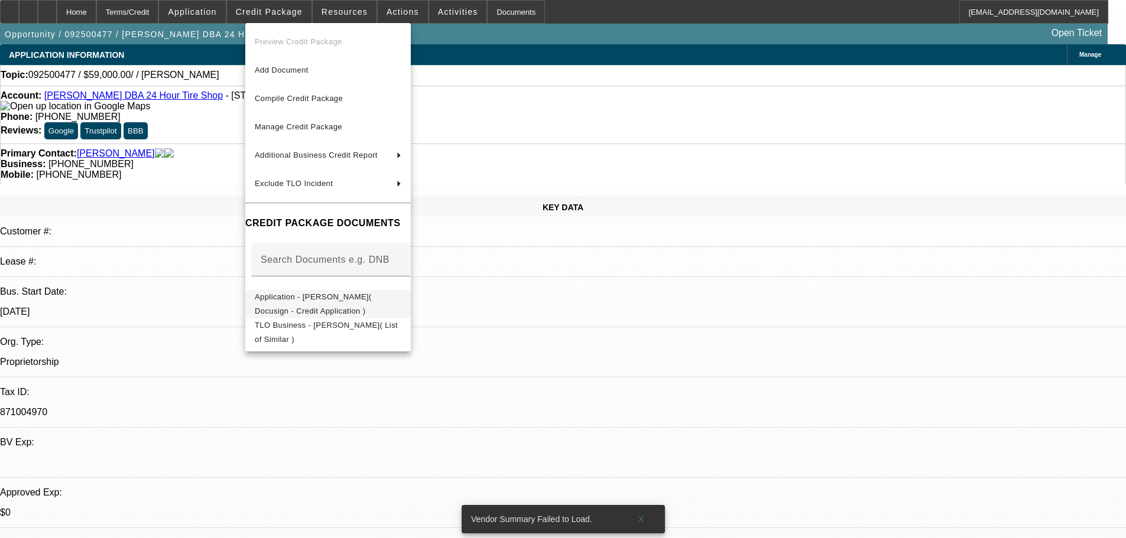
click at [372, 302] on span "Application - [PERSON_NAME]( Docusign - Credit Application )" at bounding box center [313, 304] width 117 height 23
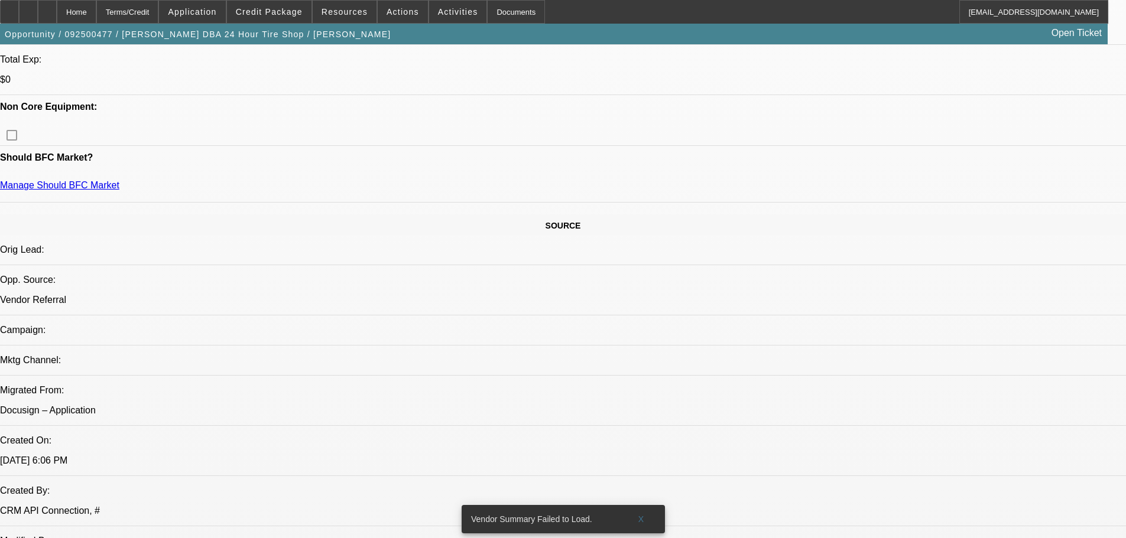
scroll to position [591, 0]
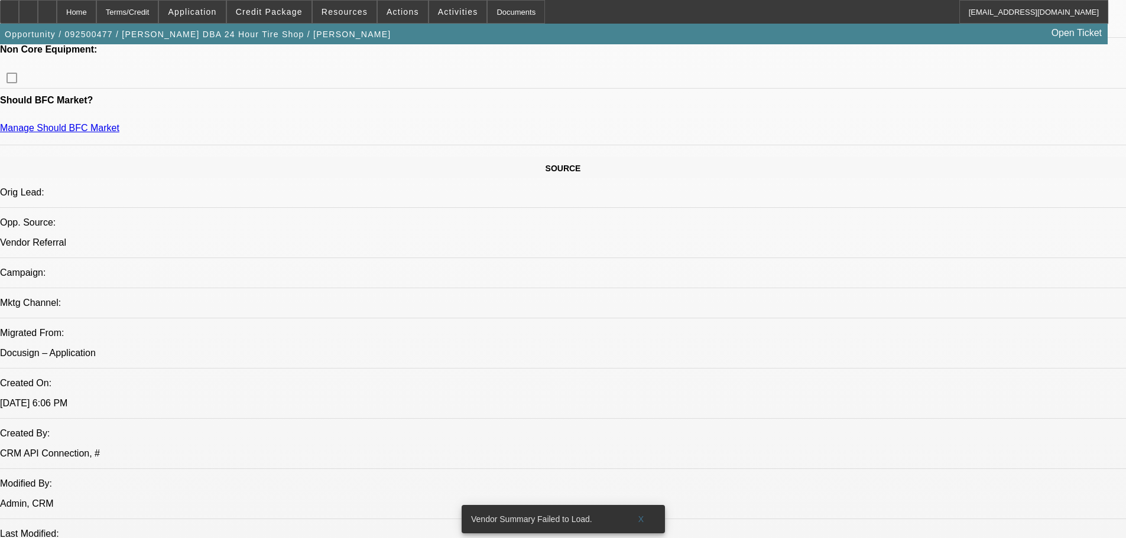
radio input "true"
paste textarea "9/22 865 Diesel Vender Referral from Bill, [PERSON_NAME] called direct line, lo…"
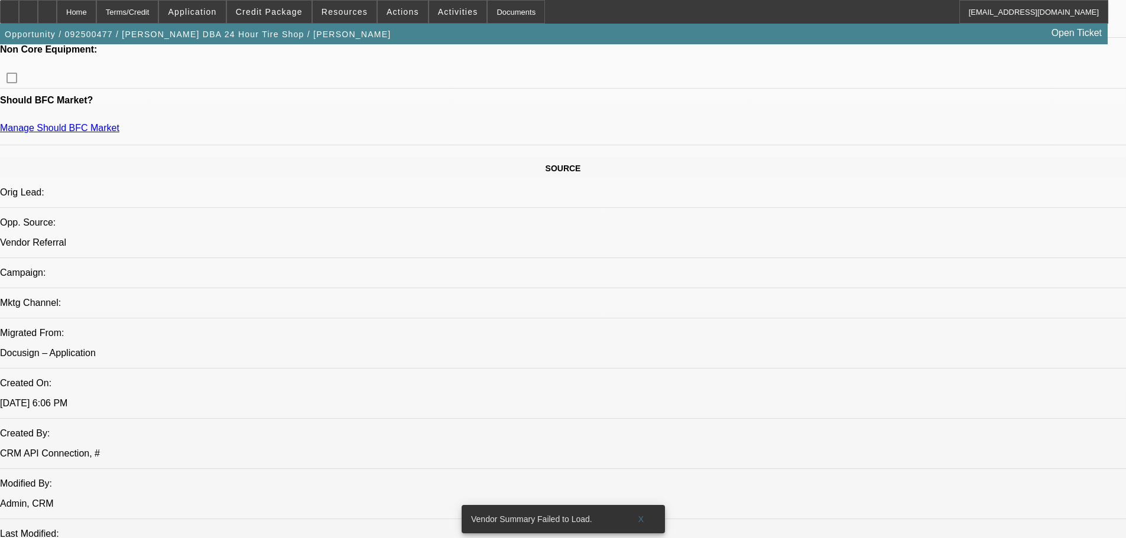
scroll to position [82, 0]
type textarea "LEAD NOTE; 9/22 865 Diesel Vender Referral from Bill, [PERSON_NAME] called dire…"
radio input "true"
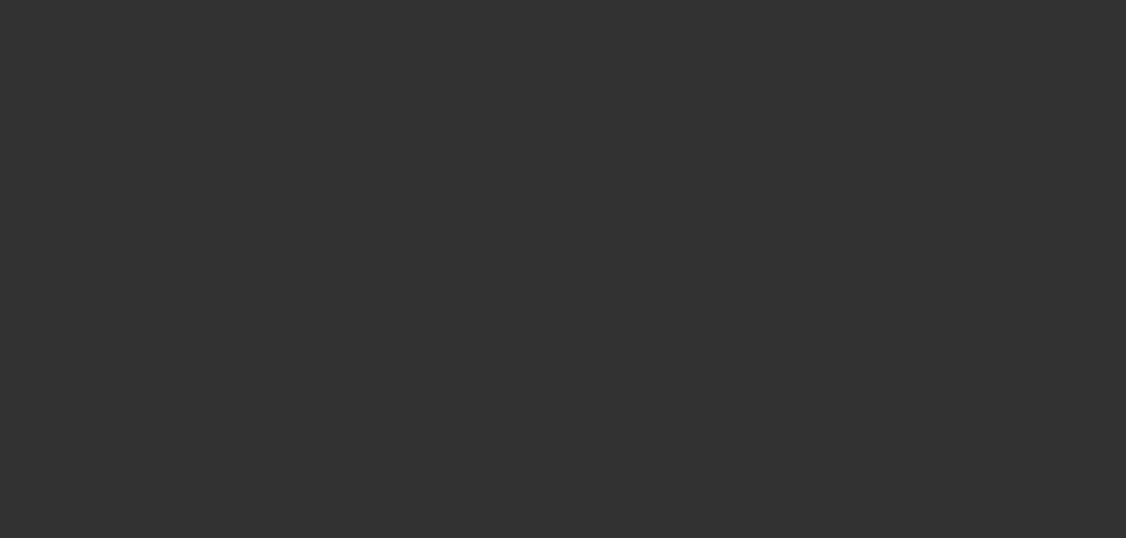
scroll to position [0, 0]
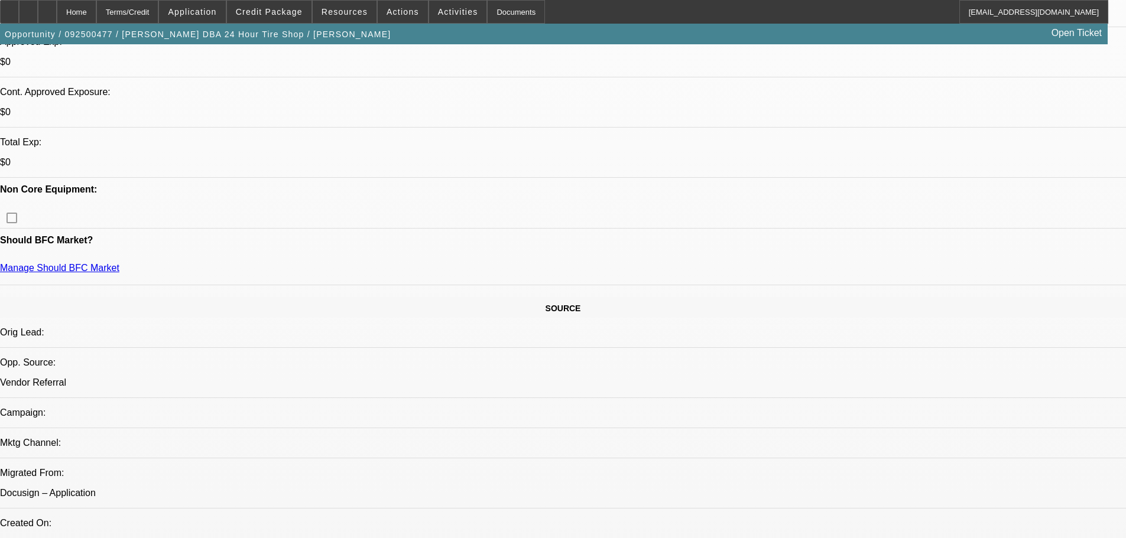
scroll to position [355, 0]
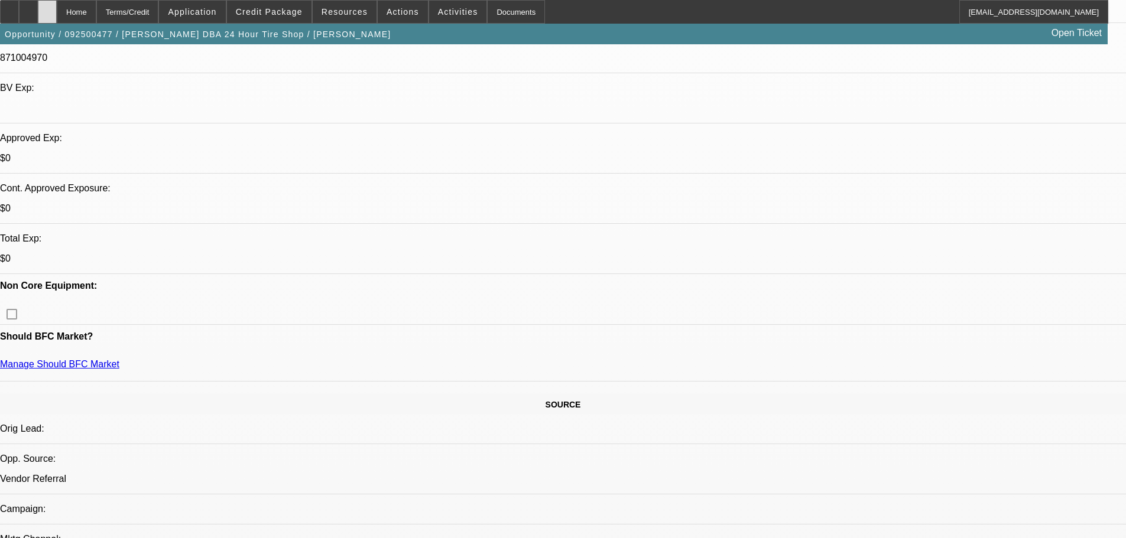
click at [57, 6] on div at bounding box center [47, 12] width 19 height 24
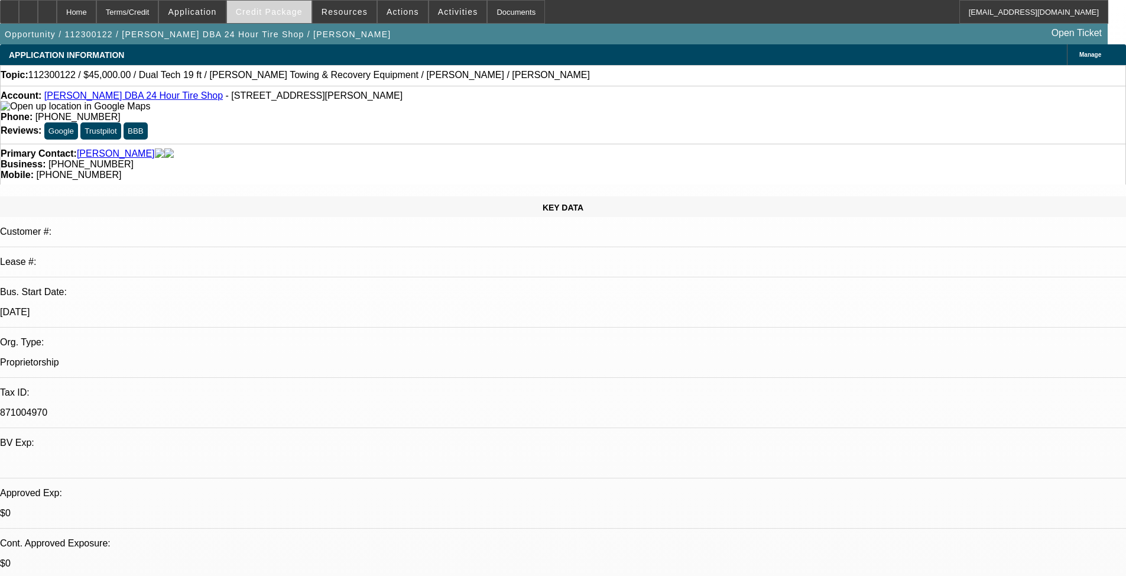
select select "0"
select select "0.1"
select select "4"
select select "0"
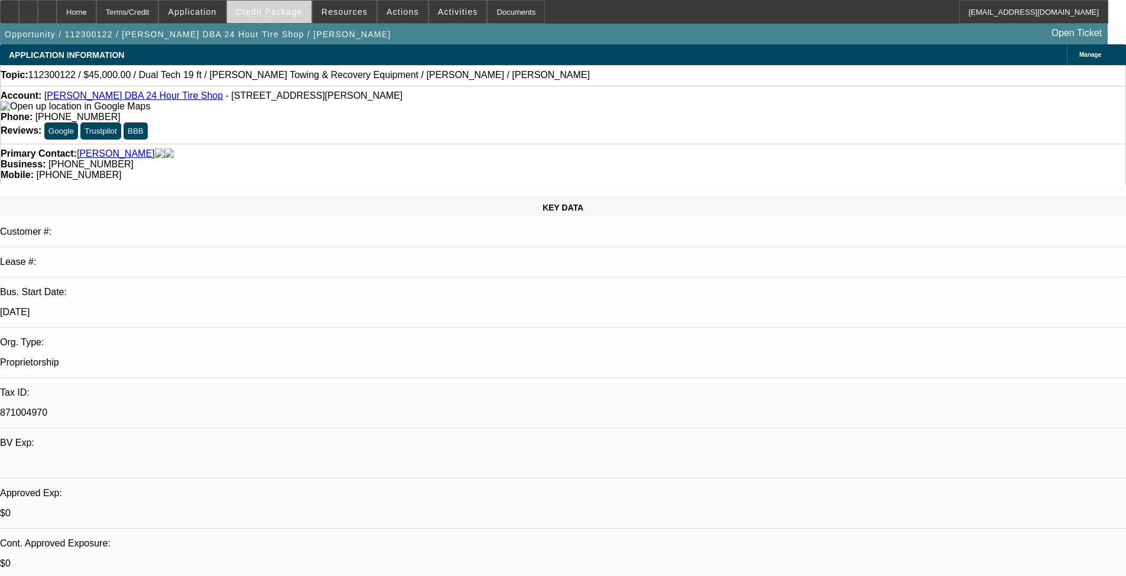
select select "0"
select select "0.1"
select select "4"
select select "0.15"
select select "2"
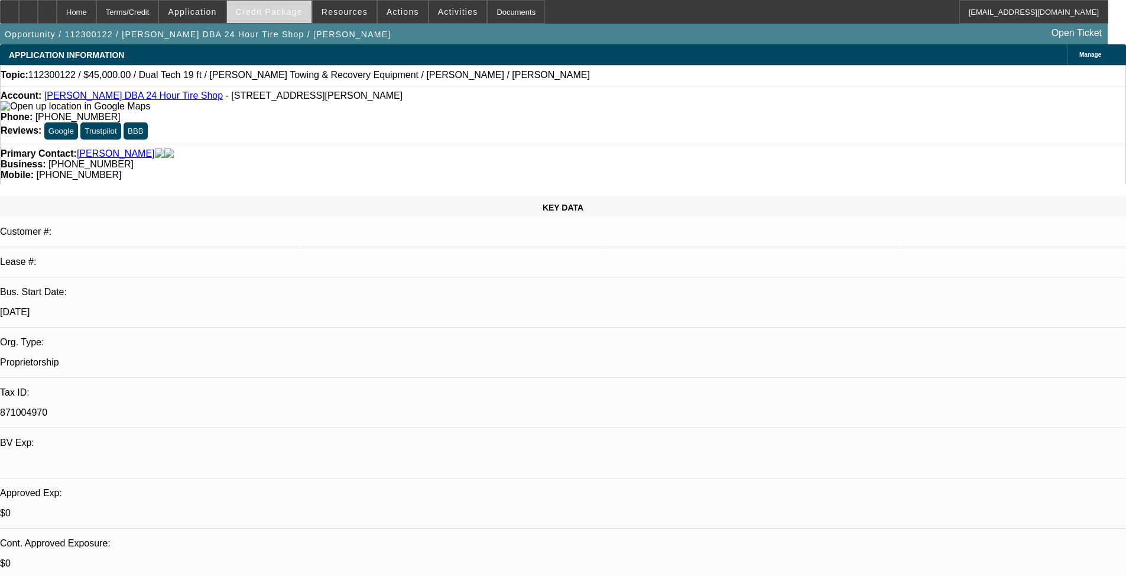
select select "2"
select select "0.1"
select select "4"
click at [285, 12] on span "Credit Package" at bounding box center [269, 11] width 67 height 9
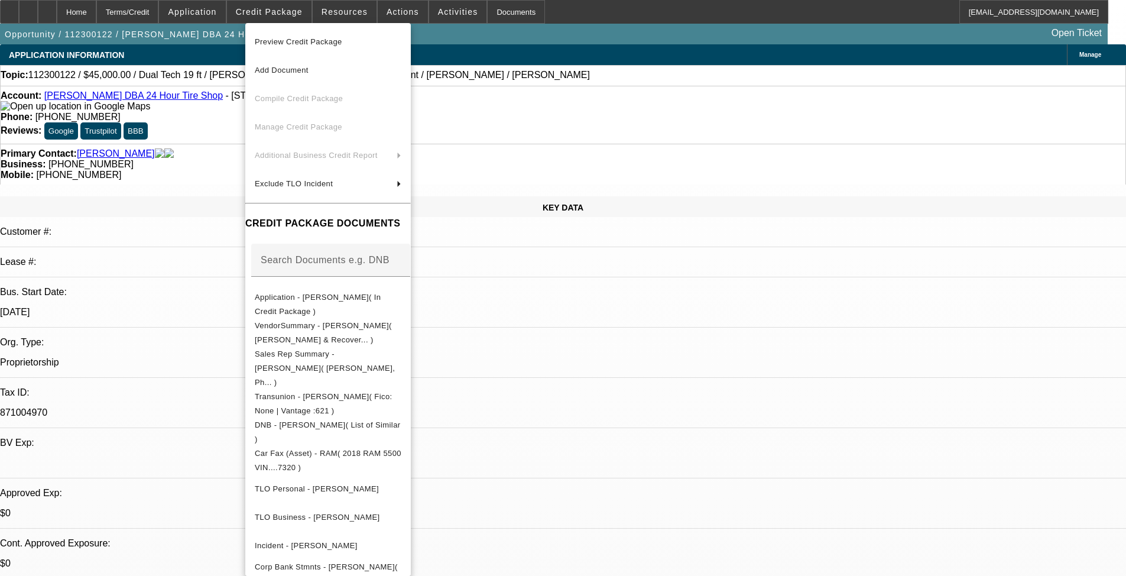
click at [342, 41] on span "Preview Credit Package" at bounding box center [298, 41] width 87 height 9
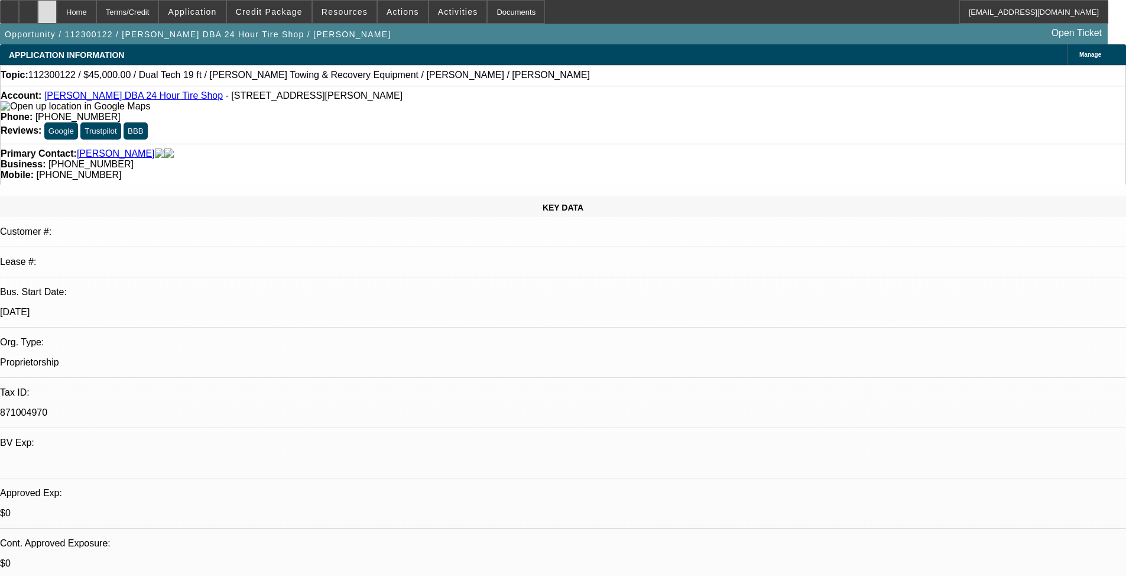
click at [57, 14] on div at bounding box center [47, 12] width 19 height 24
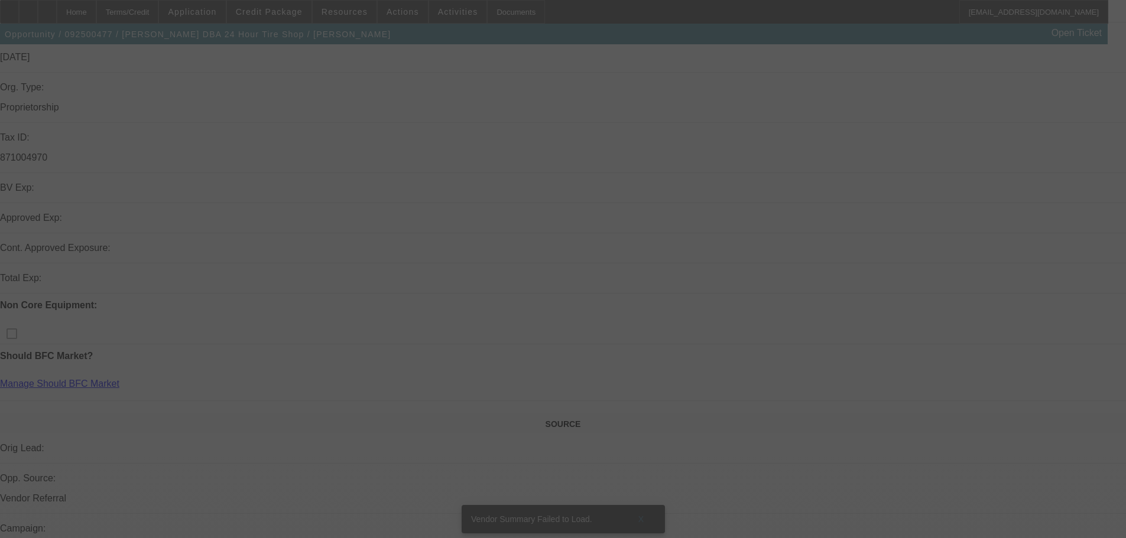
scroll to position [296, 0]
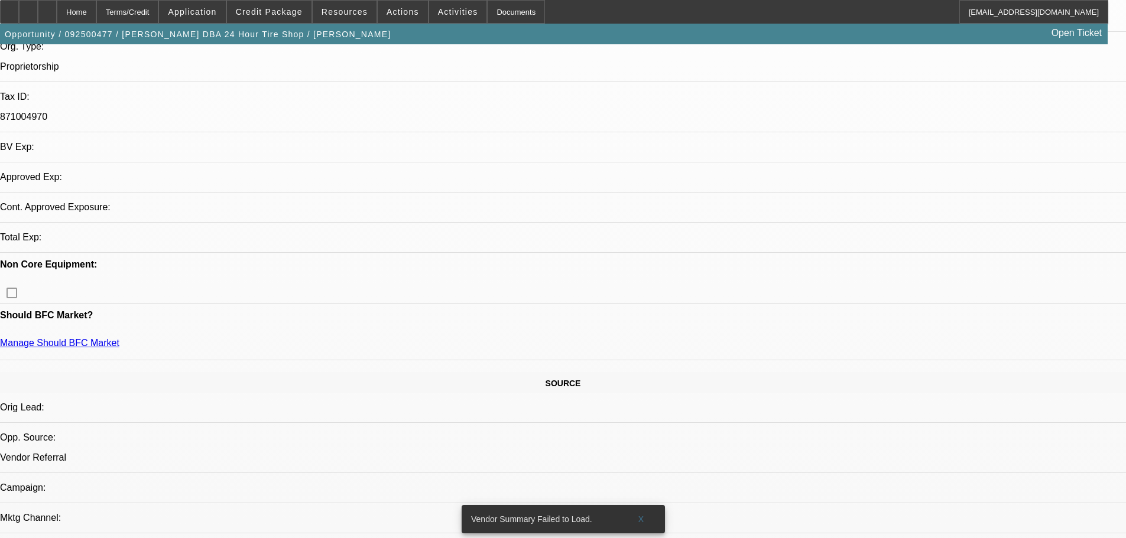
select select "0"
select select "2"
select select "0.1"
select select "4"
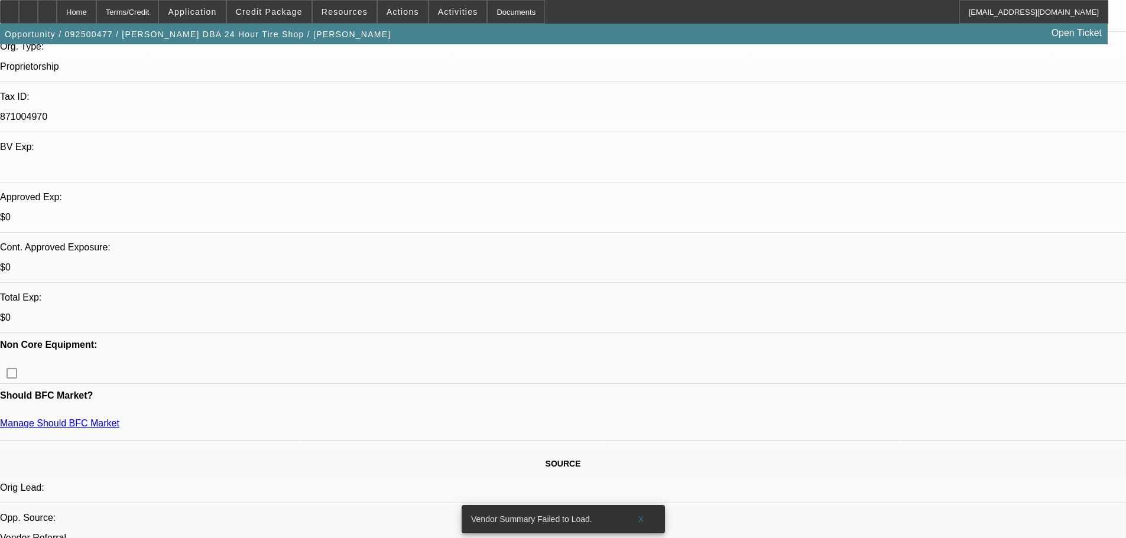
click at [279, 4] on span at bounding box center [269, 12] width 85 height 28
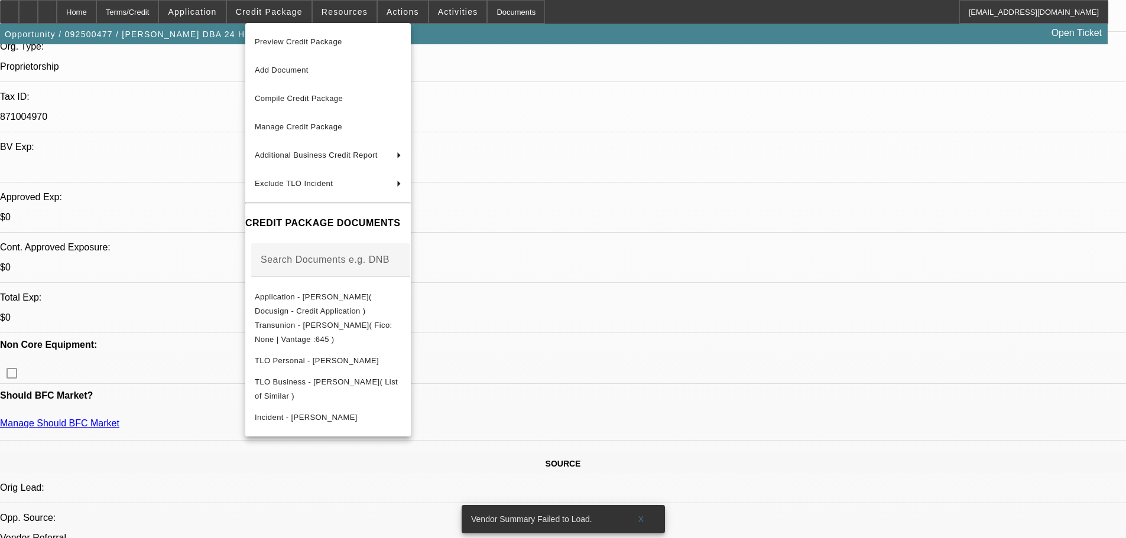
click at [590, 417] on div at bounding box center [563, 269] width 1126 height 538
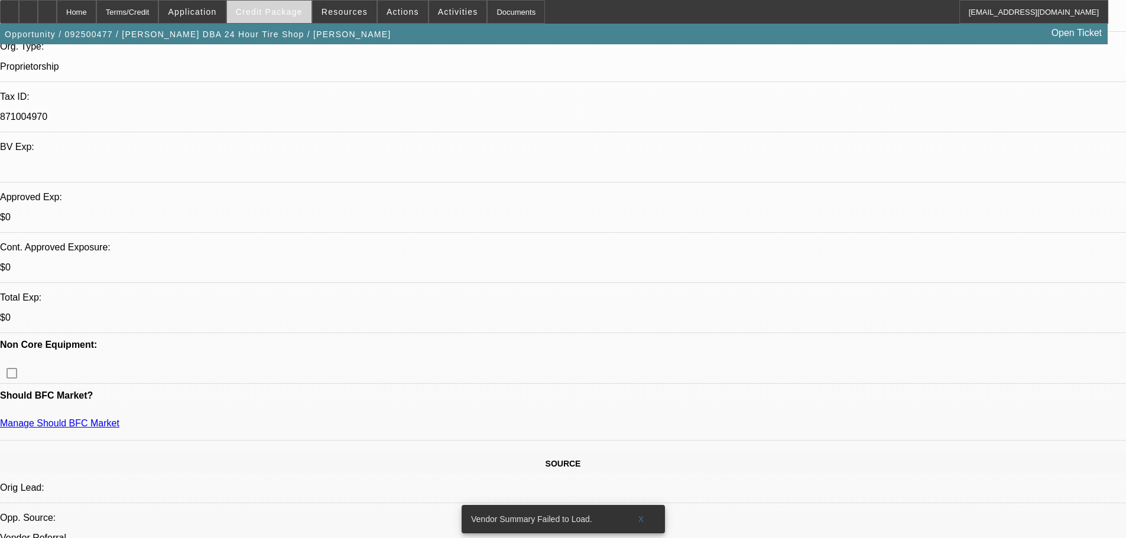
click at [272, 12] on span "Credit Package" at bounding box center [269, 11] width 67 height 9
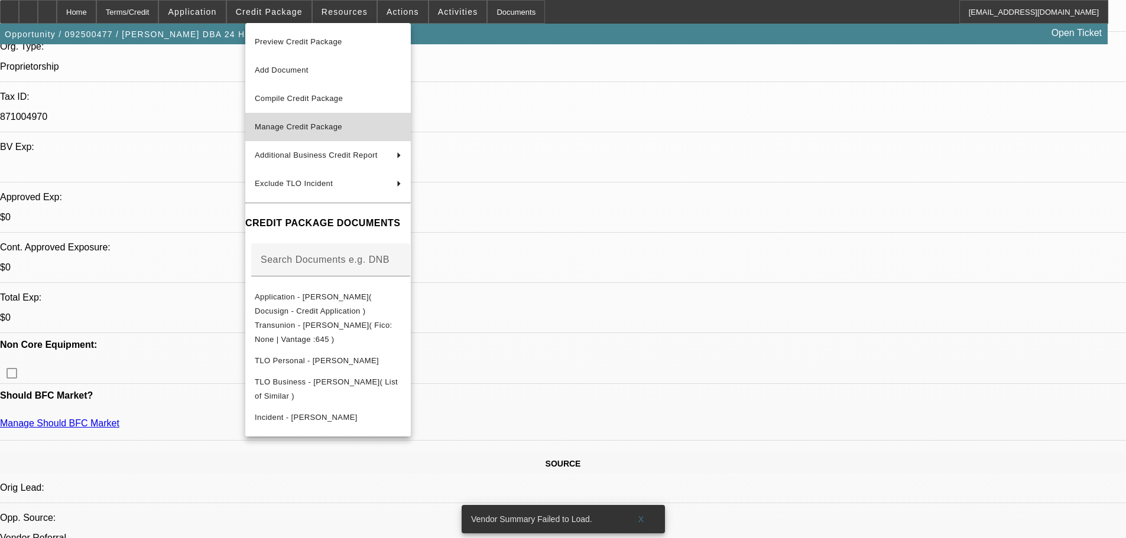
click at [401, 120] on span "Manage Credit Package" at bounding box center [328, 127] width 147 height 14
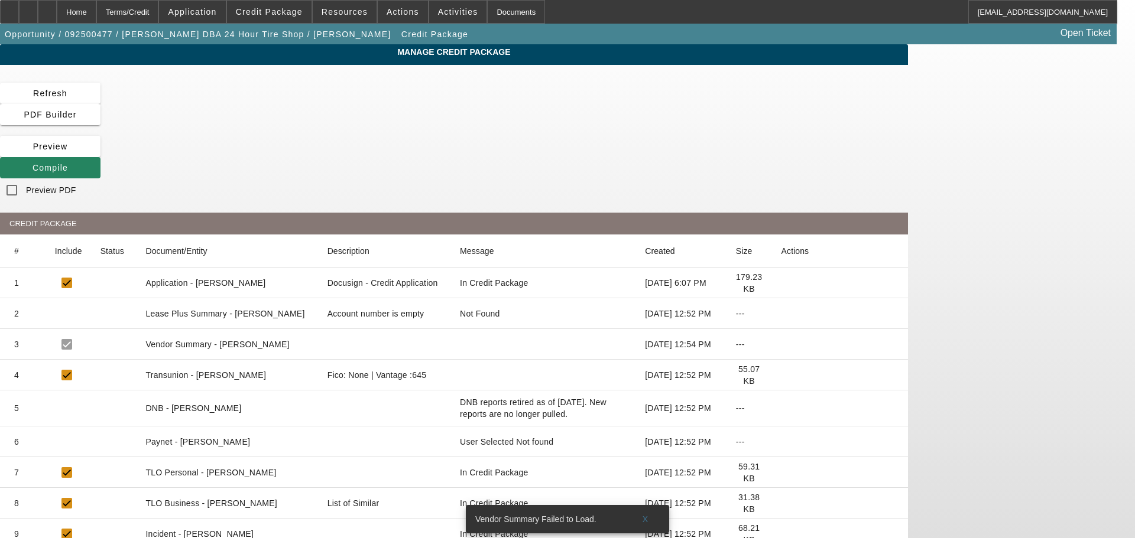
click at [781, 442] on icon at bounding box center [781, 442] width 0 height 0
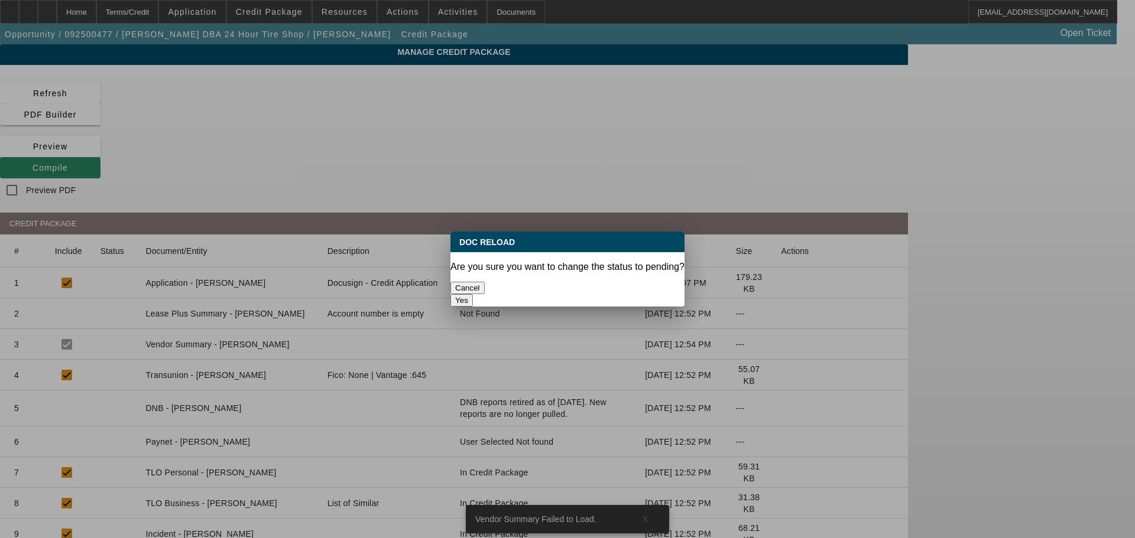
click at [473, 294] on button "Yes" at bounding box center [461, 300] width 22 height 12
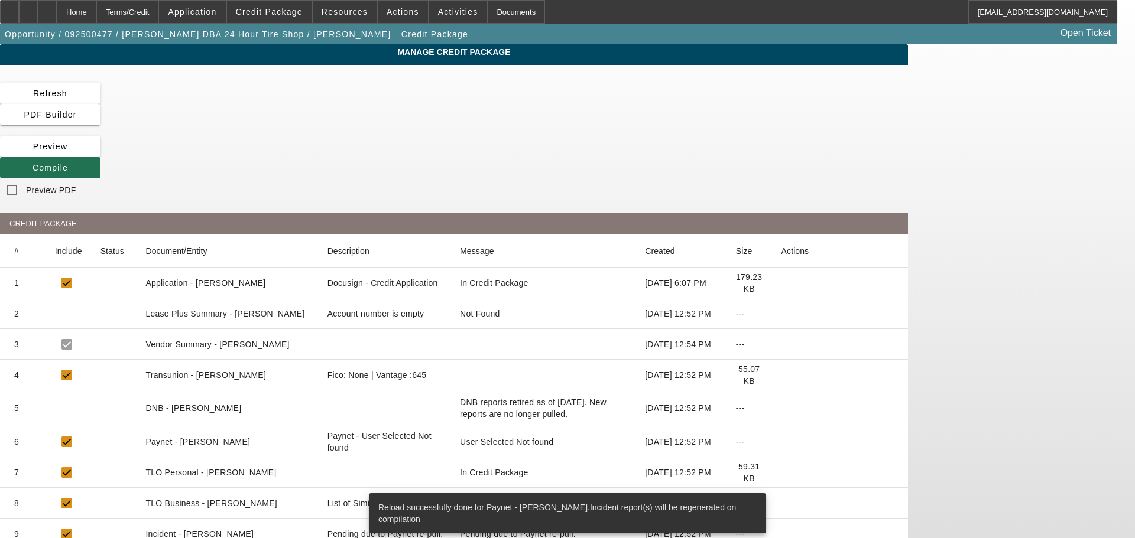
click at [100, 154] on span at bounding box center [50, 168] width 100 height 28
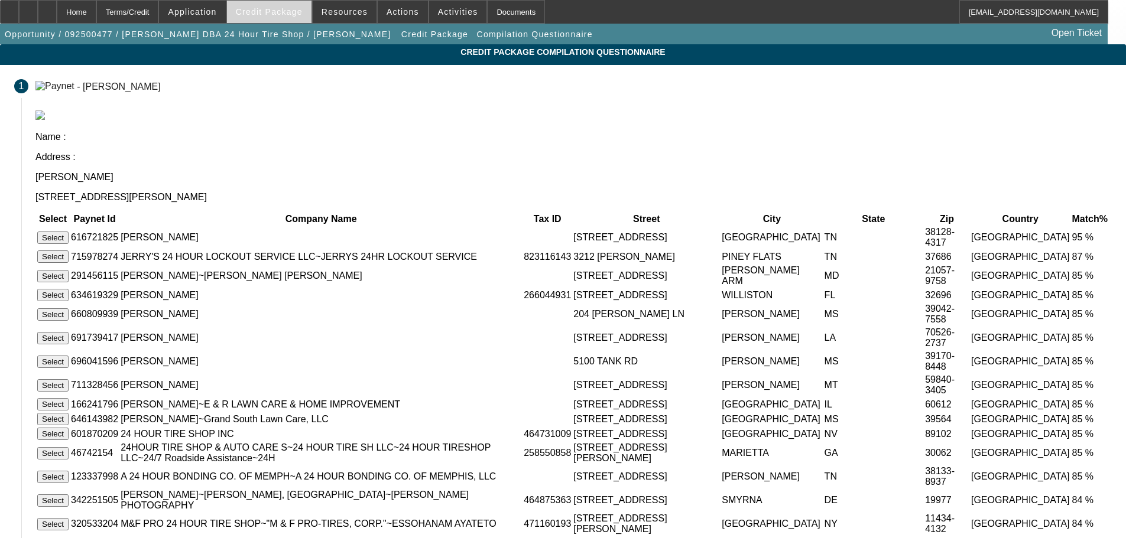
click at [299, 8] on span "Credit Package" at bounding box center [269, 11] width 67 height 9
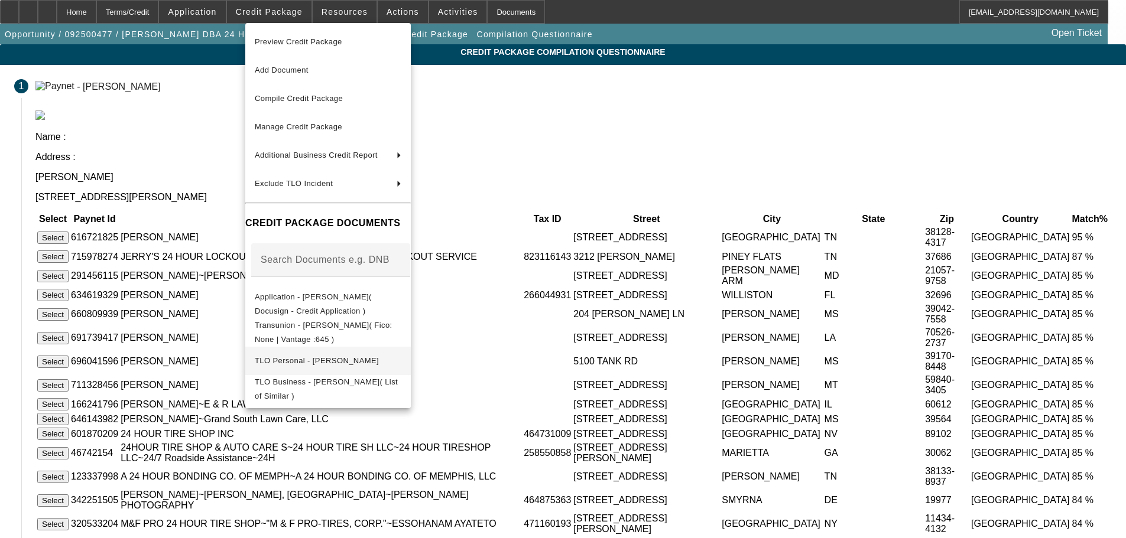
click at [401, 359] on span "TLO Personal - Robinson, Calvin" at bounding box center [328, 361] width 147 height 14
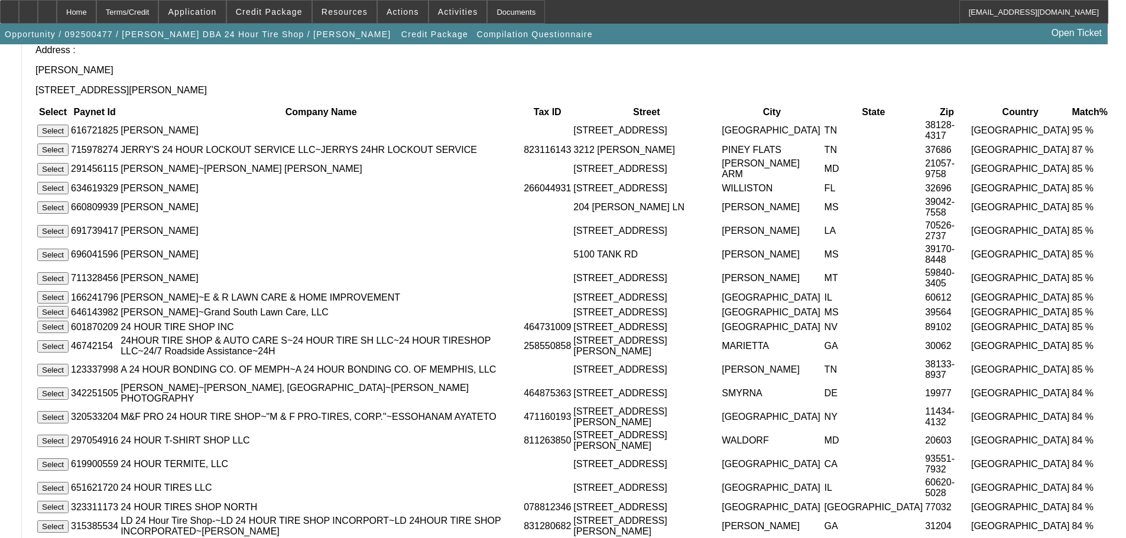
scroll to position [236, 0]
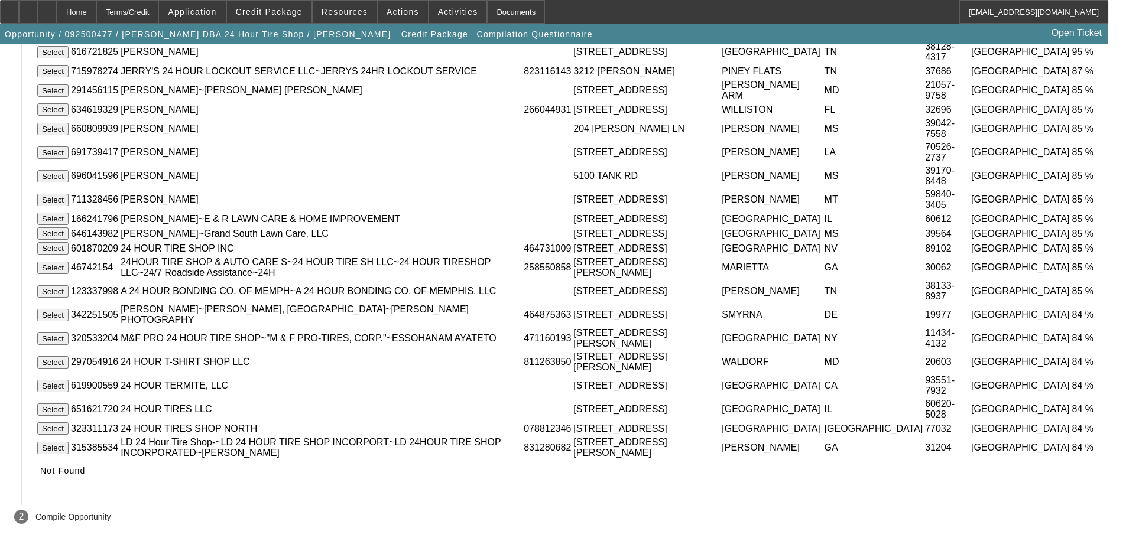
drag, startPoint x: 879, startPoint y: 489, endPoint x: 852, endPoint y: 487, distance: 27.3
click at [90, 485] on span at bounding box center [62, 471] width 55 height 28
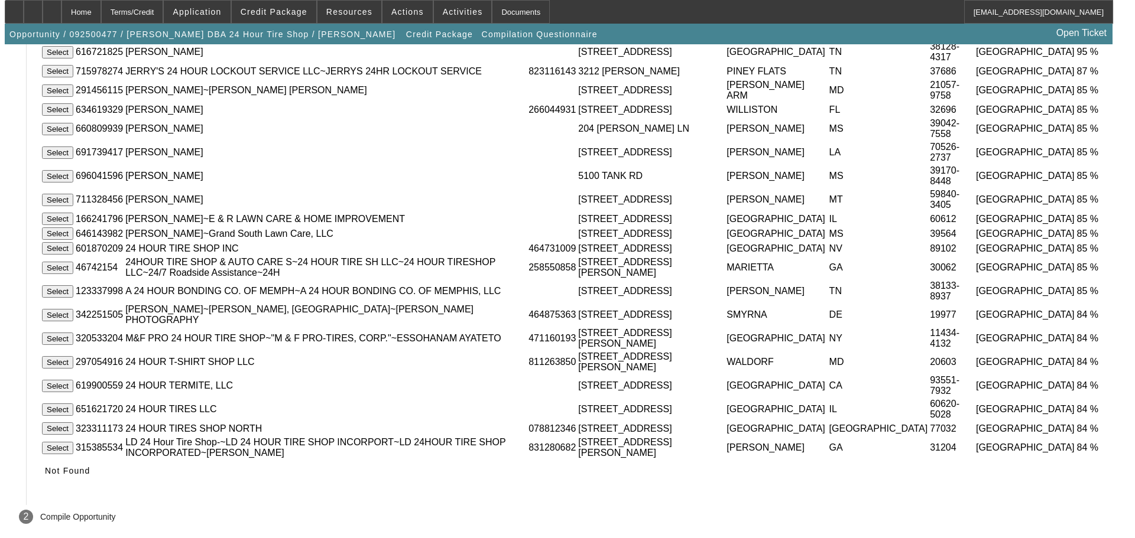
scroll to position [0, 0]
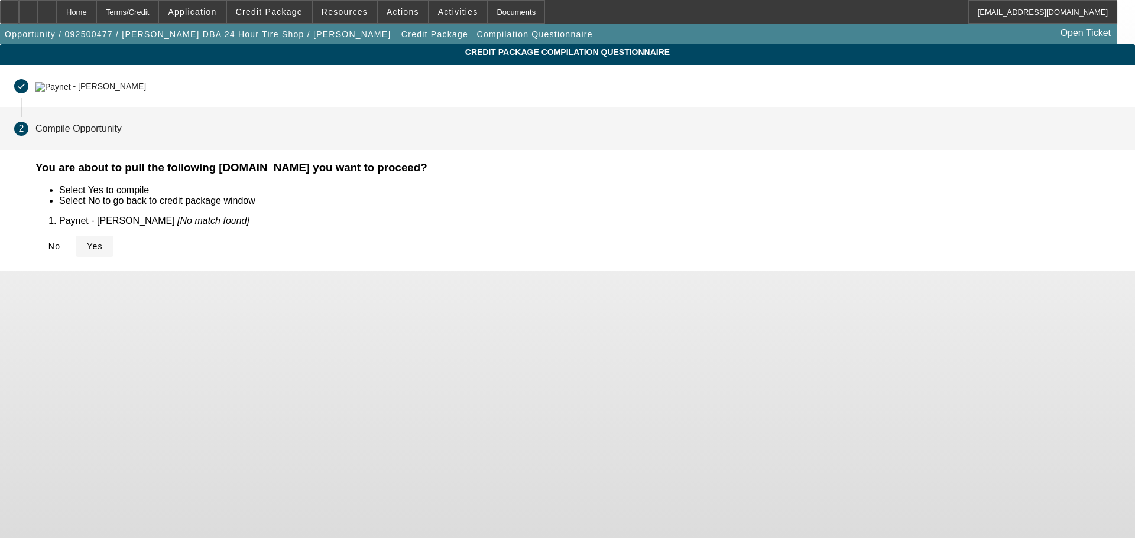
click at [113, 245] on span at bounding box center [95, 246] width 38 height 28
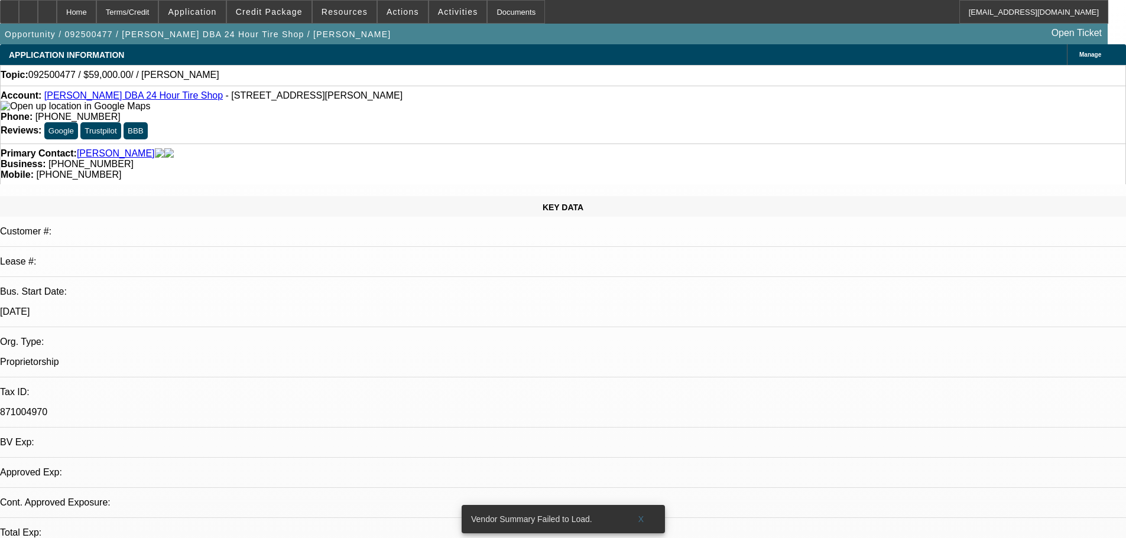
select select "0"
select select "2"
select select "0.1"
select select "4"
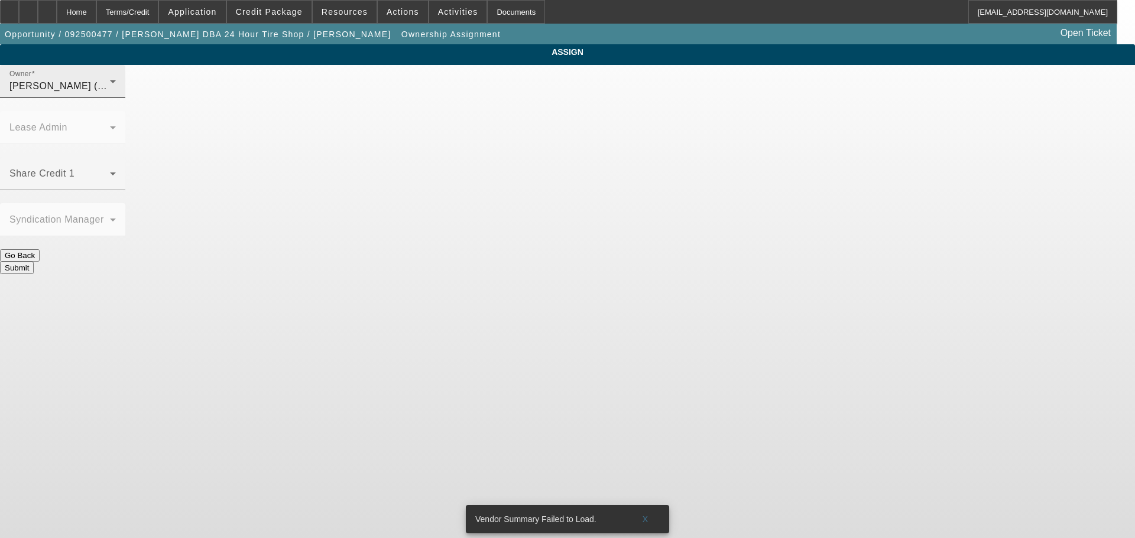
click at [116, 90] on div "Owner Flores, Brian (Lvl 3)" at bounding box center [62, 81] width 106 height 33
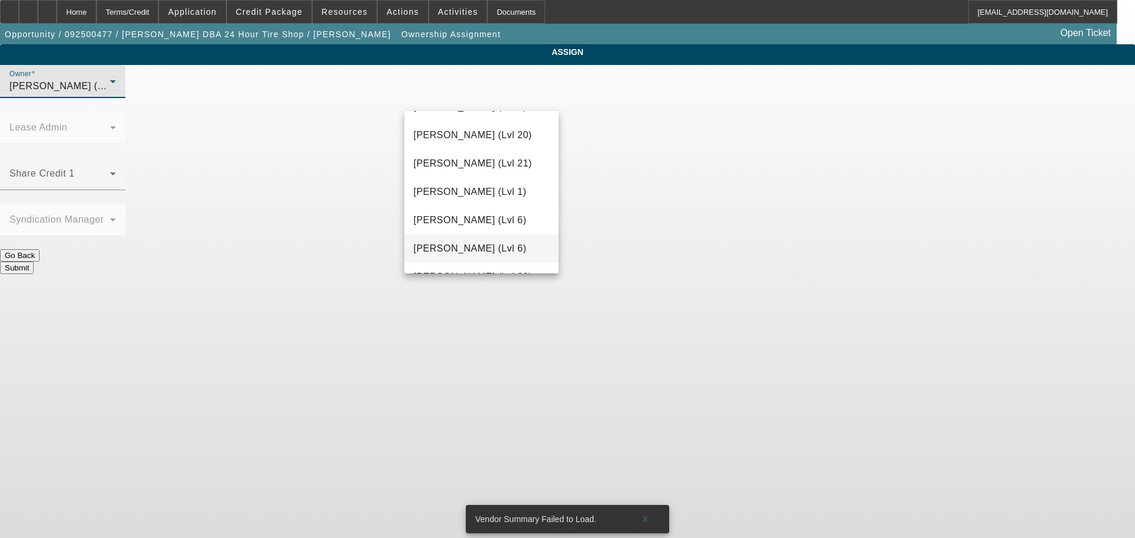
scroll to position [561, 0]
click at [483, 229] on mat-option "Hendrix, Miles (Lvl 6)" at bounding box center [481, 221] width 155 height 28
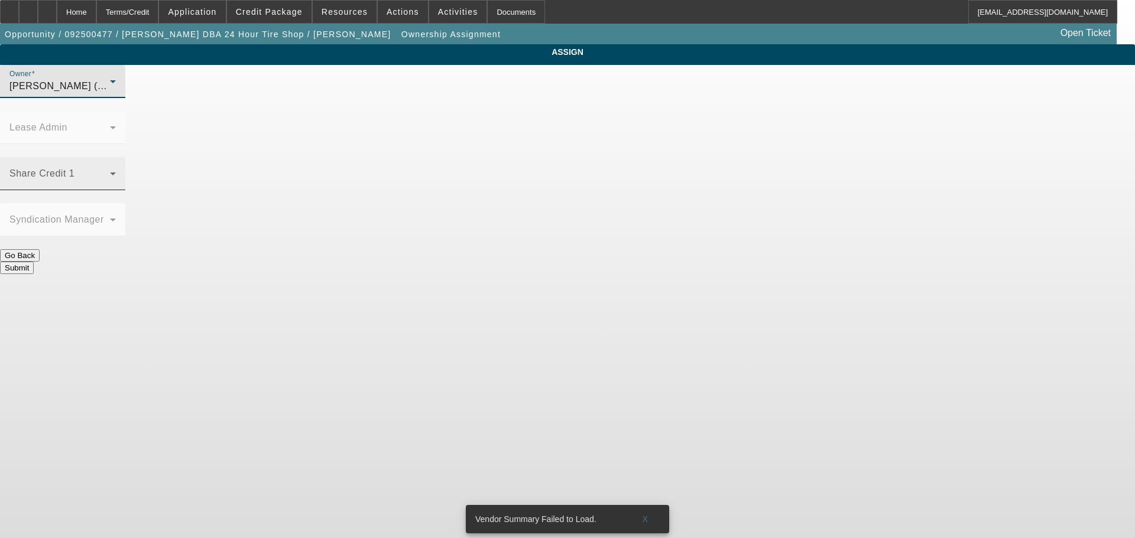
click at [110, 171] on span at bounding box center [59, 178] width 100 height 14
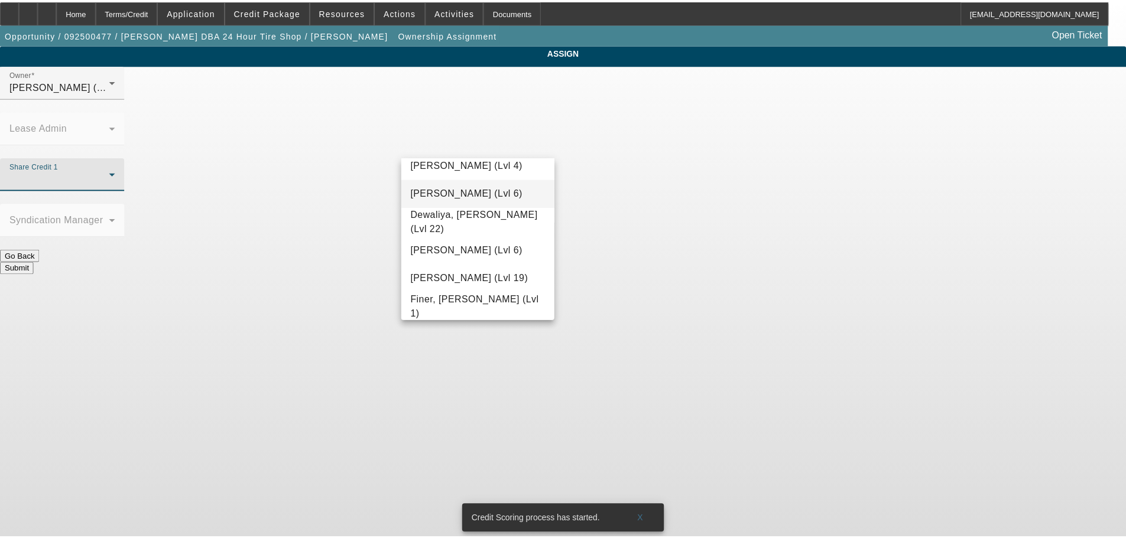
scroll to position [355, 0]
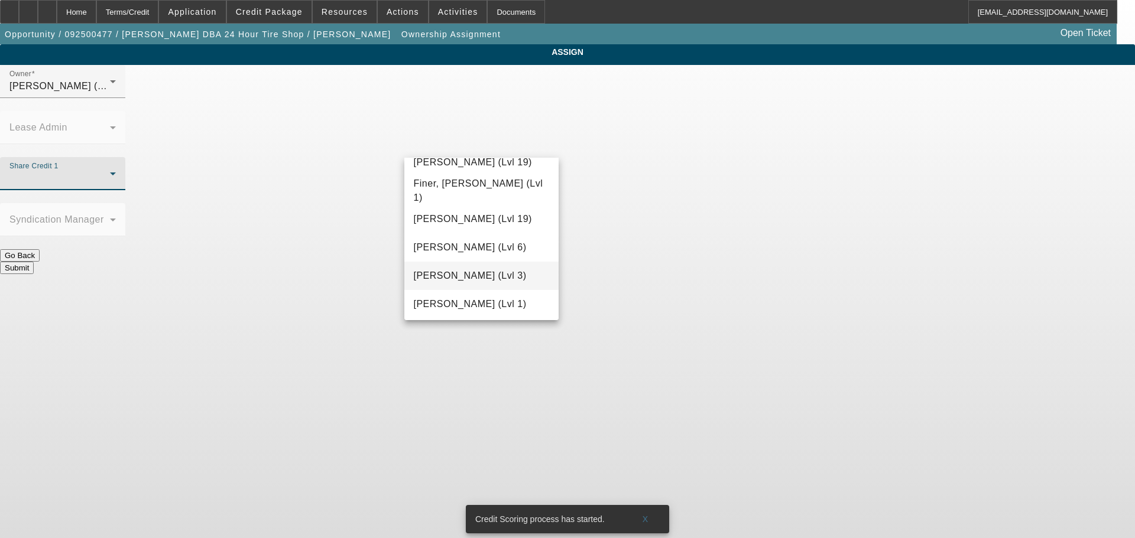
click at [504, 282] on mat-option "Flores, Brian (Lvl 3)" at bounding box center [481, 276] width 155 height 28
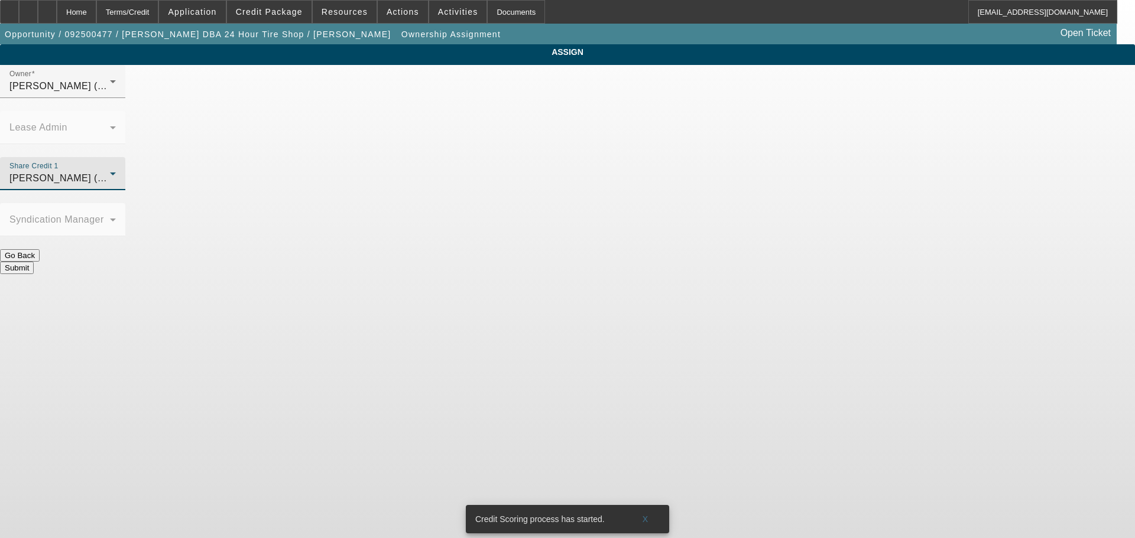
click at [34, 262] on button "Submit" at bounding box center [17, 268] width 34 height 12
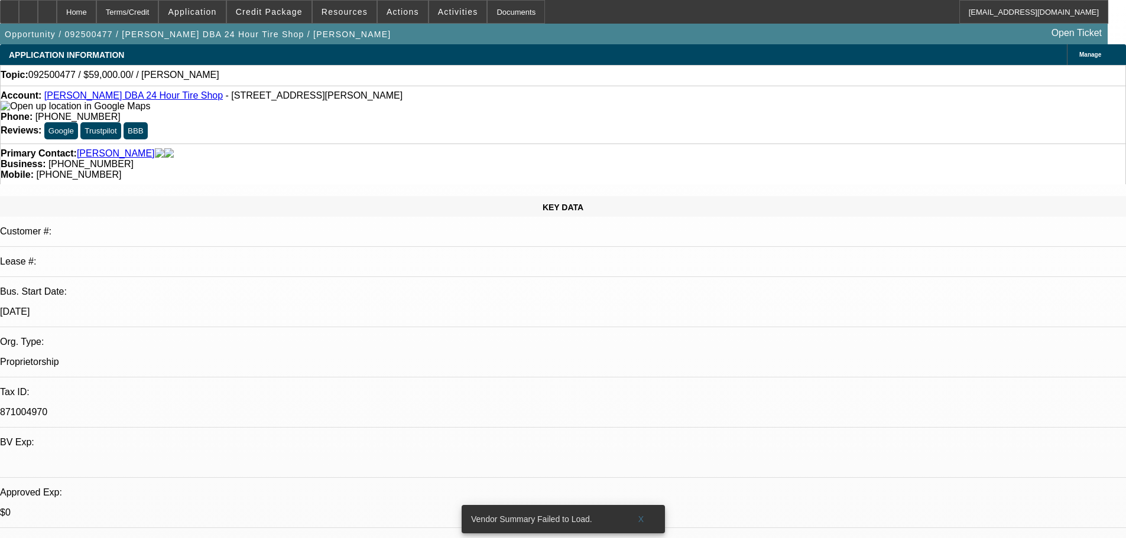
select select "0"
select select "2"
select select "0.1"
select select "4"
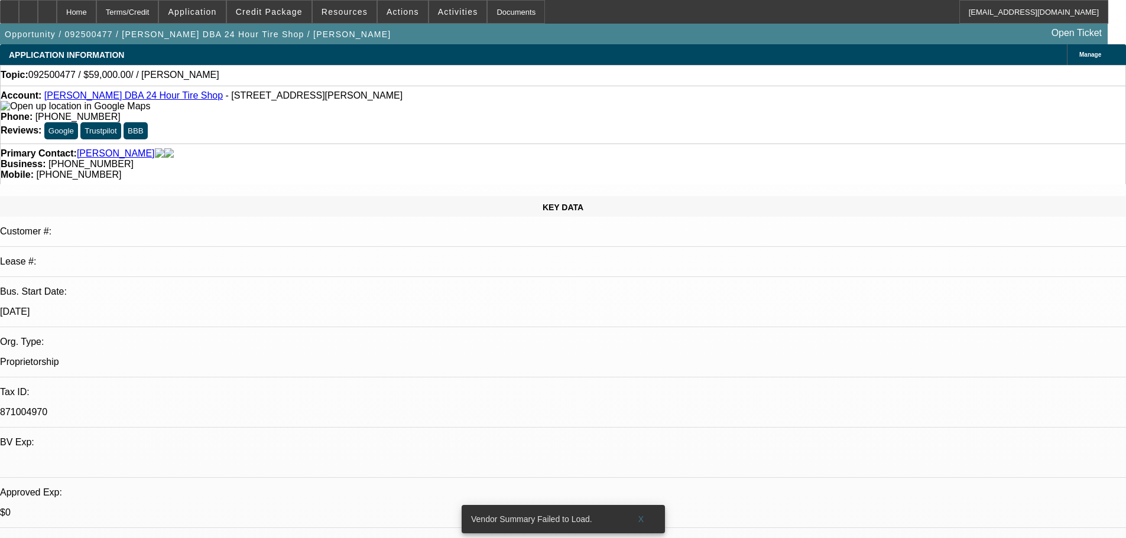
click at [303, 14] on span "Credit Package" at bounding box center [269, 11] width 67 height 9
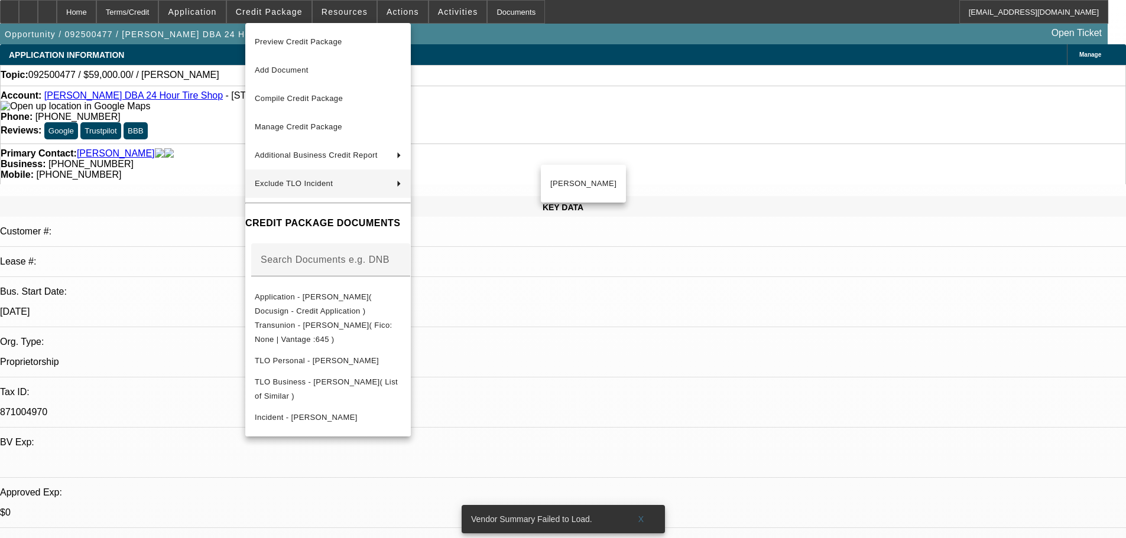
click at [627, 343] on div at bounding box center [563, 269] width 1126 height 538
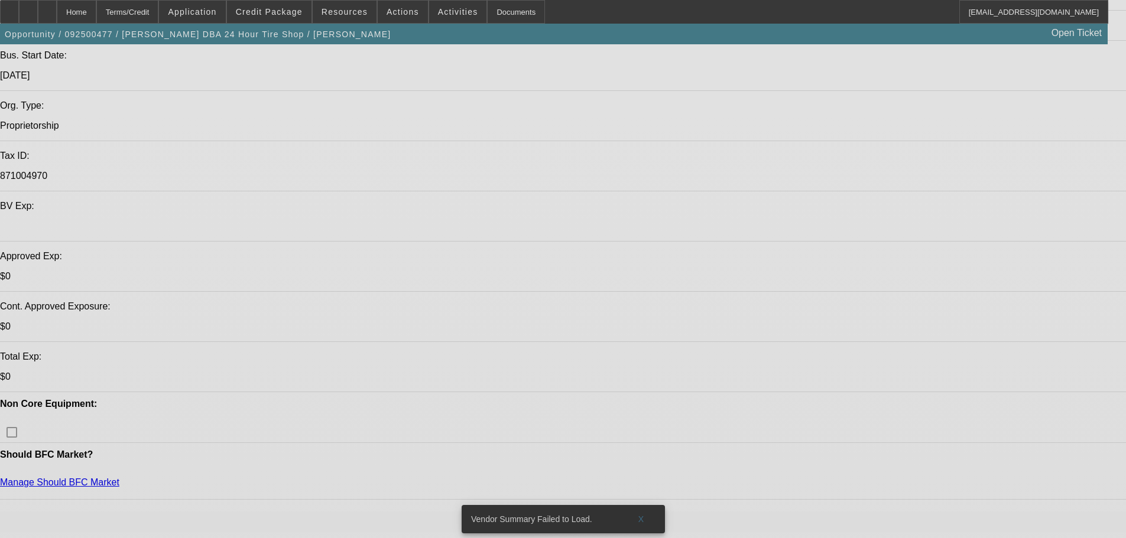
select select "0"
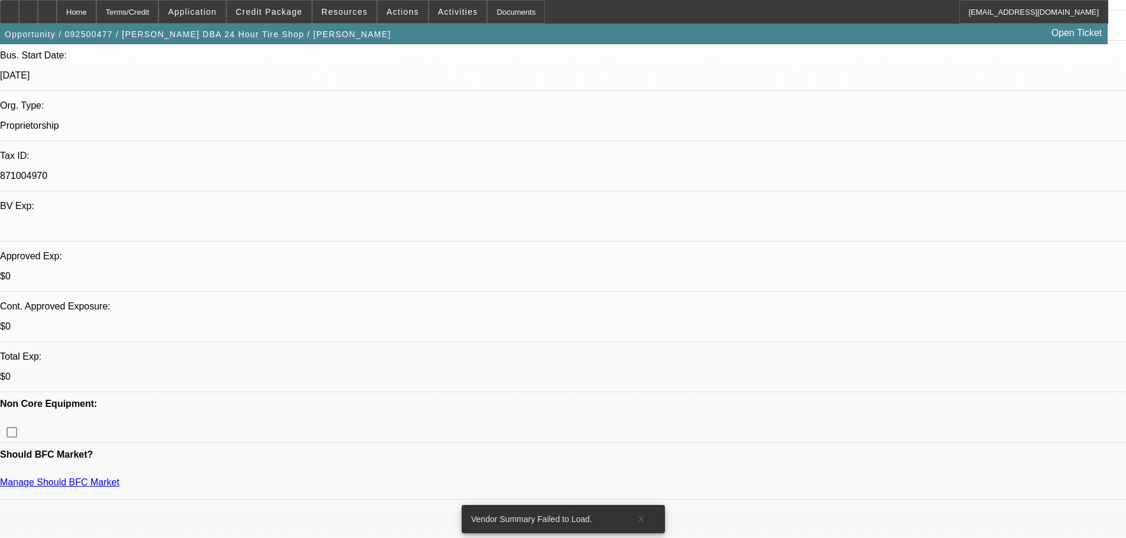
select select "2"
select select "0.1"
select select "4"
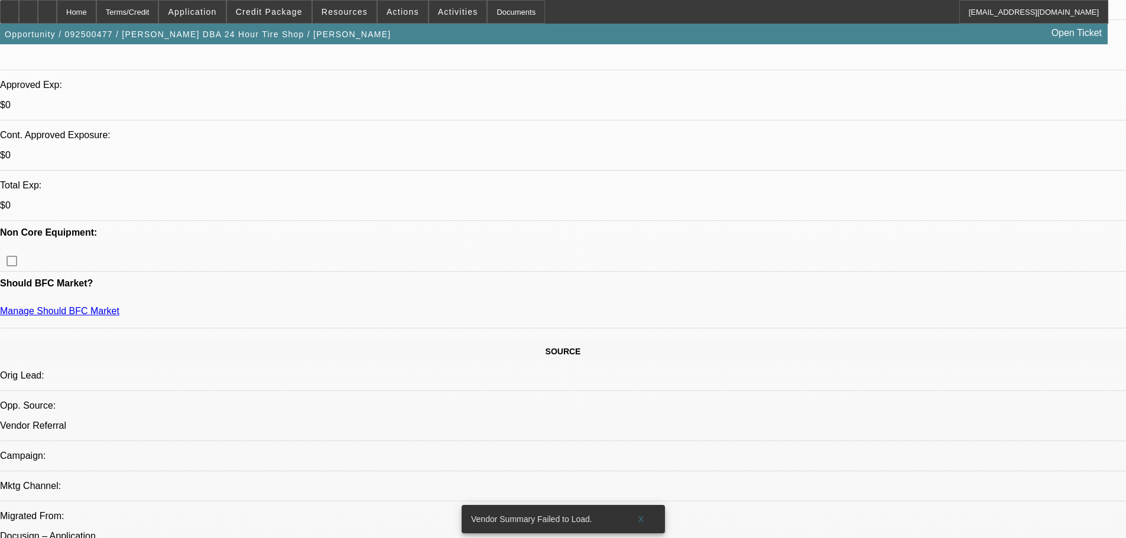
scroll to position [414, 0]
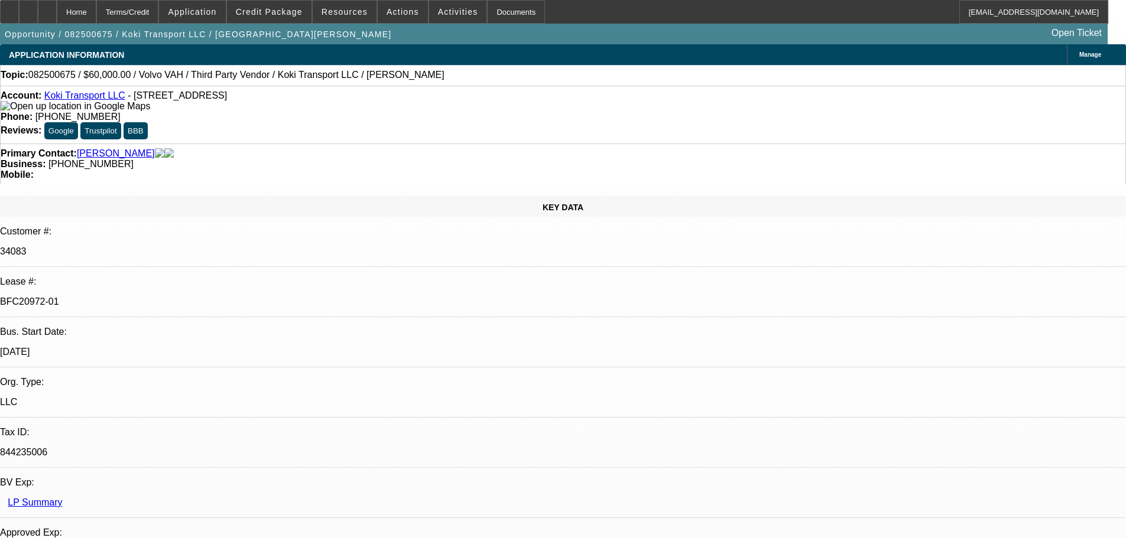
select select "0.2"
select select "2"
select select "0"
select select "6"
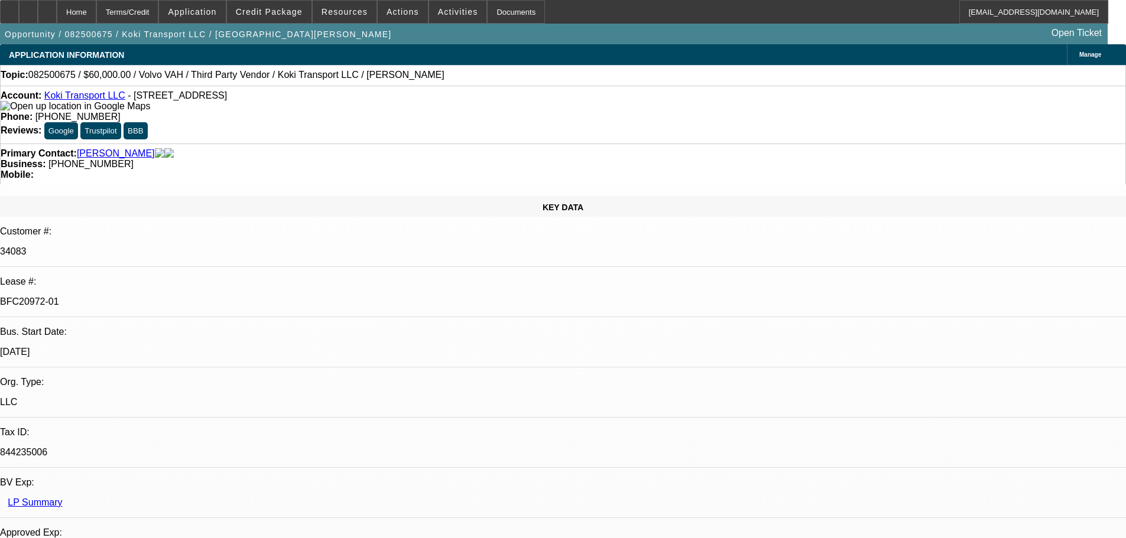
select select "0"
select select "2"
select select "0.1"
select select "4"
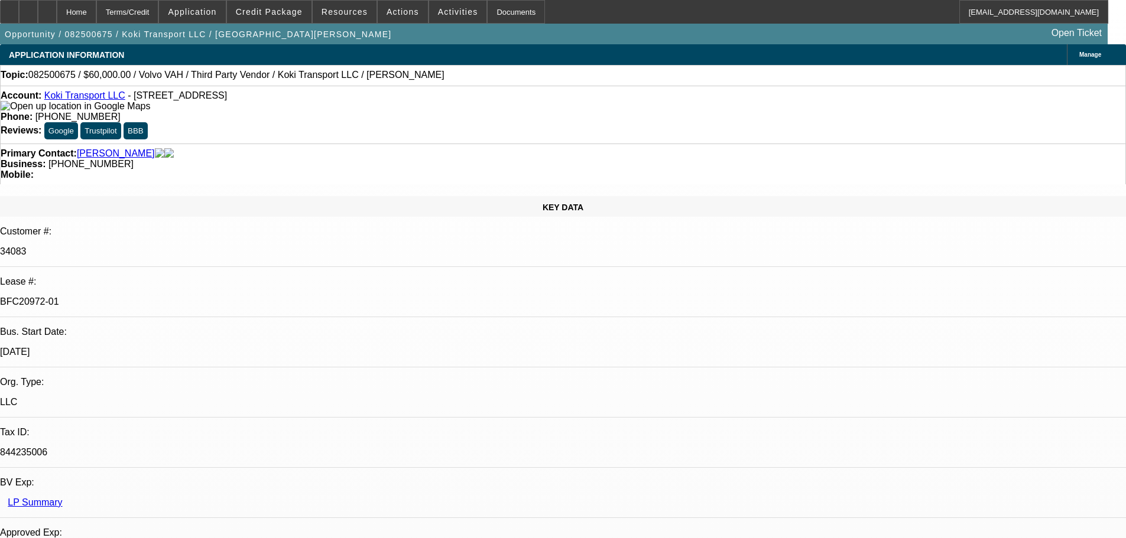
select select "0.2"
select select "2"
select select "0.1"
select select "4"
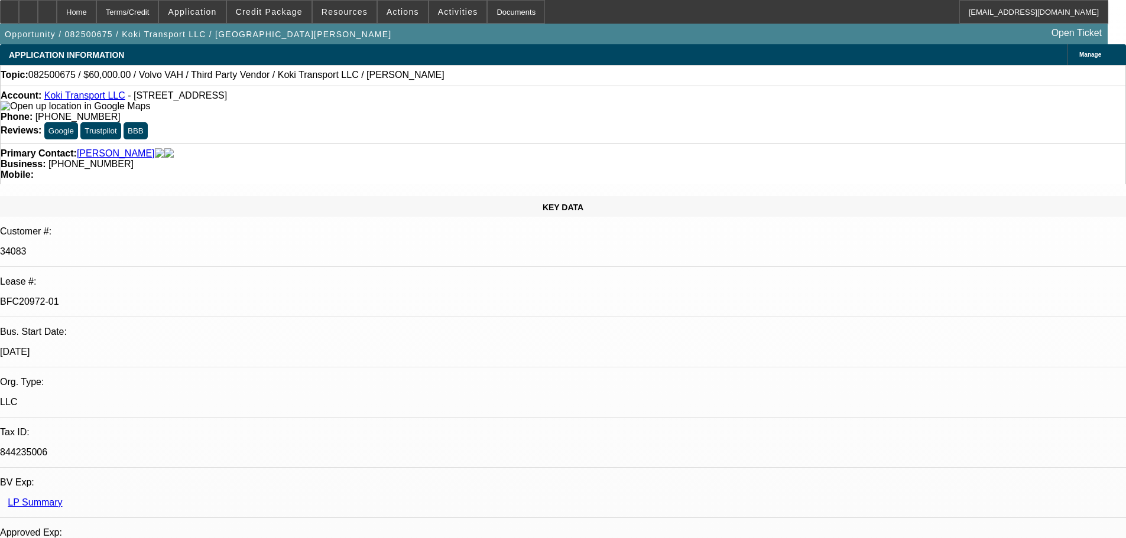
select select "0.15"
select select "2"
select select "0.1"
select select "4"
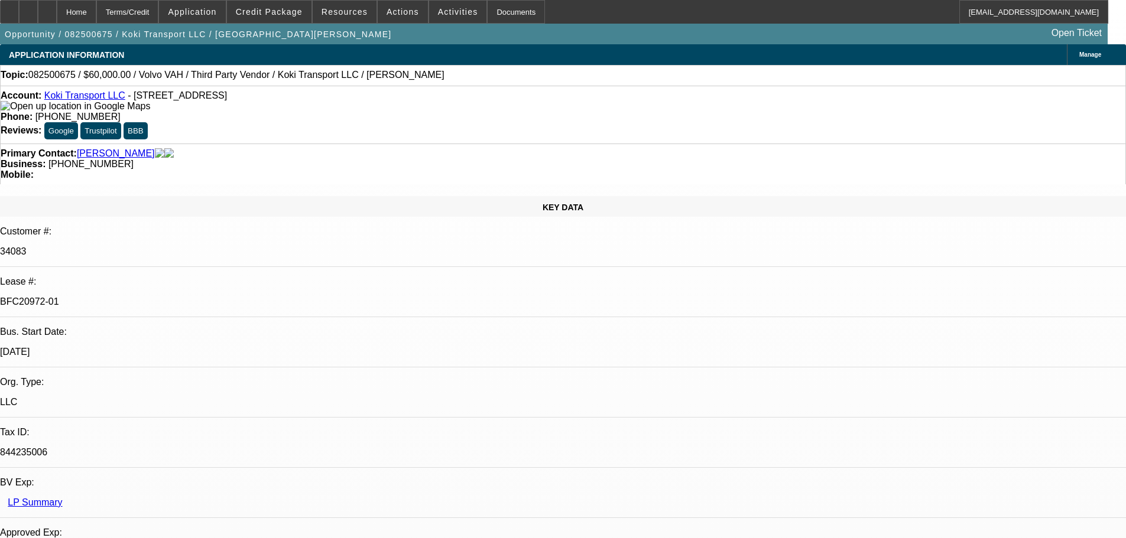
scroll to position [473, 0]
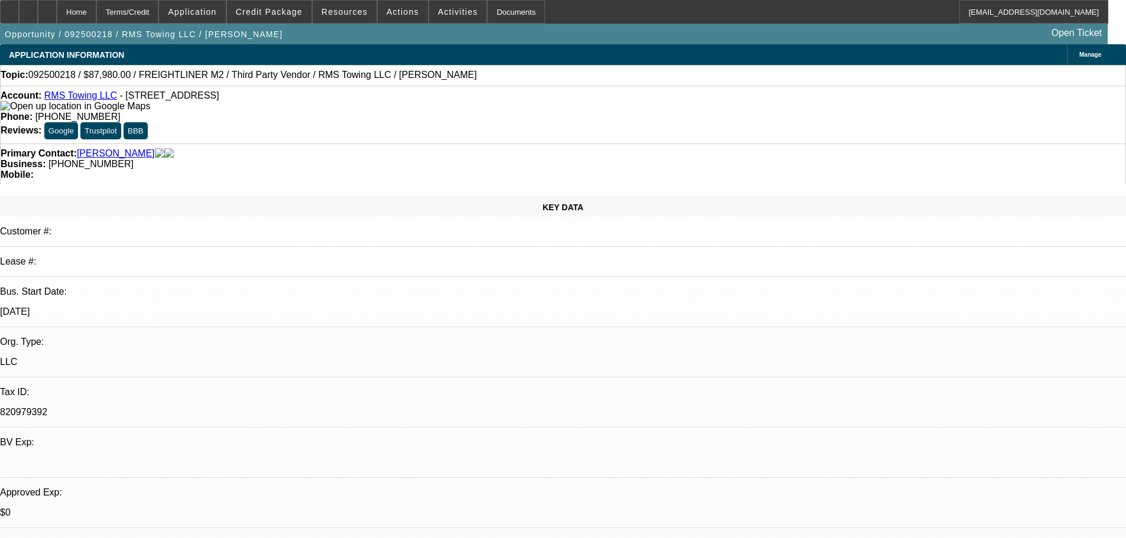
select select "0"
select select "3"
select select "0"
select select "6"
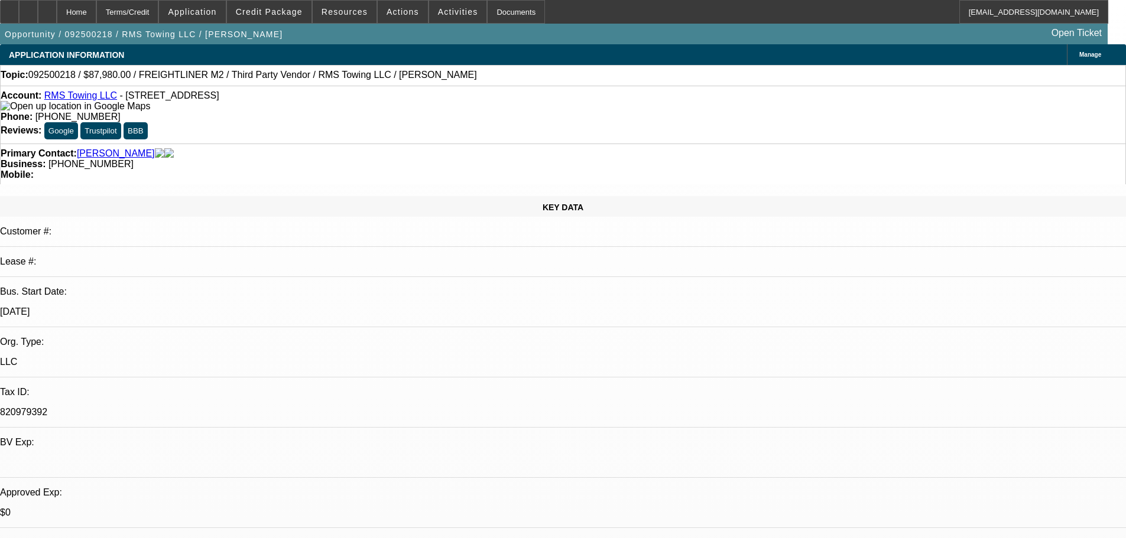
select select "0"
select select "3"
select select "0"
select select "6"
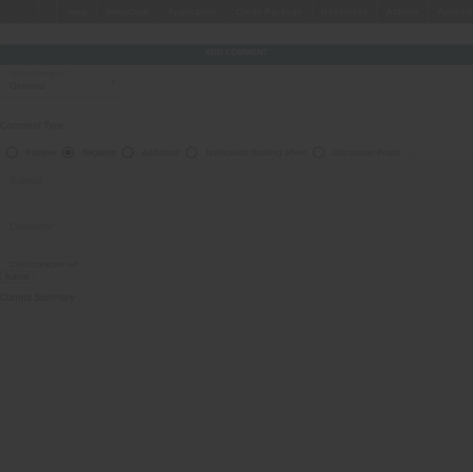
click at [341, 152] on div at bounding box center [236, 236] width 473 height 472
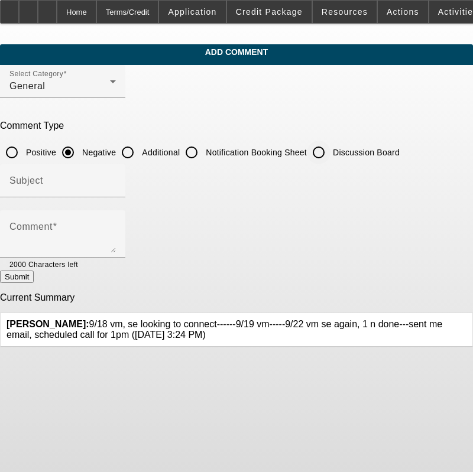
click at [333, 154] on div at bounding box center [318, 152] width 28 height 28
radio input "false"
radio input "true"
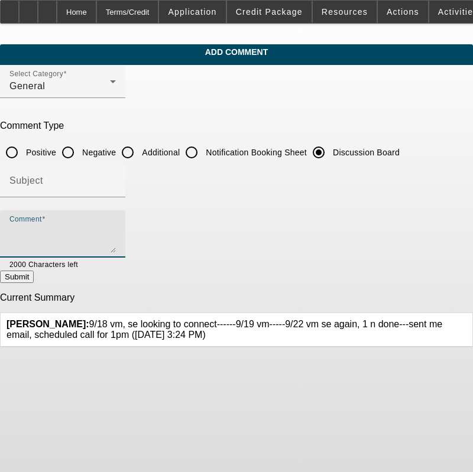
click at [116, 226] on textarea "Comment" at bounding box center [62, 239] width 106 height 28
paste textarea "9/18 vm, se looking to connect------9/19 vm-----9/22 vm se again, 1 n done---se…"
type textarea "9/18 vm, se looking to connect------9/19 vm-----9/22 vm se again, 1 n done---se…"
click at [34, 283] on button "Submit" at bounding box center [17, 277] width 34 height 12
radio input "true"
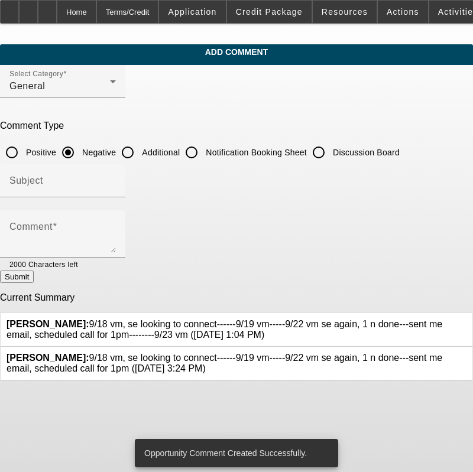
click at [466, 353] on div at bounding box center [466, 363] width 0 height 21
click at [466, 353] on icon at bounding box center [466, 353] width 0 height 0
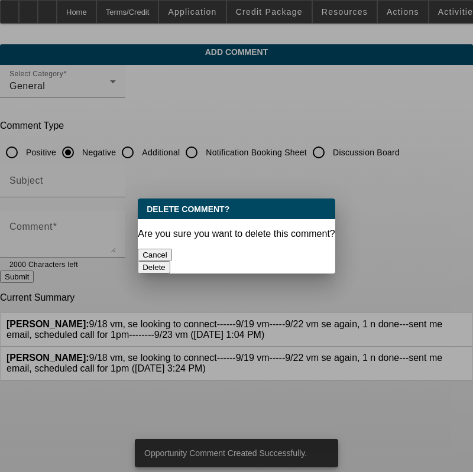
click at [170, 261] on button "Delete" at bounding box center [154, 267] width 33 height 12
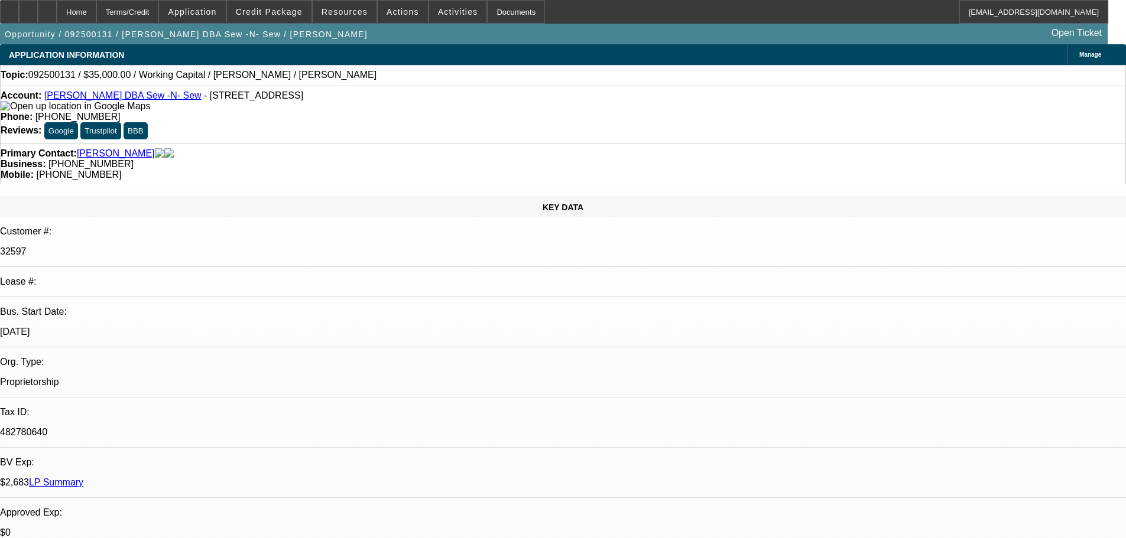
select select "0"
select select "2"
select select "0"
select select "6"
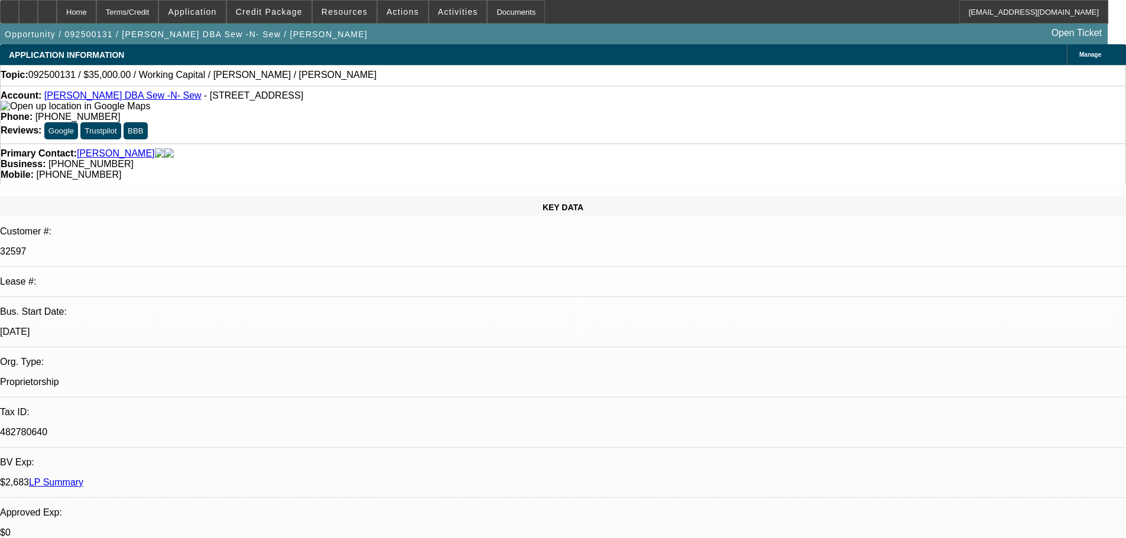
select select "0"
select select "2"
select select "0"
select select "6"
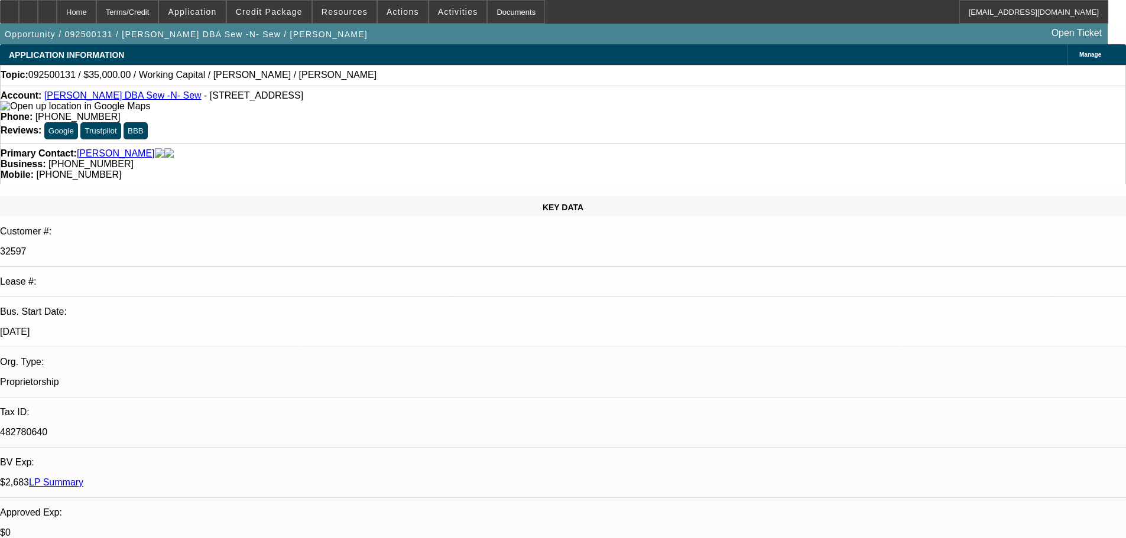
radio input "true"
type textarea "9/23 responded to email, let me know she does not need me to work on dtf printe…"
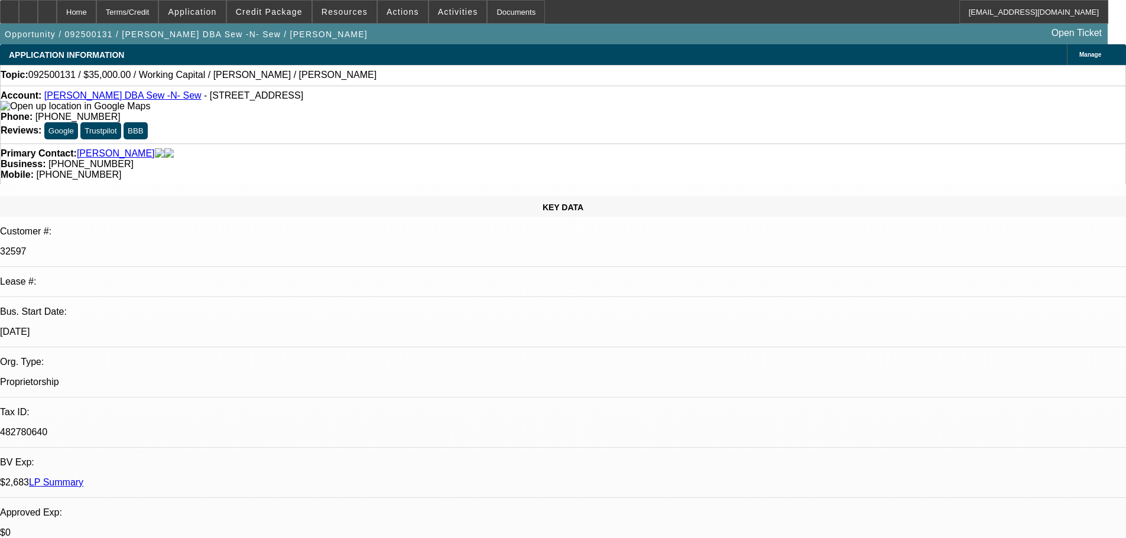
radio input "true"
click at [384, 17] on span at bounding box center [403, 12] width 50 height 28
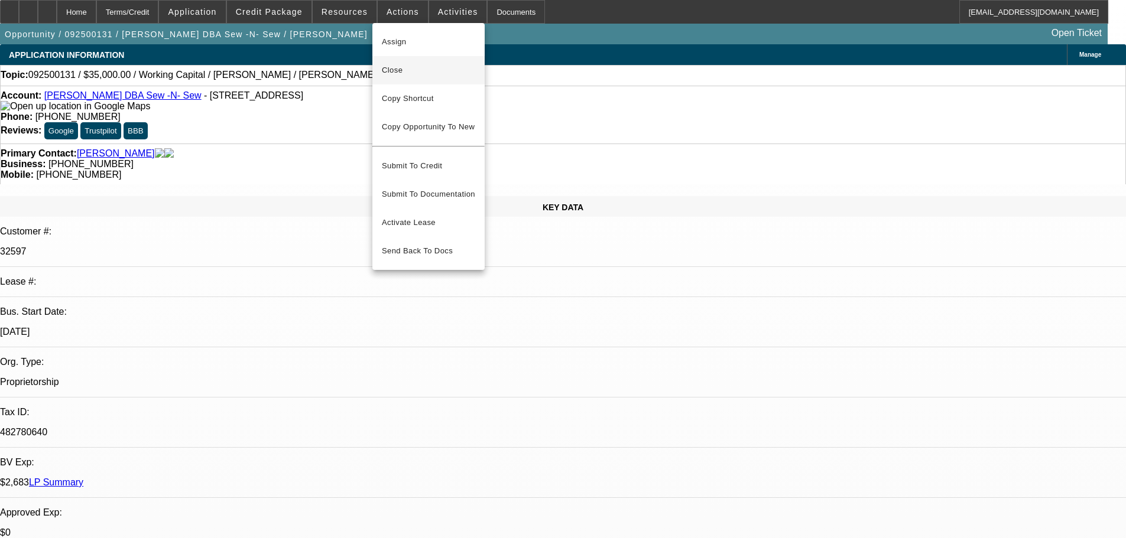
click at [448, 68] on span "Close" at bounding box center [428, 70] width 93 height 14
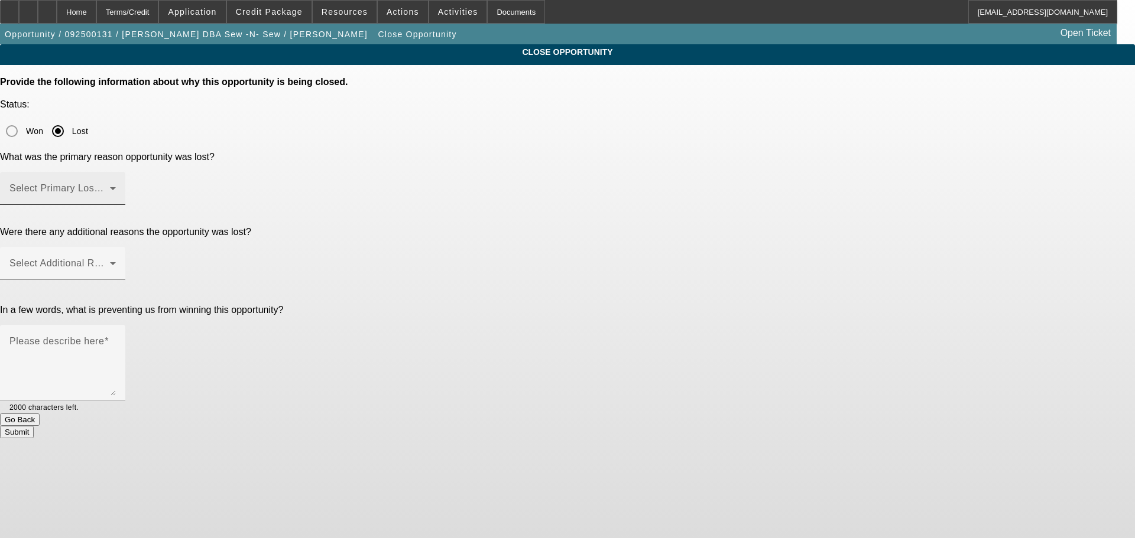
click at [116, 172] on div "Select Primary Lost Reason" at bounding box center [62, 188] width 106 height 33
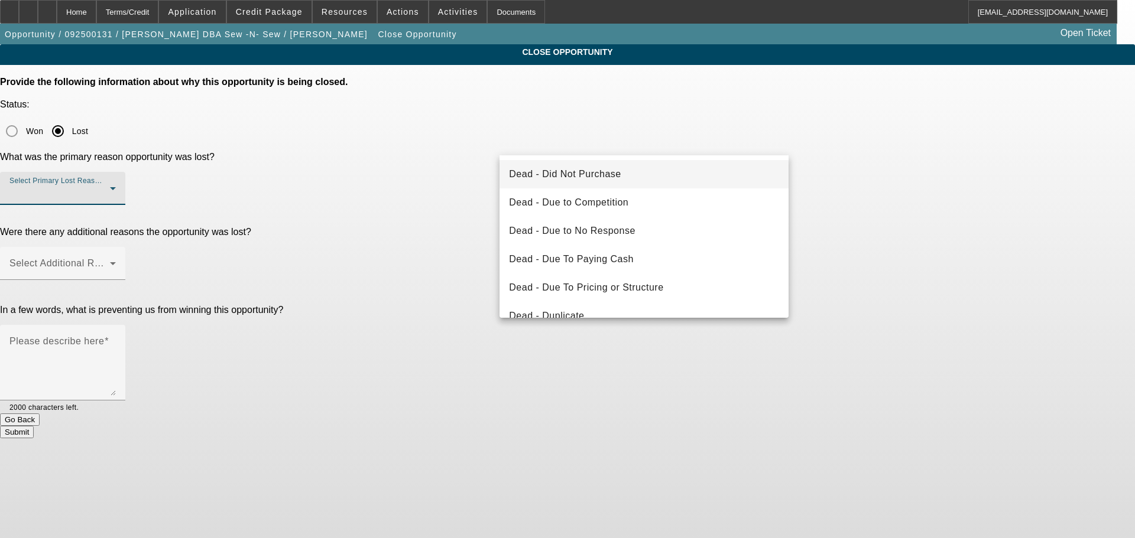
click at [664, 184] on mat-option "Dead - Did Not Purchase" at bounding box center [643, 174] width 289 height 28
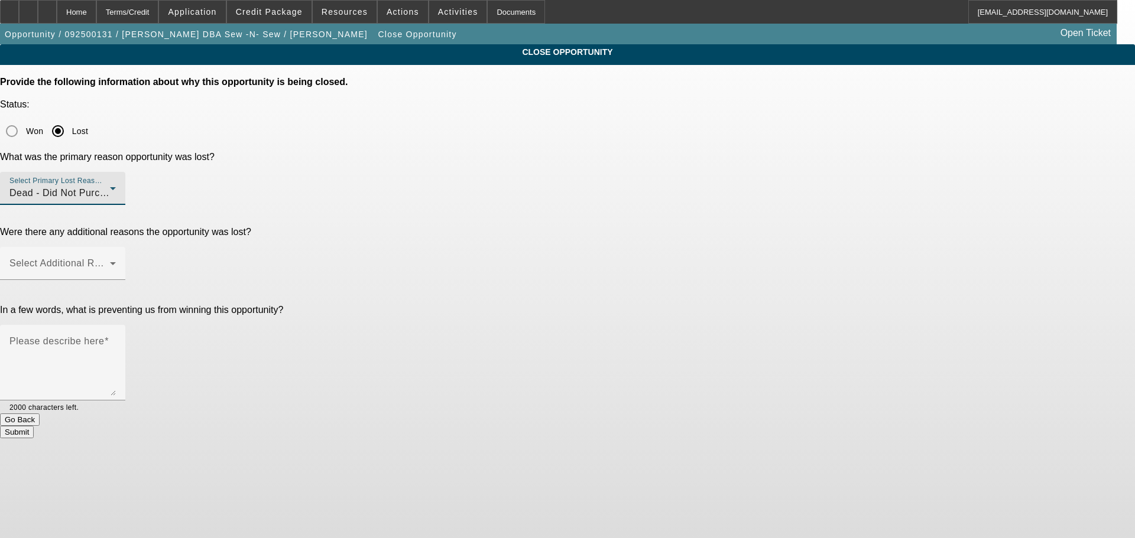
click at [912, 138] on div "CLOSE OPPORTUNITY Provide the following information about why this opportunity …" at bounding box center [567, 241] width 1135 height 394
click at [116, 247] on div "Select Additional Reasons" at bounding box center [62, 263] width 106 height 33
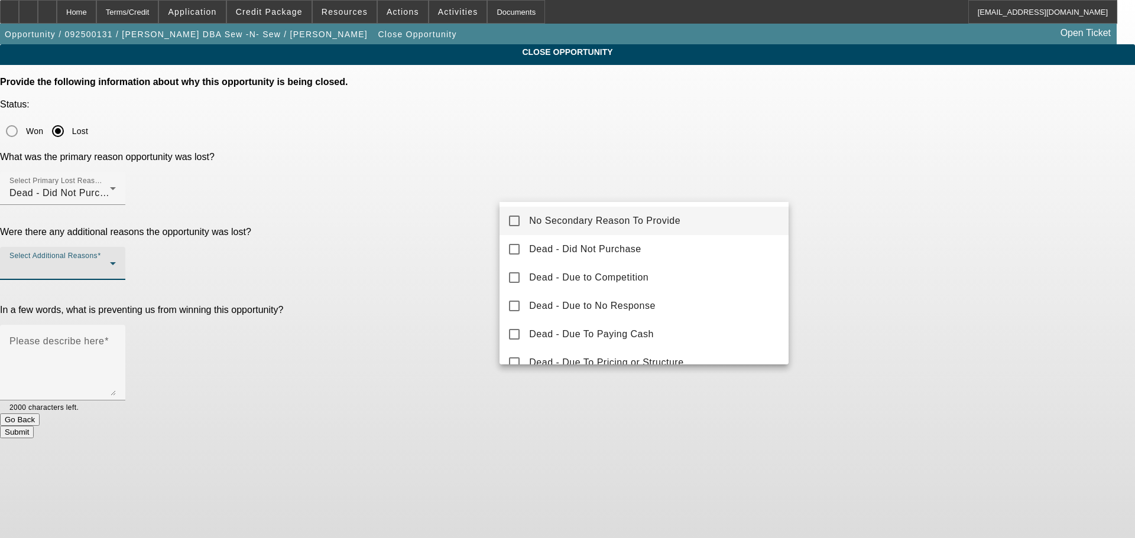
drag, startPoint x: 732, startPoint y: 220, endPoint x: 764, endPoint y: 222, distance: 32.0
click at [731, 219] on mat-option "No Secondary Reason To Provide" at bounding box center [643, 221] width 289 height 28
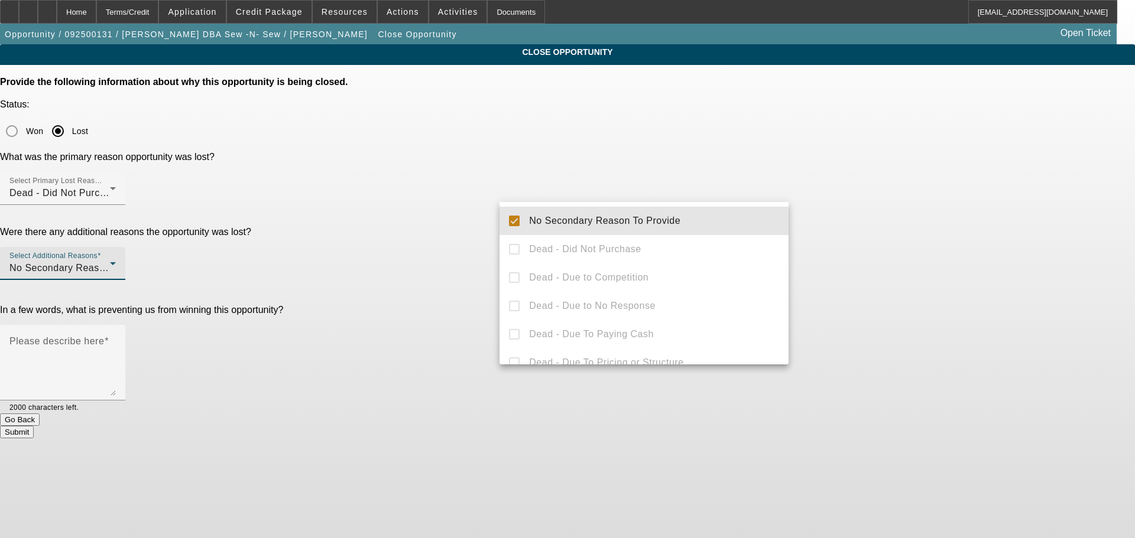
click at [848, 222] on div at bounding box center [567, 269] width 1135 height 538
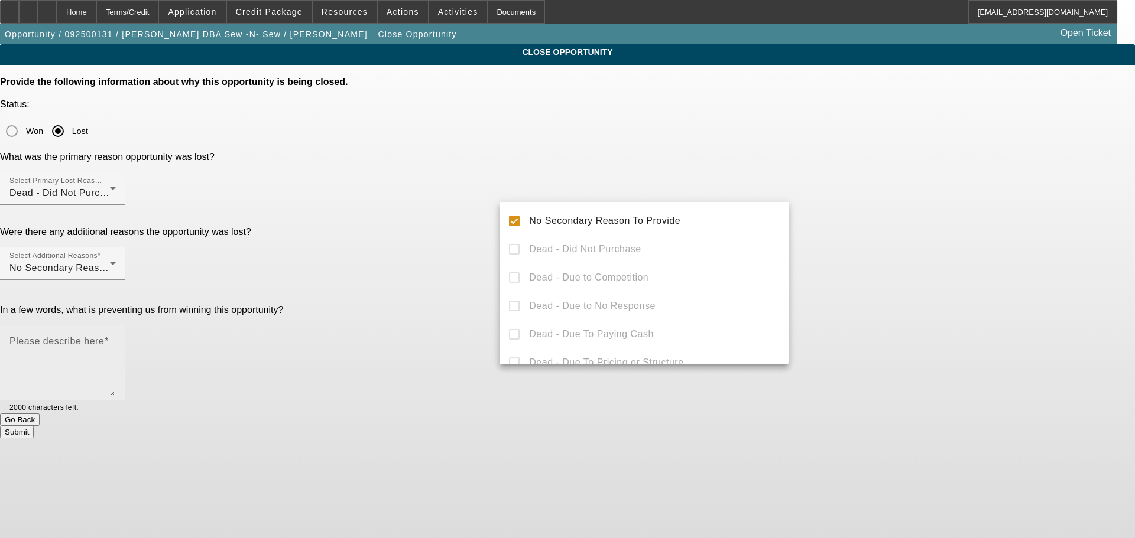
click at [116, 339] on textarea "Please describe here" at bounding box center [62, 367] width 106 height 57
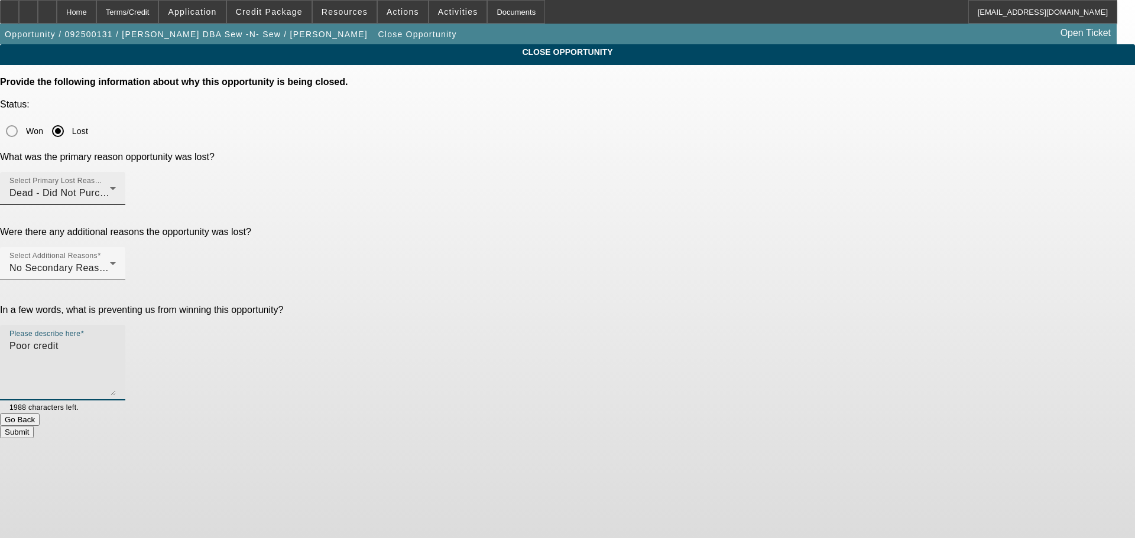
click at [110, 186] on div "Dead - Did Not Purchase" at bounding box center [59, 193] width 100 height 14
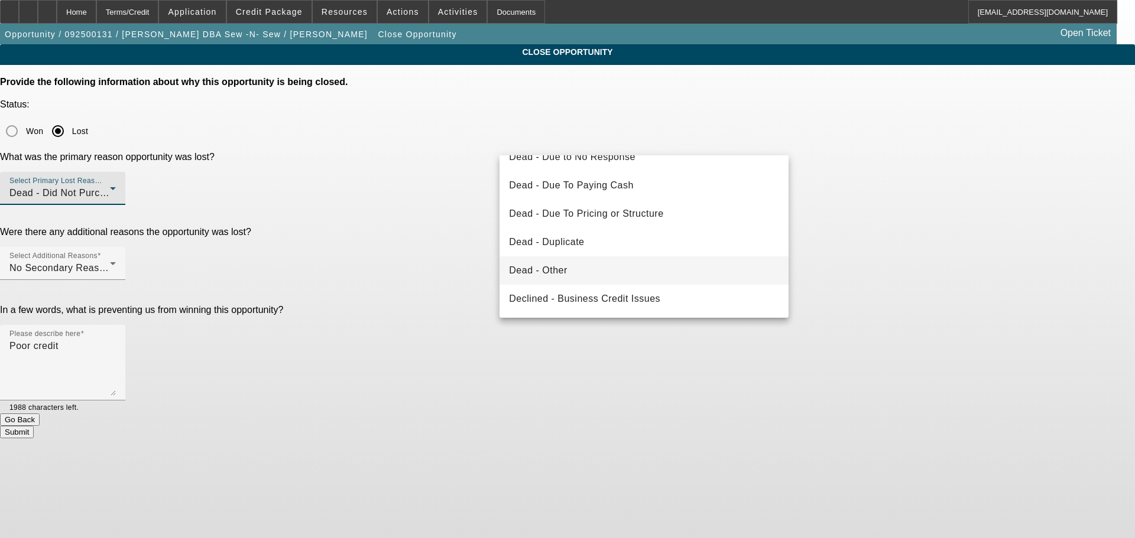
scroll to position [159, 0]
drag, startPoint x: 670, startPoint y: 265, endPoint x: 829, endPoint y: 239, distance: 161.1
click at [691, 270] on mat-option "Declined - Personal Credit Issues" at bounding box center [643, 270] width 289 height 28
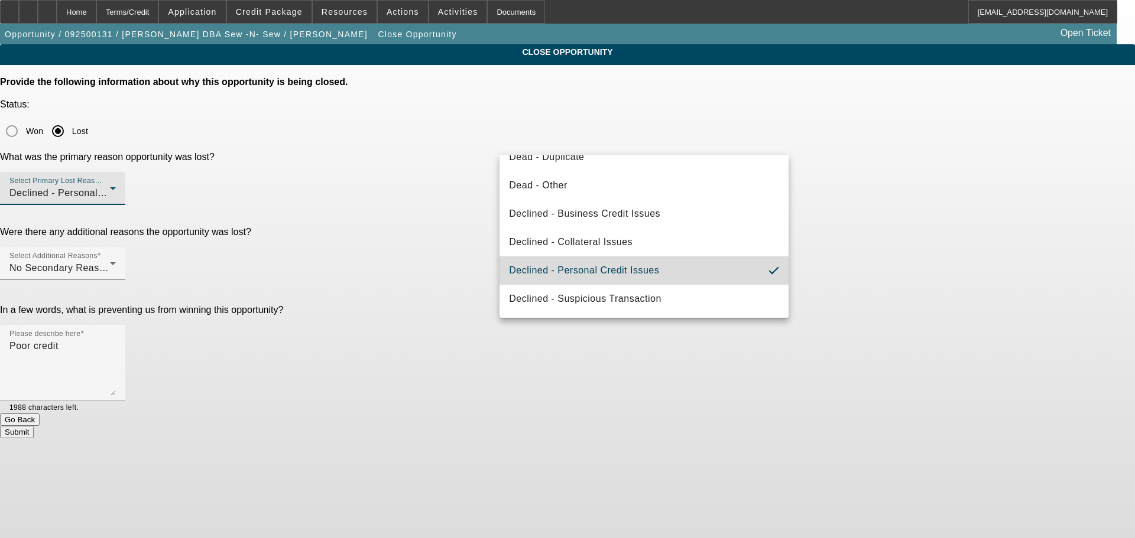
click at [868, 225] on div "CLOSE OPPORTUNITY Provide the following information about why this opportunity …" at bounding box center [567, 241] width 1135 height 394
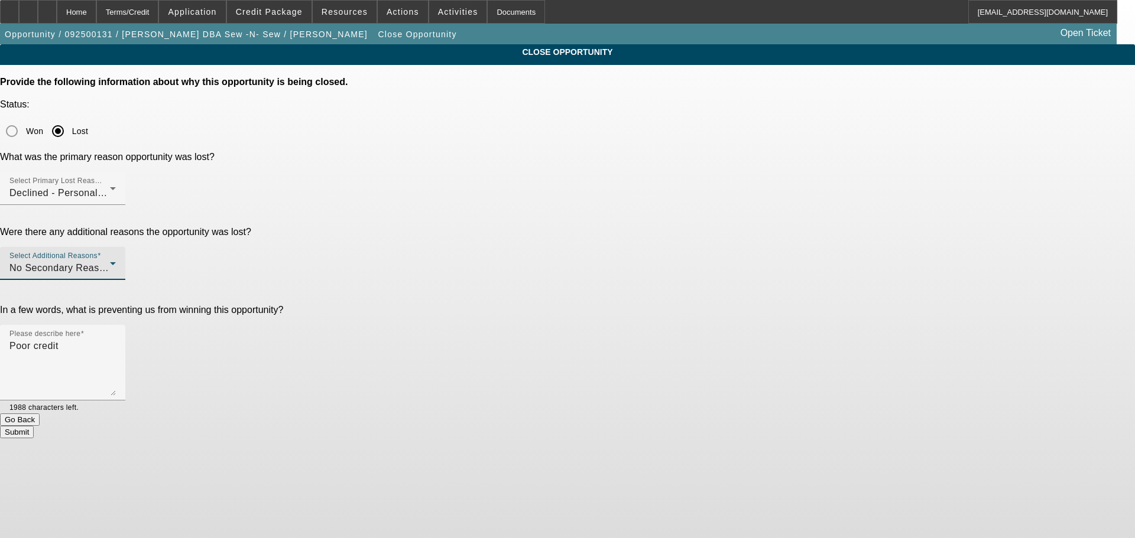
click at [110, 261] on div "No Secondary Reason To Provide" at bounding box center [59, 268] width 100 height 14
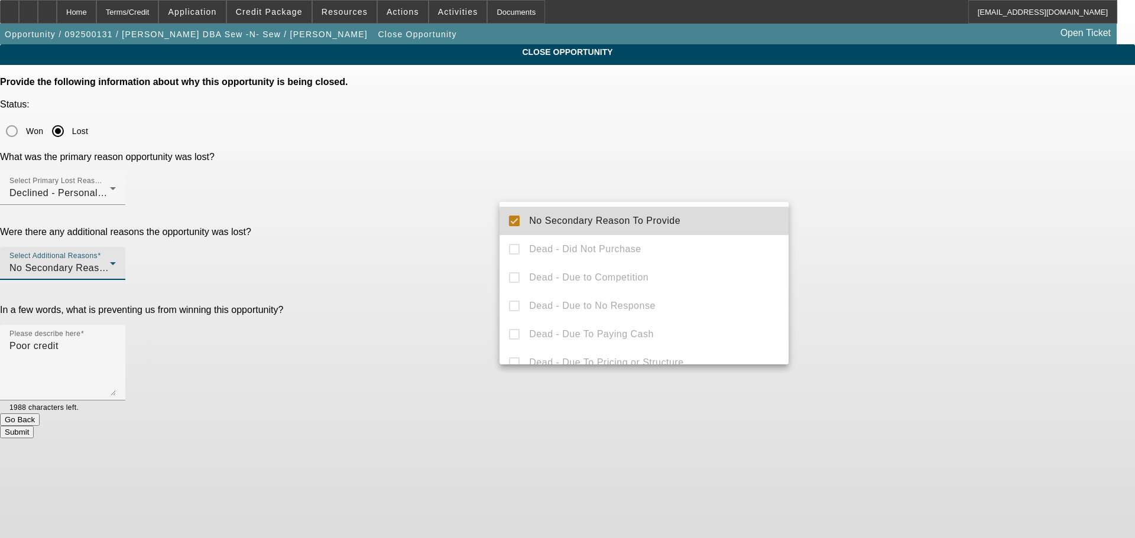
click at [690, 226] on mat-option "No Secondary Reason To Provide" at bounding box center [643, 221] width 289 height 28
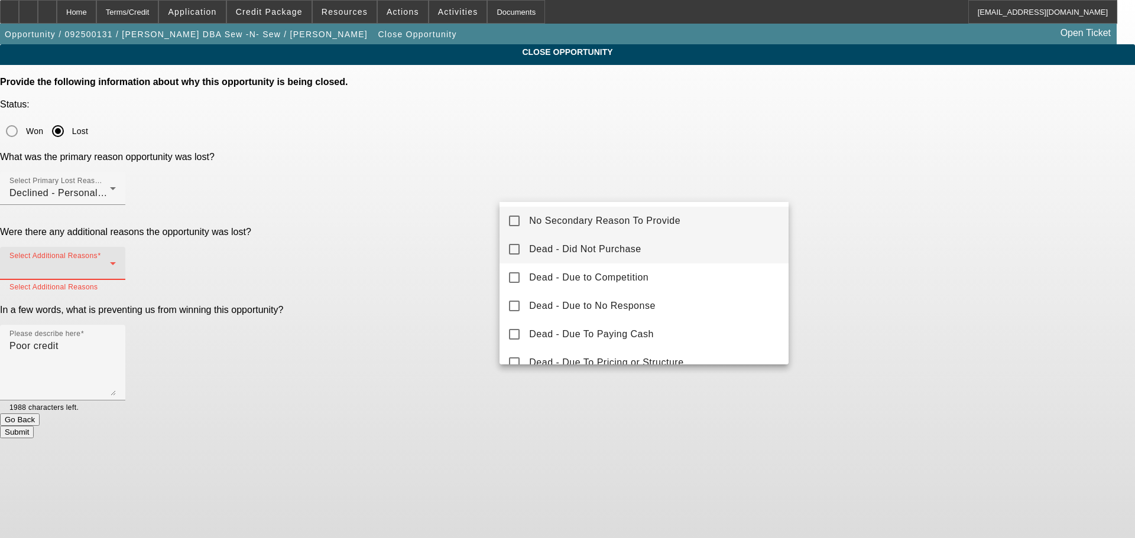
click at [654, 248] on mat-option "Dead - Did Not Purchase" at bounding box center [643, 249] width 289 height 28
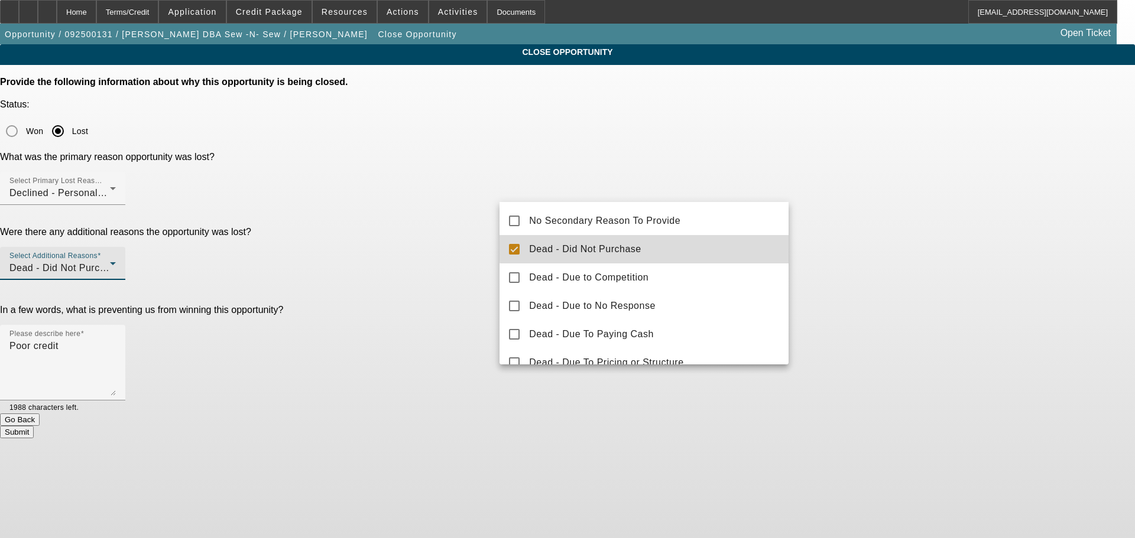
click at [890, 223] on div at bounding box center [567, 269] width 1135 height 538
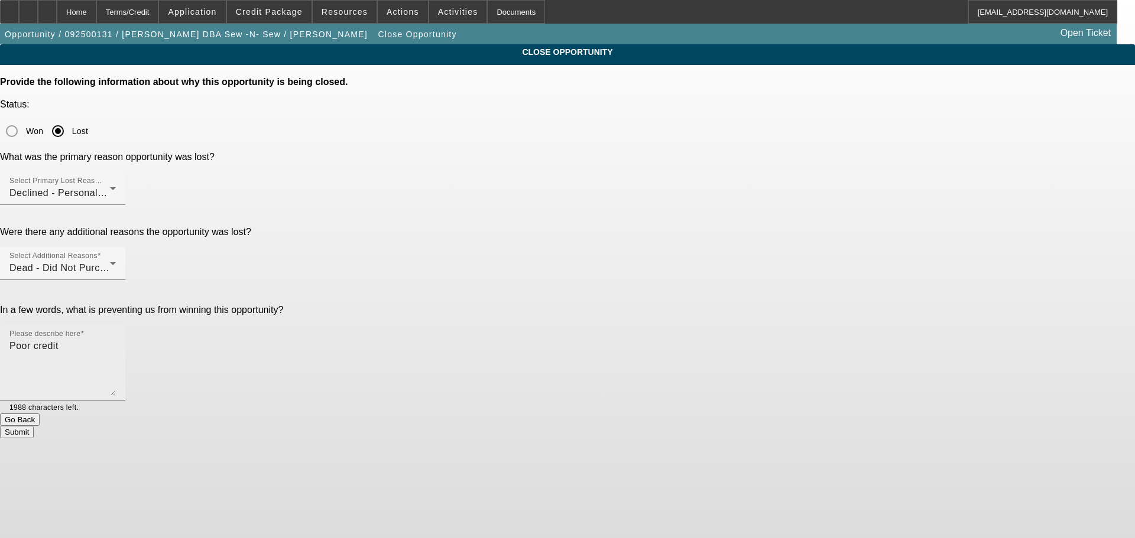
click at [116, 339] on textarea "Poor credit" at bounding box center [62, 367] width 106 height 57
click at [116, 339] on textarea "Poor credit for working cap, going to wait a few weeks to revisit a printer pur…" at bounding box center [62, 367] width 106 height 57
type textarea "Poor credit for working cap, going to wait a few weeks to work on a printer pur…"
click at [34, 426] on button "Submit" at bounding box center [17, 432] width 34 height 12
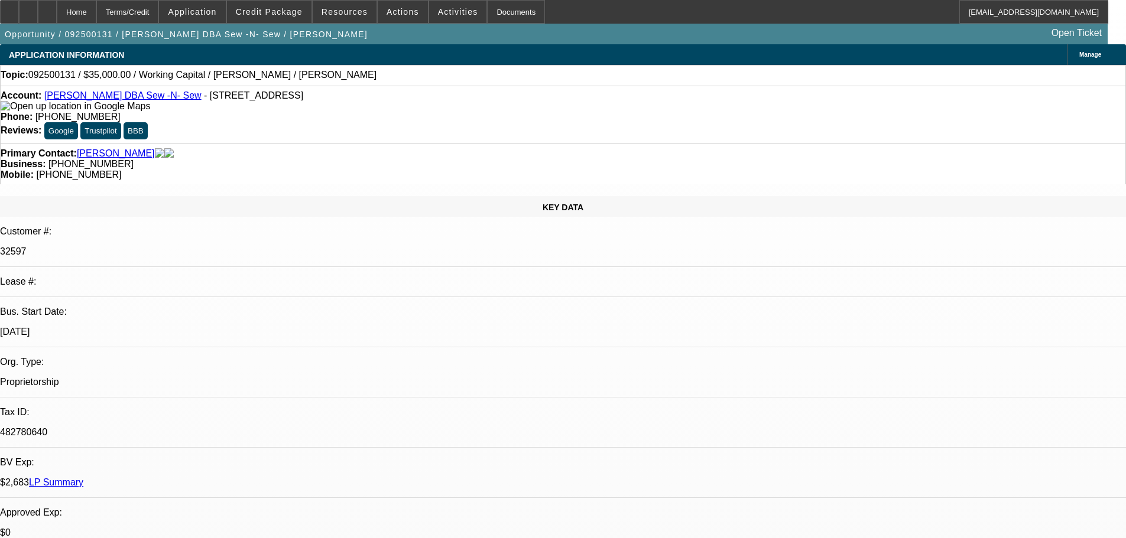
select select "0"
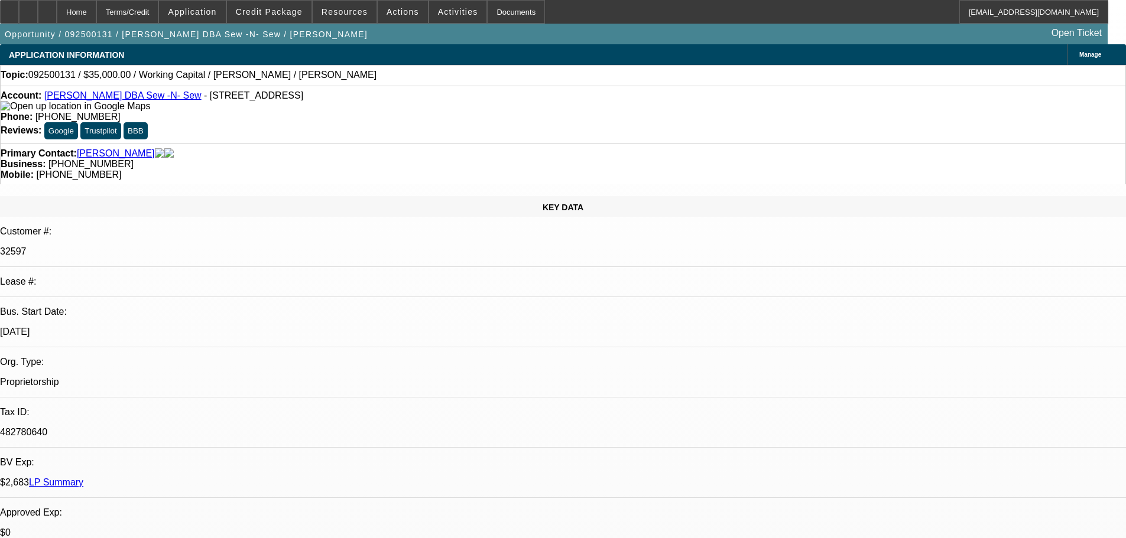
select select "0"
select select "1"
select select "2"
select select "6"
select select "1"
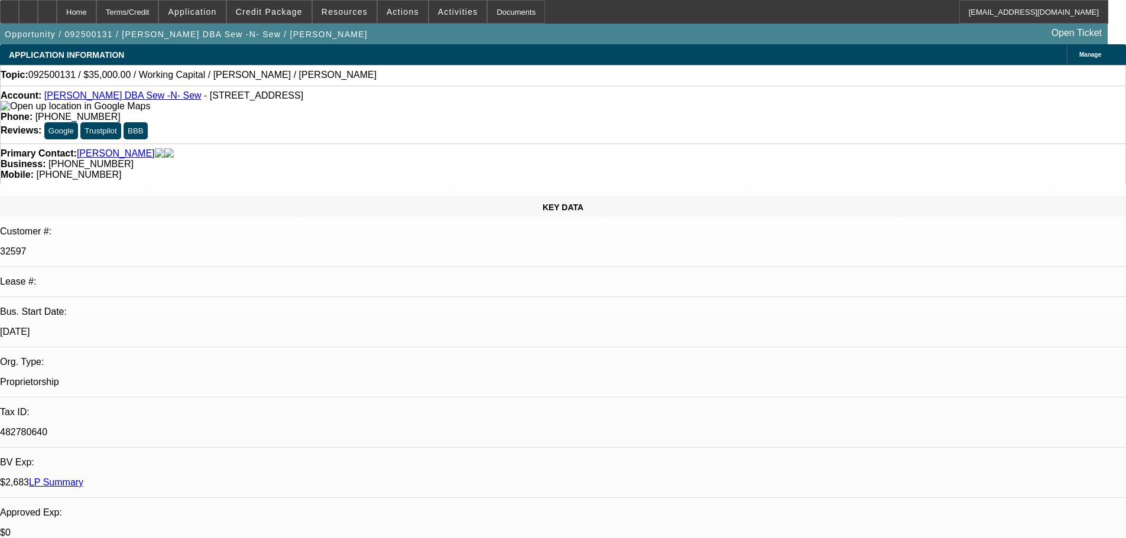
select select "2"
select select "6"
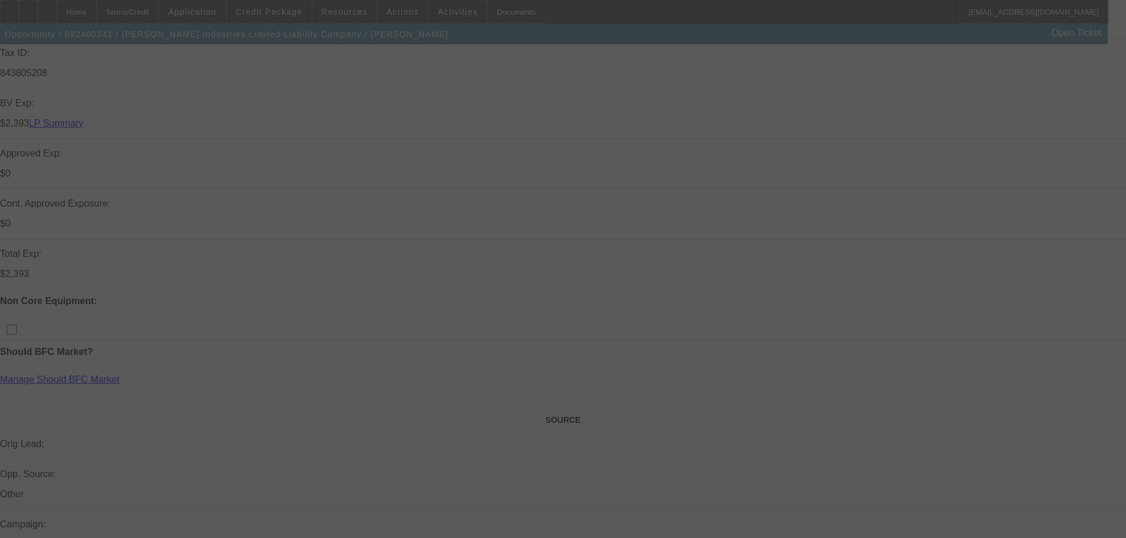
scroll to position [473, 0]
select select "0"
select select "2"
select select "0.1"
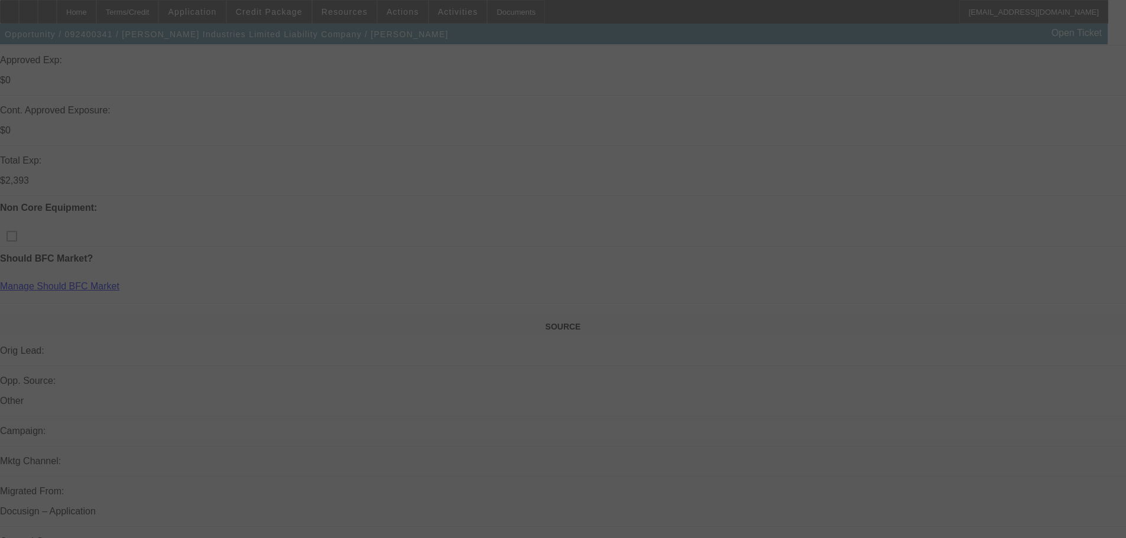
select select "4"
select select "0"
select select "2"
select select "0.1"
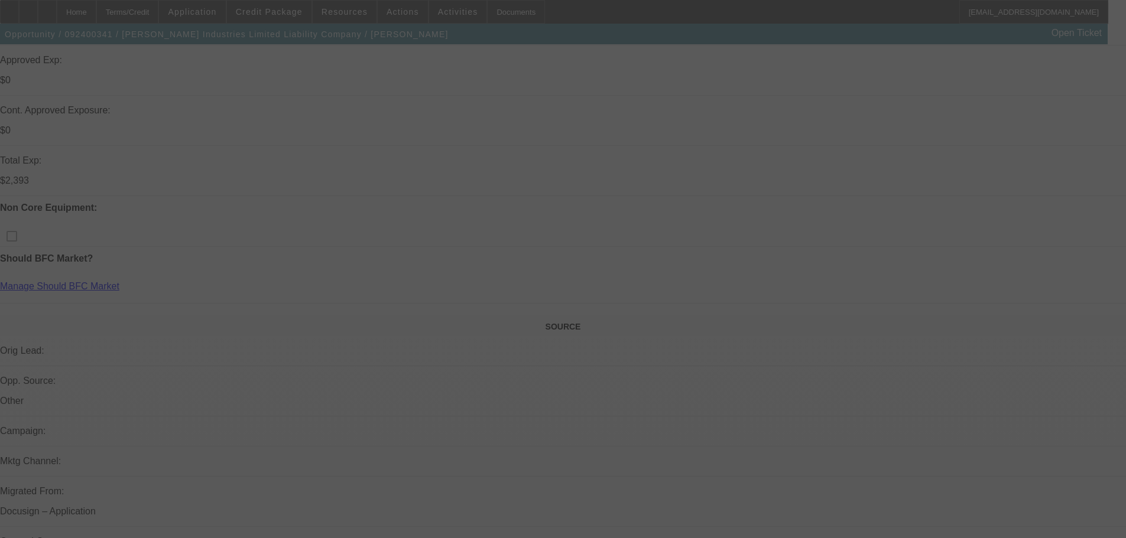
select select "4"
select select "0"
select select "2"
select select "0.1"
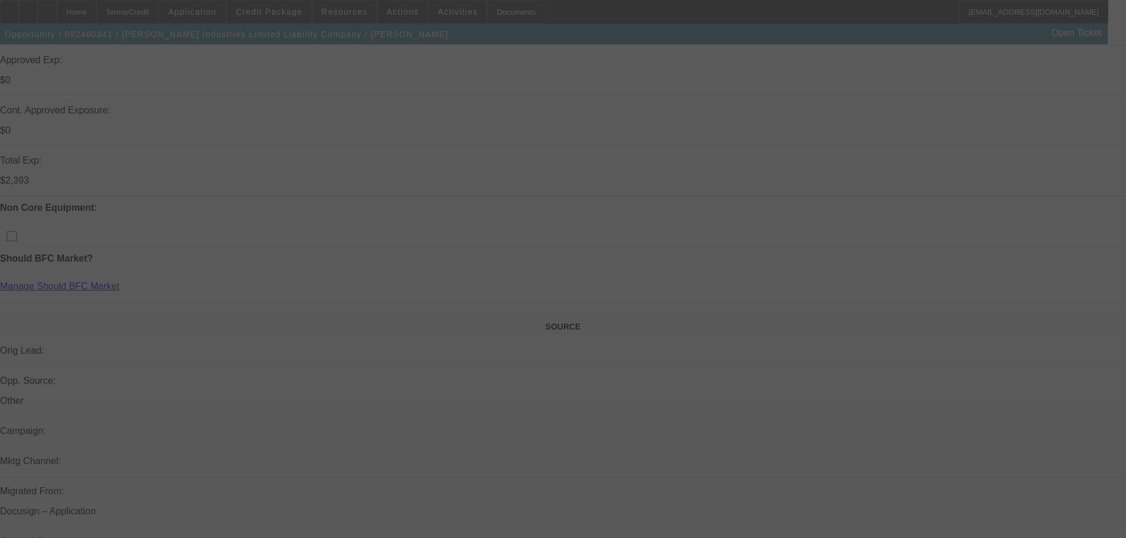
select select "4"
select select "0"
select select "2"
select select "0.1"
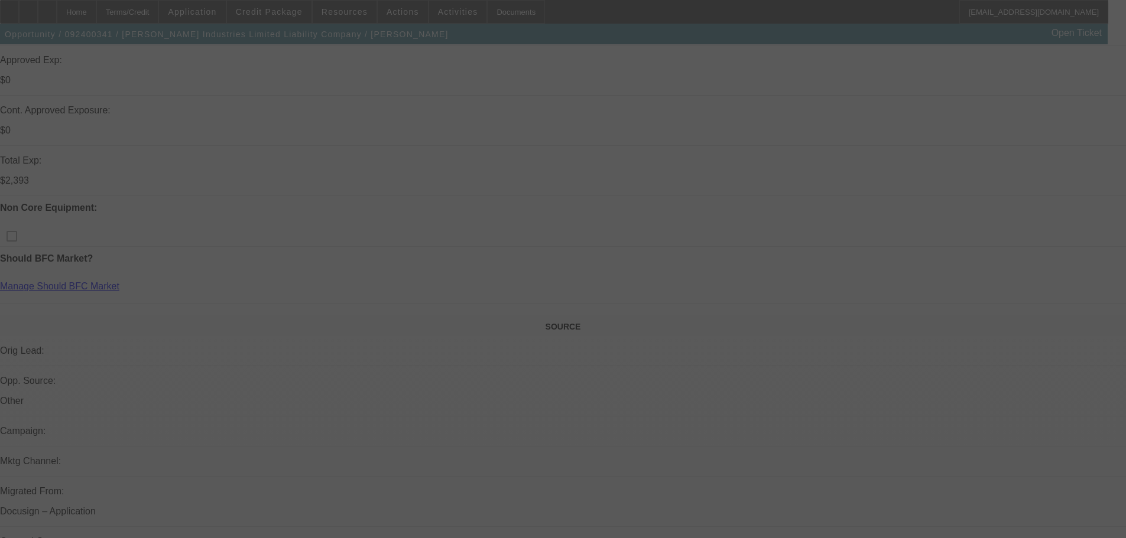
select select "4"
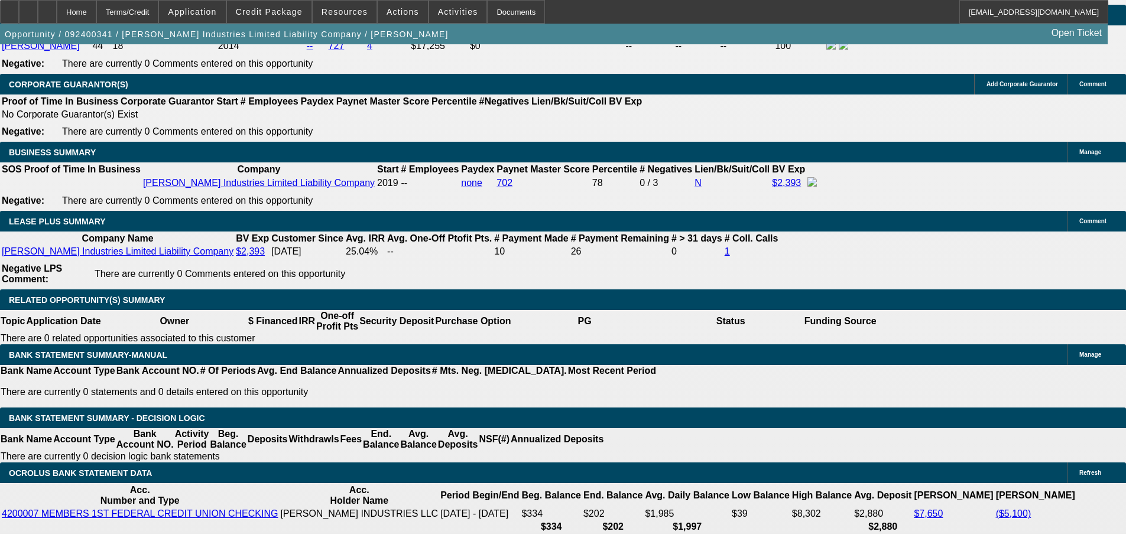
scroll to position [1920, 0]
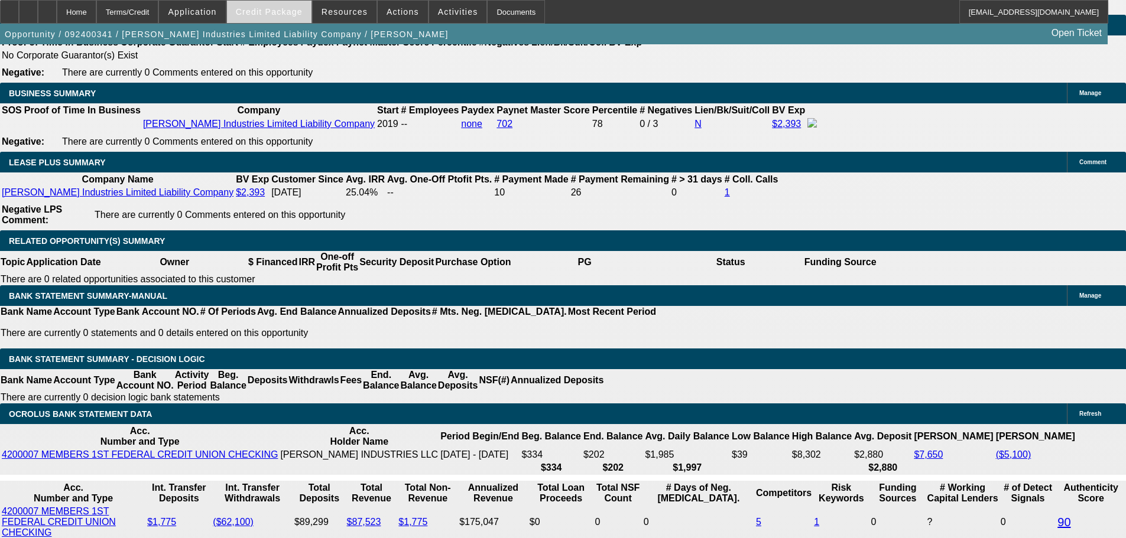
click at [291, 2] on span at bounding box center [269, 12] width 85 height 28
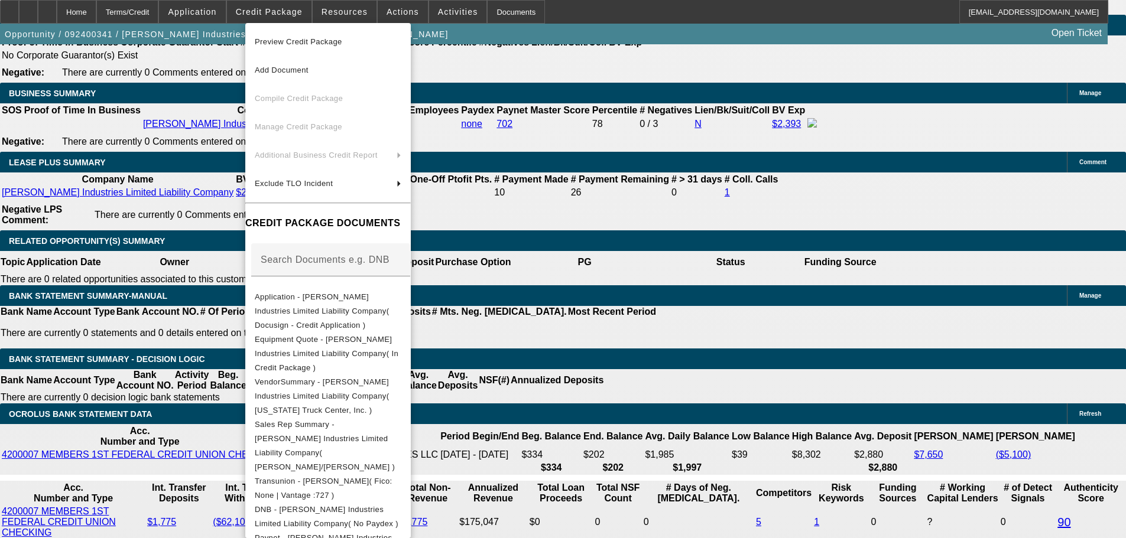
click at [898, 163] on div at bounding box center [563, 269] width 1126 height 538
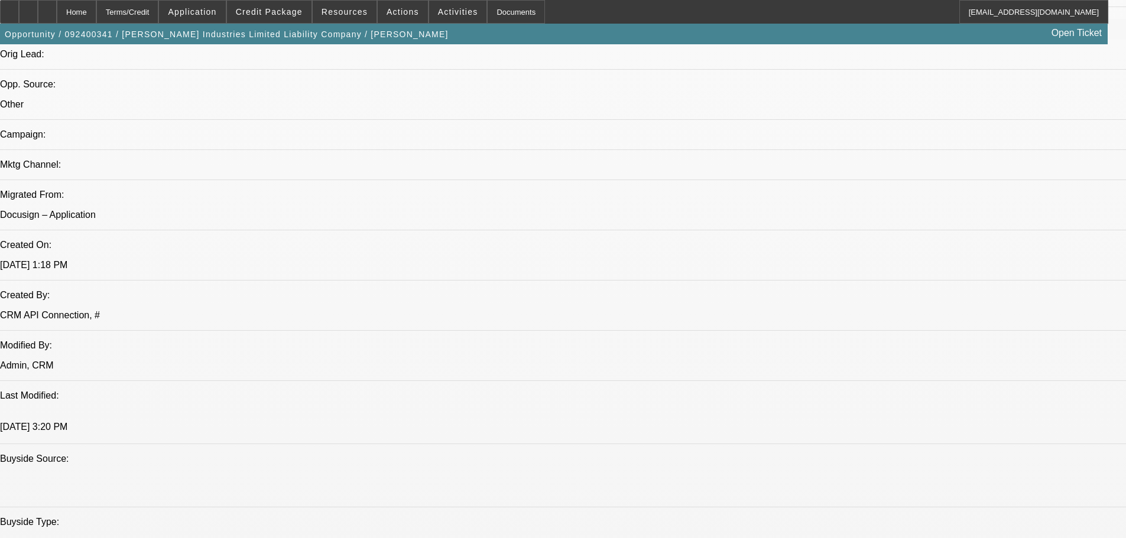
scroll to position [222, 0]
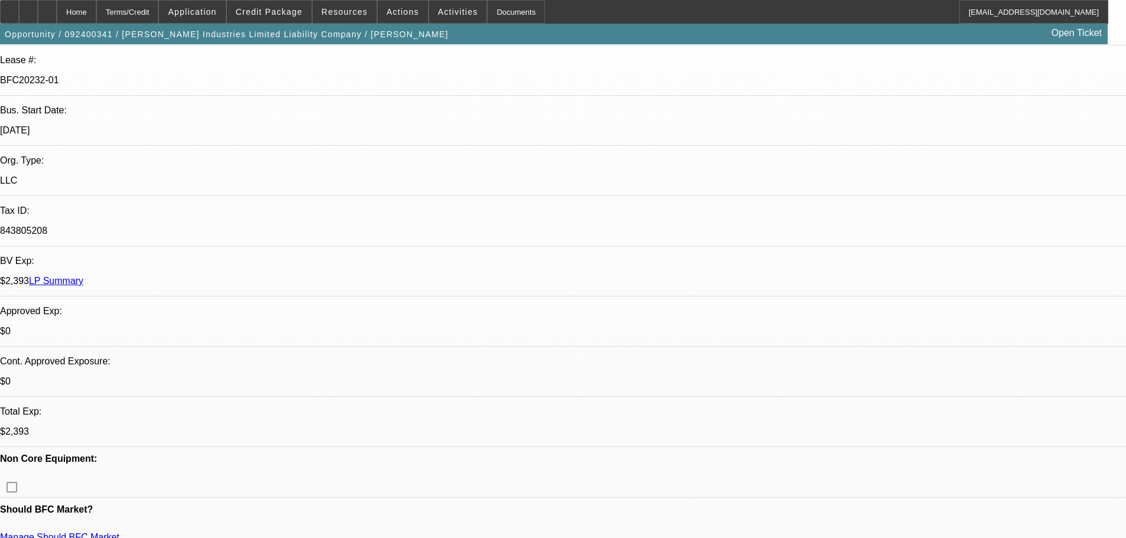
drag, startPoint x: 725, startPoint y: 195, endPoint x: 725, endPoint y: 158, distance: 36.6
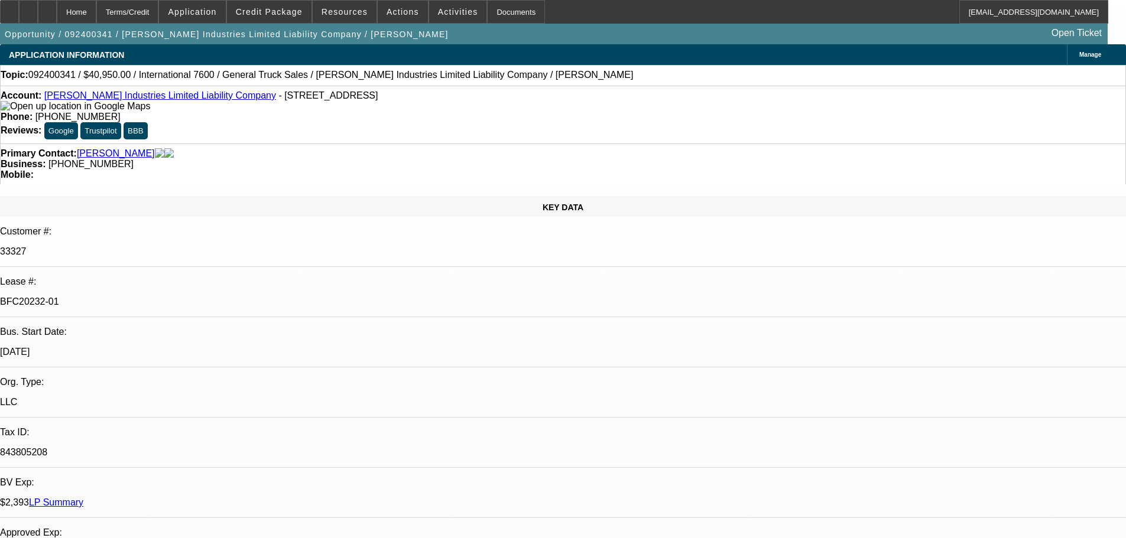
click at [342, 144] on div "Primary Contact: [PERSON_NAME] Business: [PHONE_NUMBER] Mobile:" at bounding box center [563, 164] width 1126 height 41
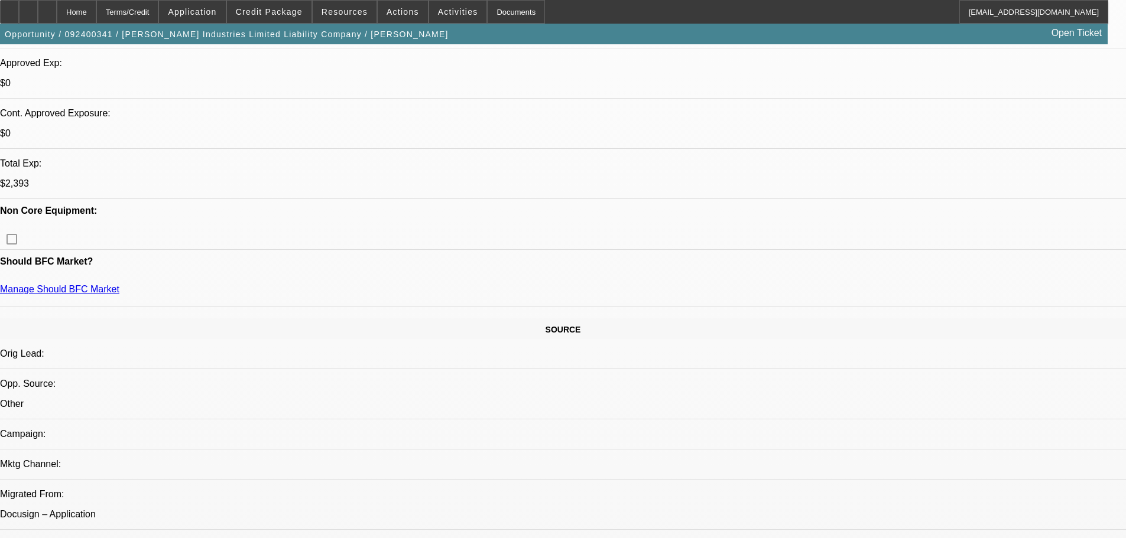
scroll to position [473, 0]
